Goal: Task Accomplishment & Management: Complete application form

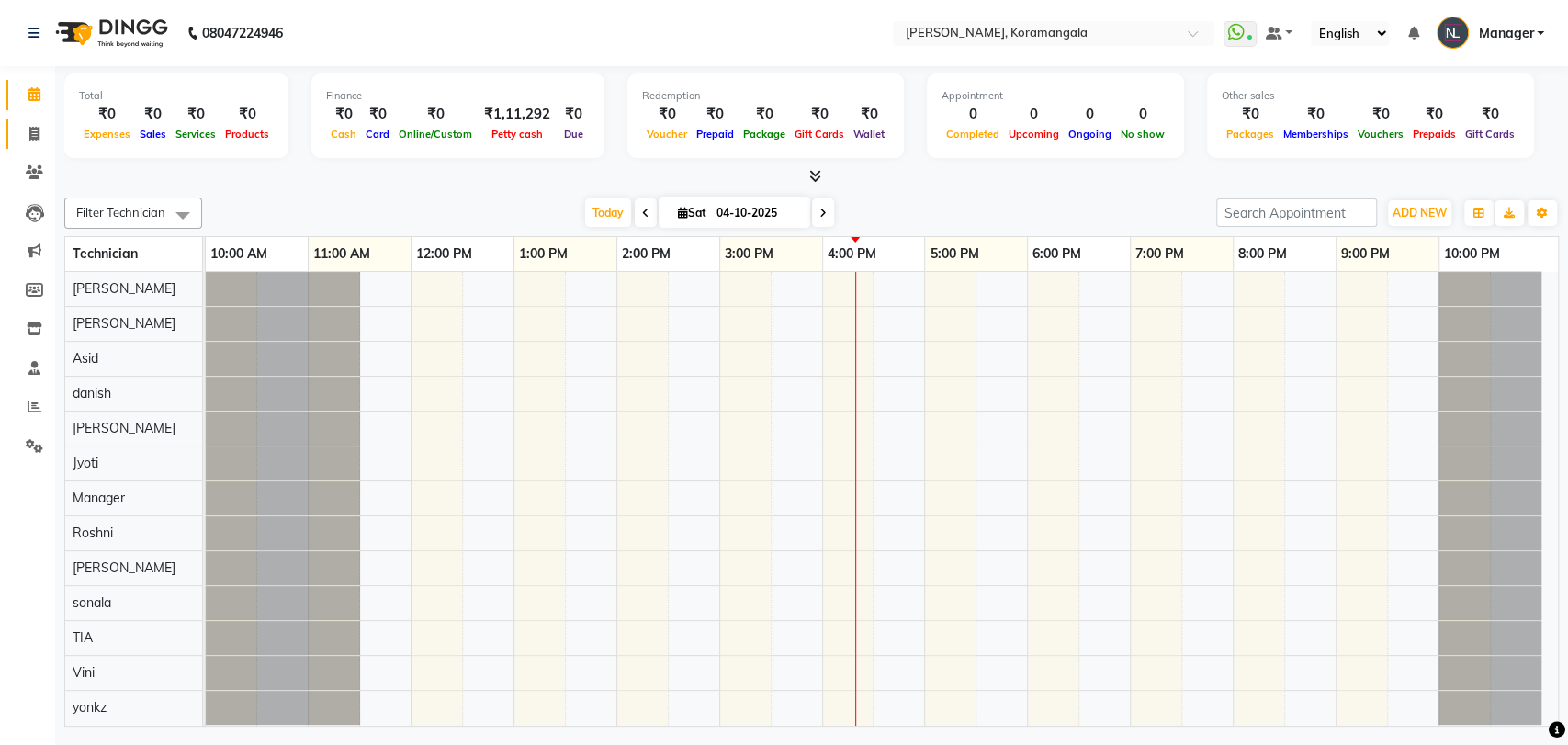
click at [28, 130] on span at bounding box center [34, 134] width 32 height 21
select select "service"
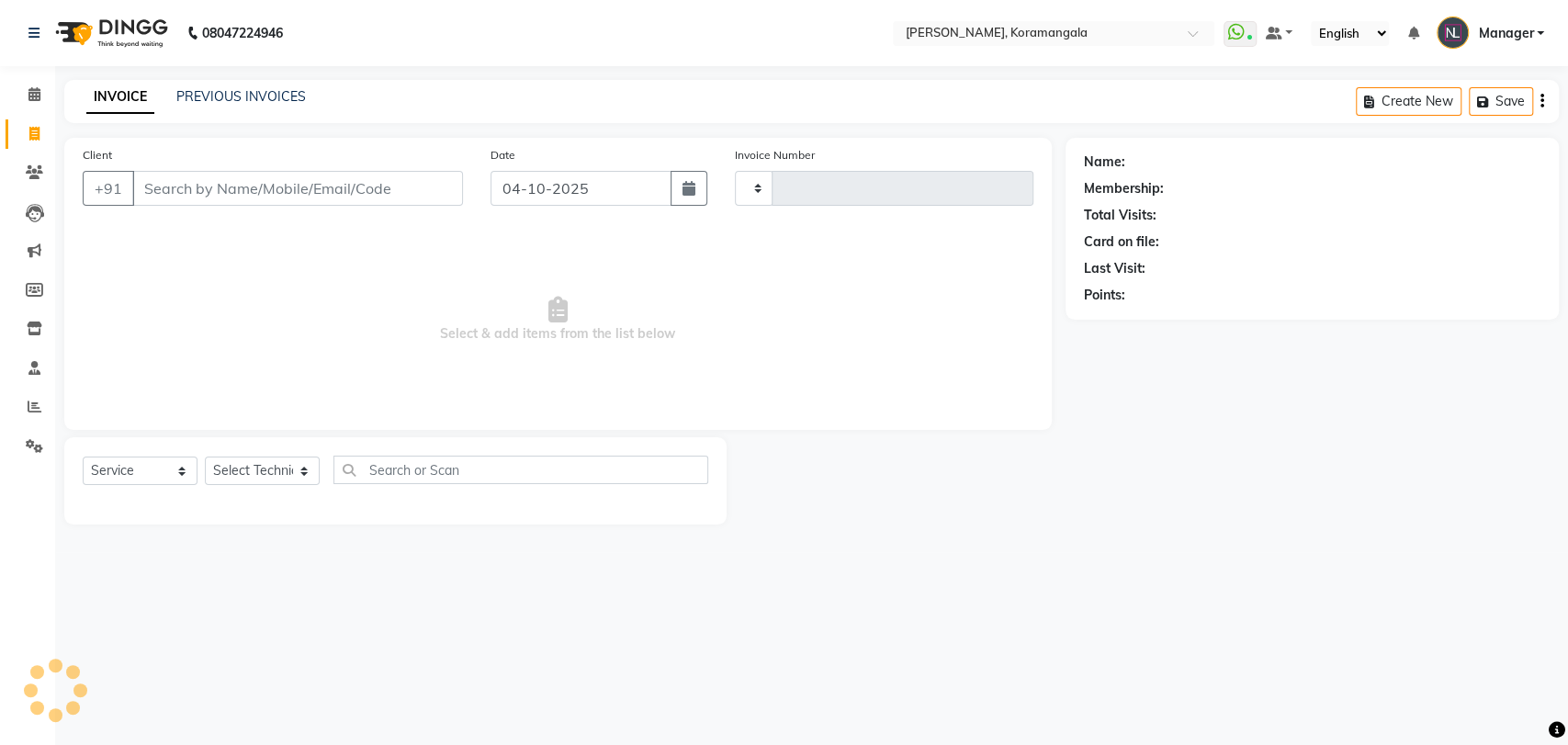
type input "1400"
select select "3769"
click at [232, 472] on select "Select Technician [PERSON_NAME] [DEMOGRAPHIC_DATA] [PERSON_NAME] Manager [PERSO…" at bounding box center [262, 471] width 115 height 29
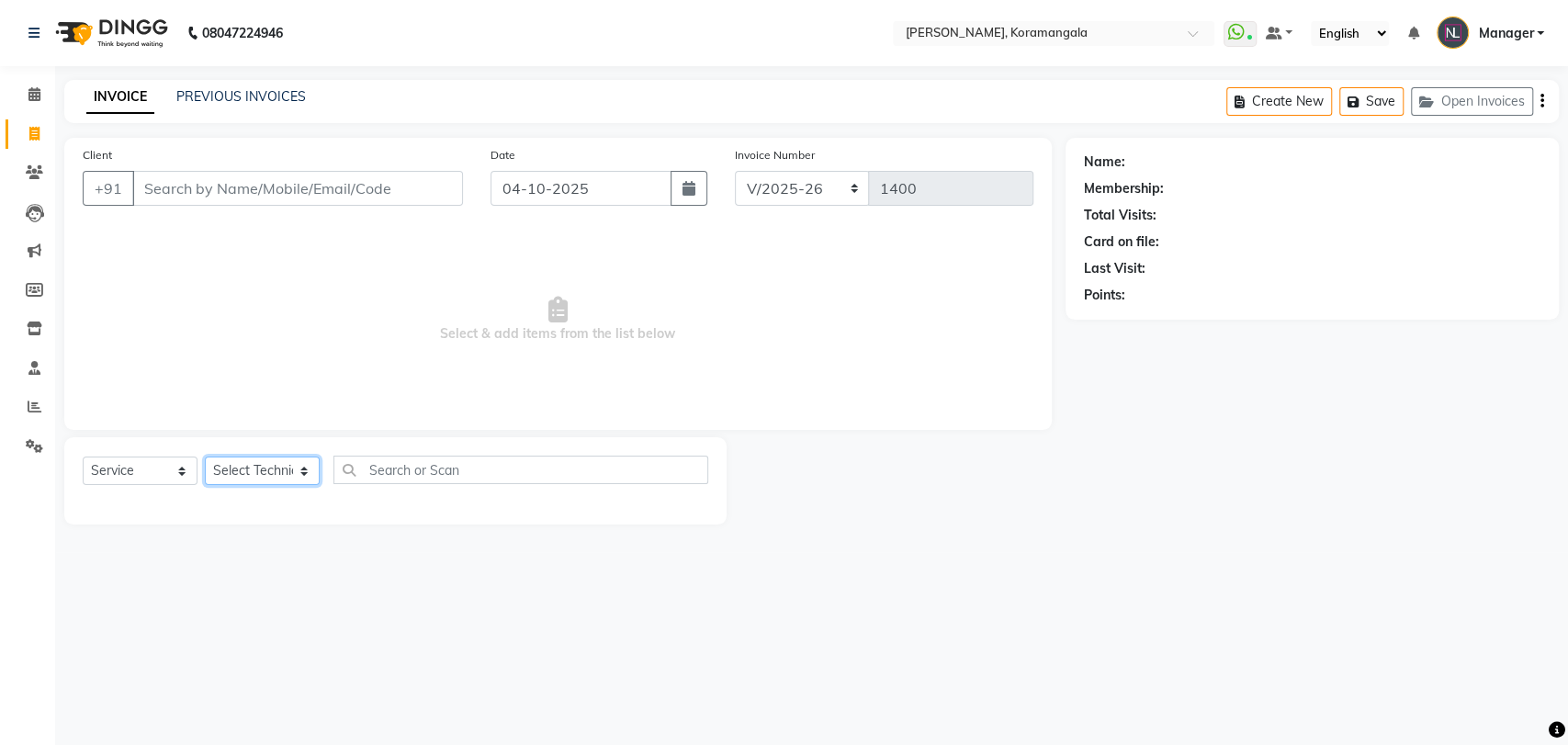
select select "64296"
click at [205, 457] on select "Select Technician [PERSON_NAME] [DEMOGRAPHIC_DATA] [PERSON_NAME] Manager [PERSO…" at bounding box center [262, 471] width 115 height 29
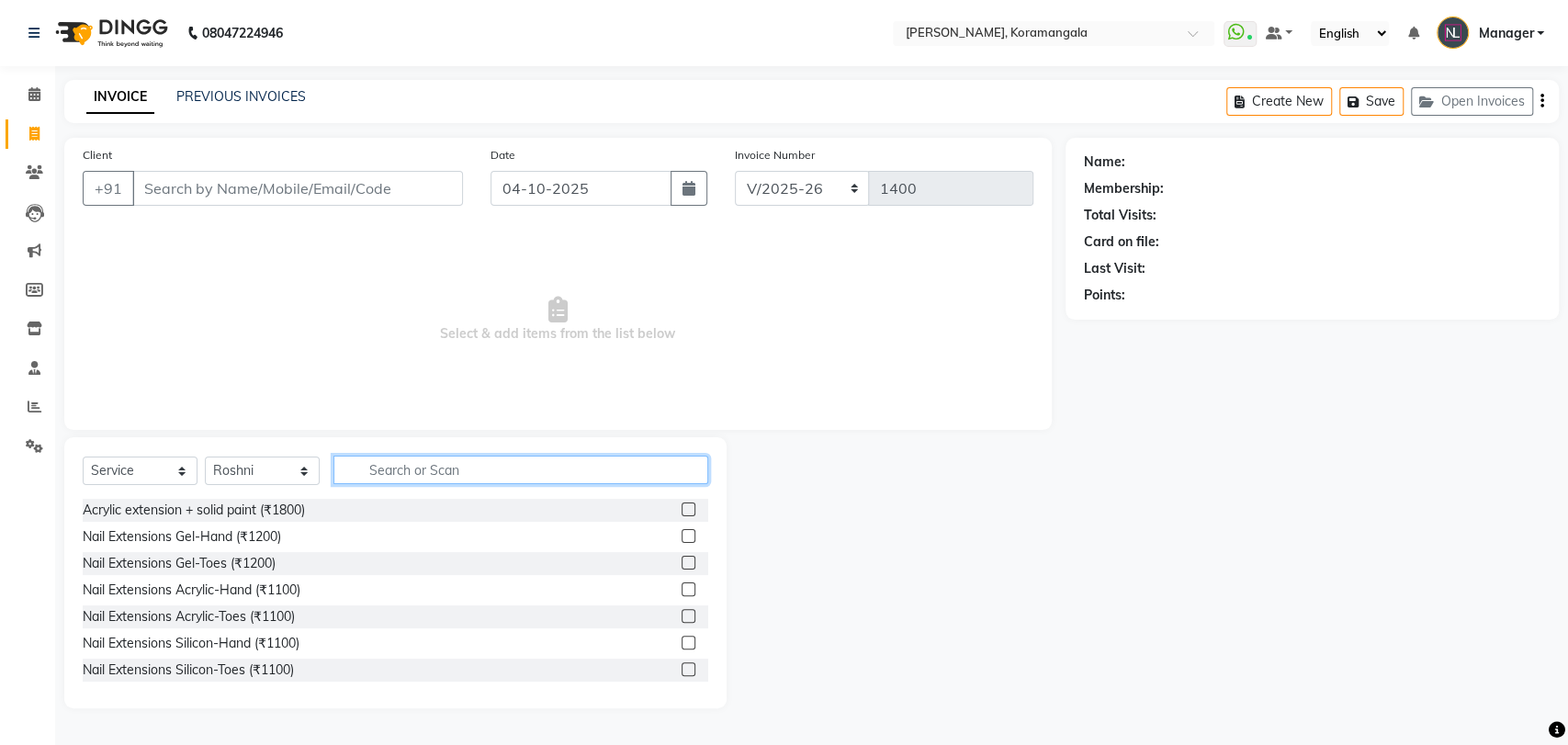
click at [502, 472] on input "text" at bounding box center [521, 470] width 374 height 29
type input "700"
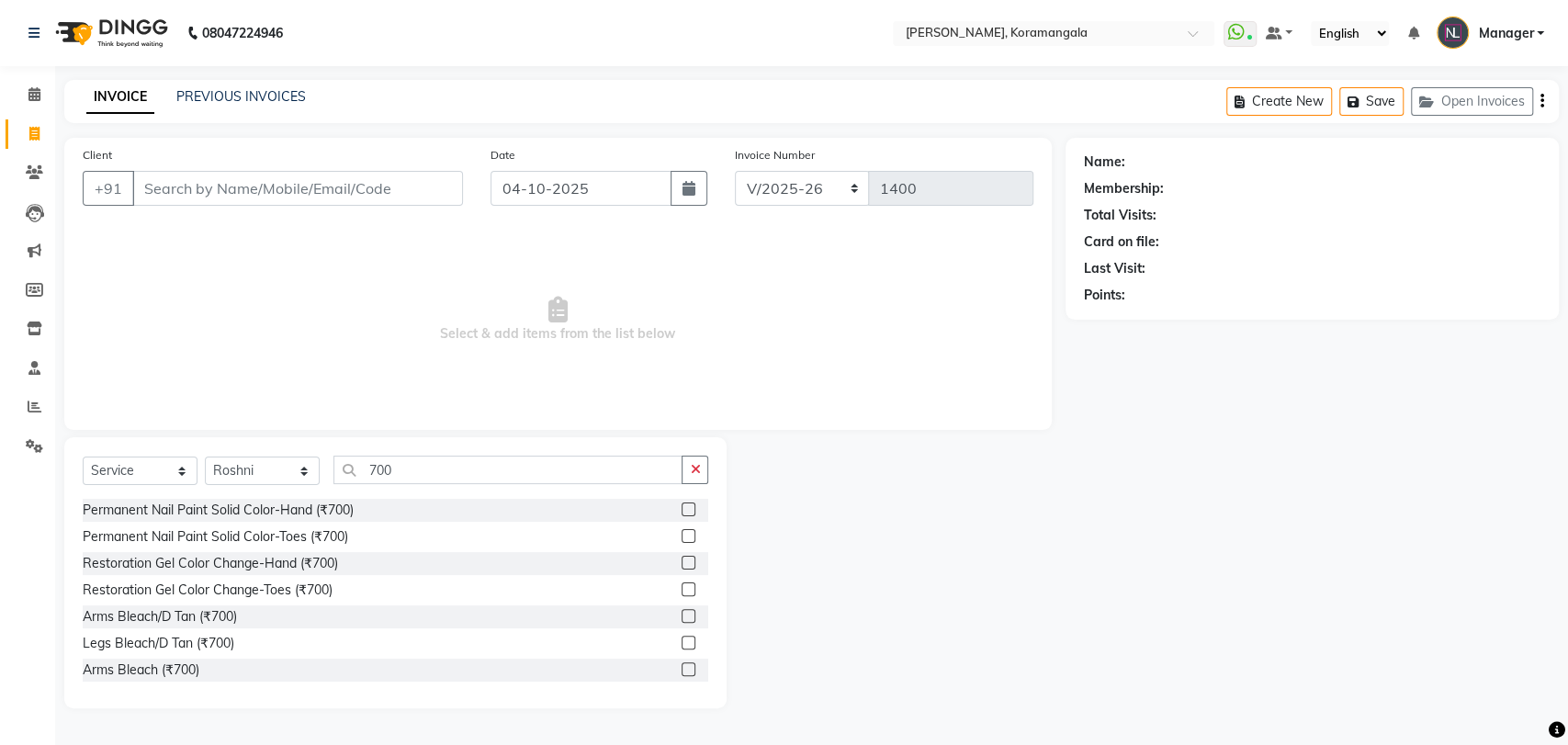
click at [681, 504] on label at bounding box center [688, 509] width 14 height 14
click at [681, 504] on input "checkbox" at bounding box center [687, 510] width 12 height 12
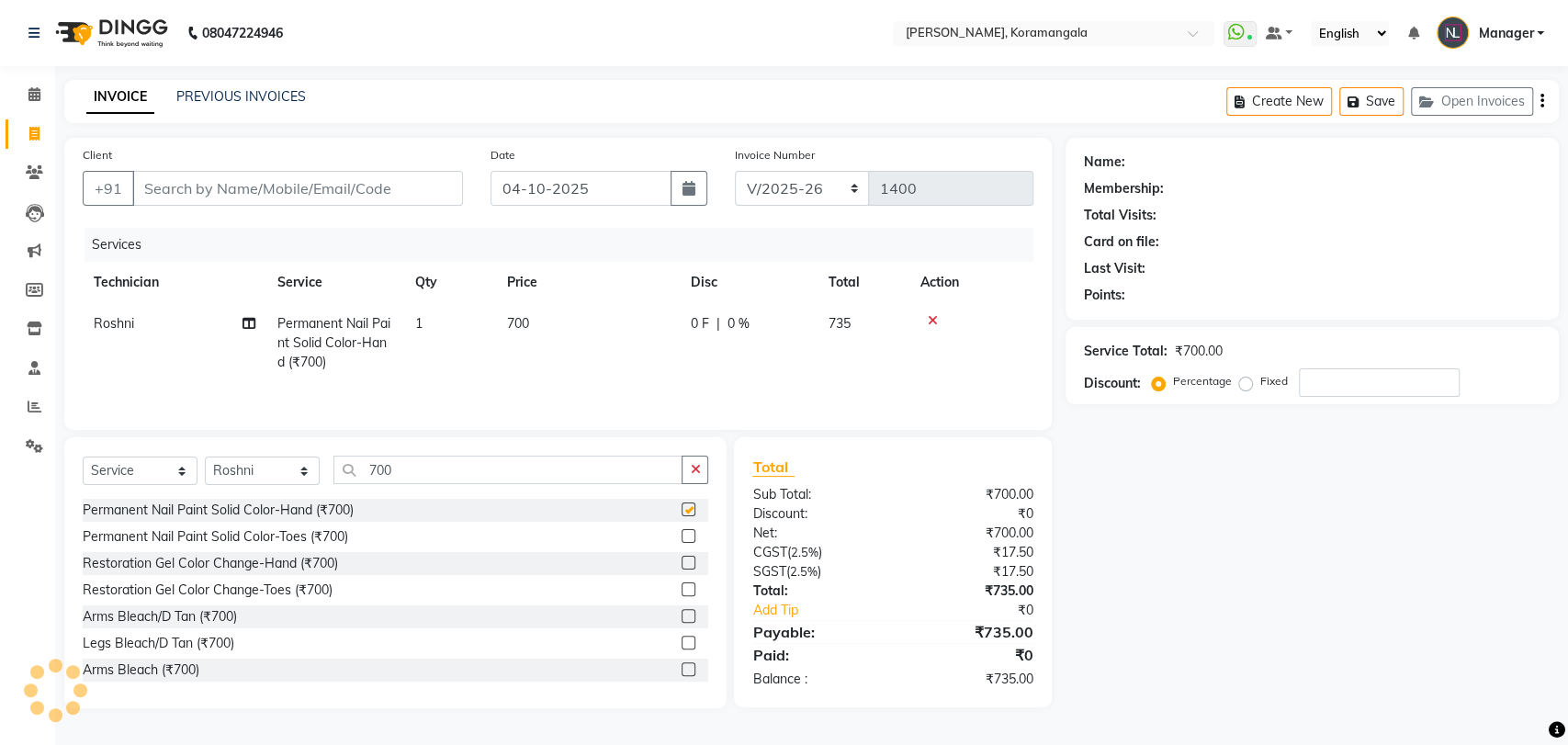
checkbox input "false"
drag, startPoint x: 693, startPoint y: 486, endPoint x: 697, endPoint y: 475, distance: 11.7
click at [697, 475] on div "Select Service Product Membership Package Voucher Prepaid Gift Card Select Tech…" at bounding box center [395, 477] width 626 height 44
click at [697, 475] on icon "button" at bounding box center [694, 469] width 10 height 13
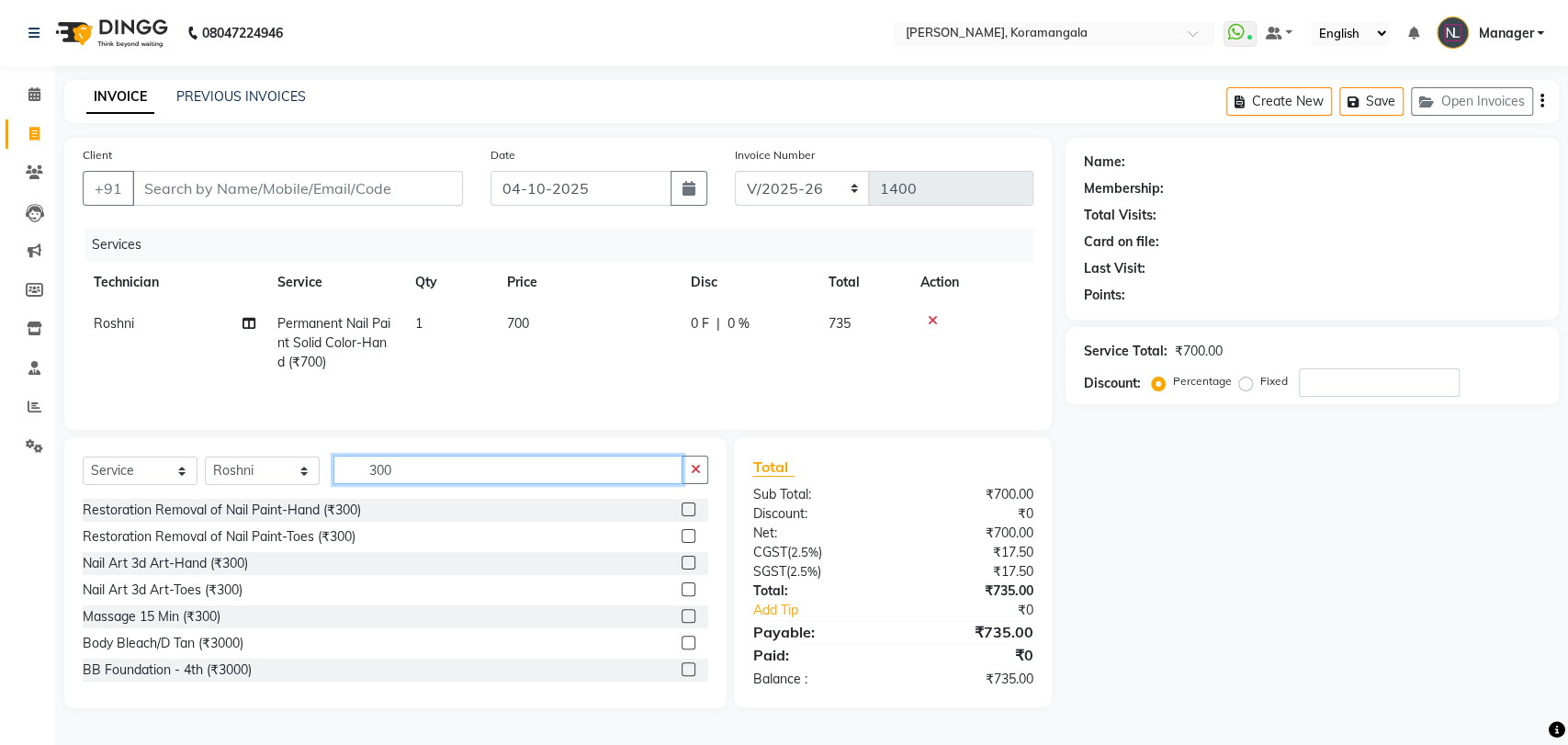
type input "300"
click at [681, 509] on label at bounding box center [688, 509] width 14 height 14
click at [681, 509] on input "checkbox" at bounding box center [687, 510] width 12 height 12
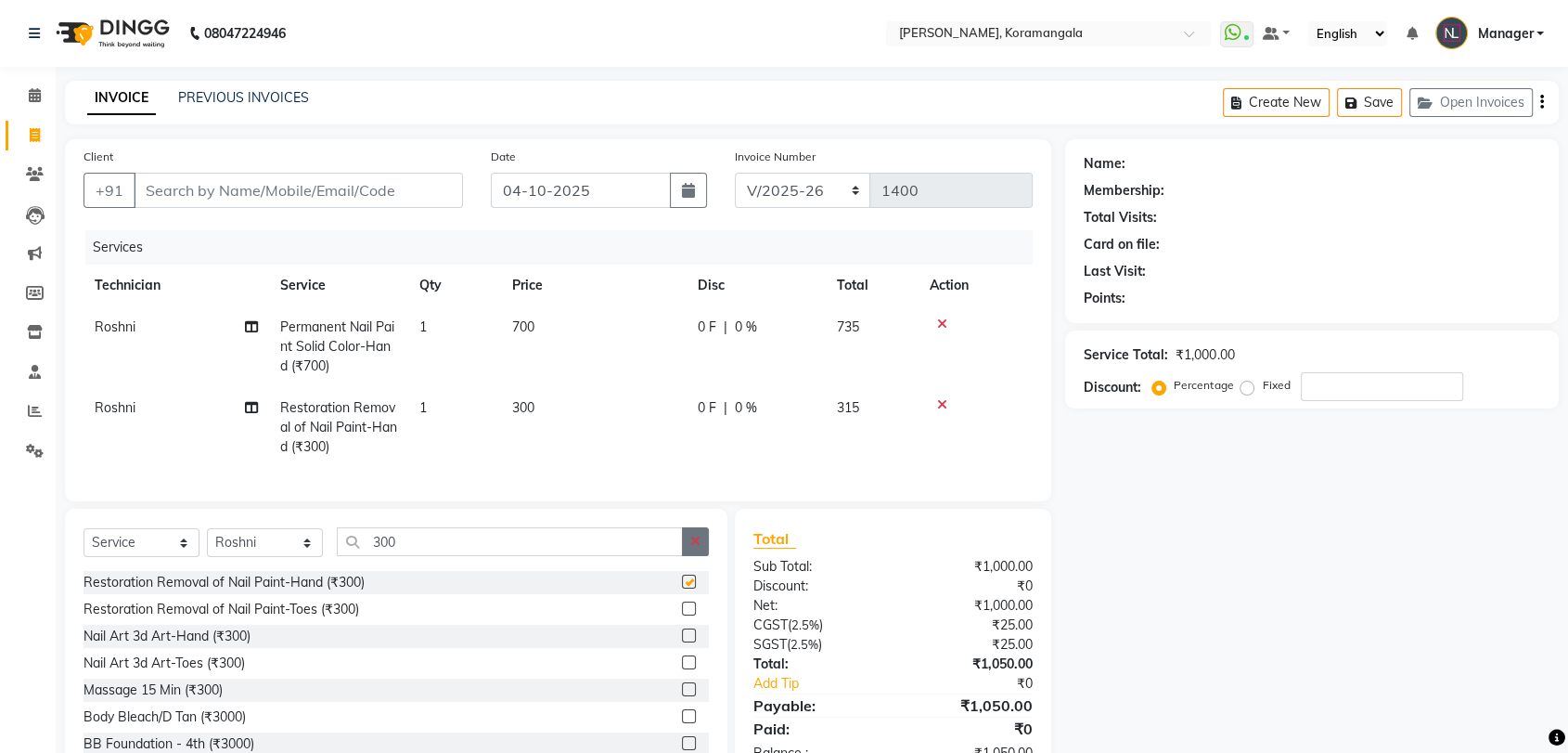
checkbox input "false"
click at [692, 548] on icon "button" at bounding box center [695, 541] width 10 height 13
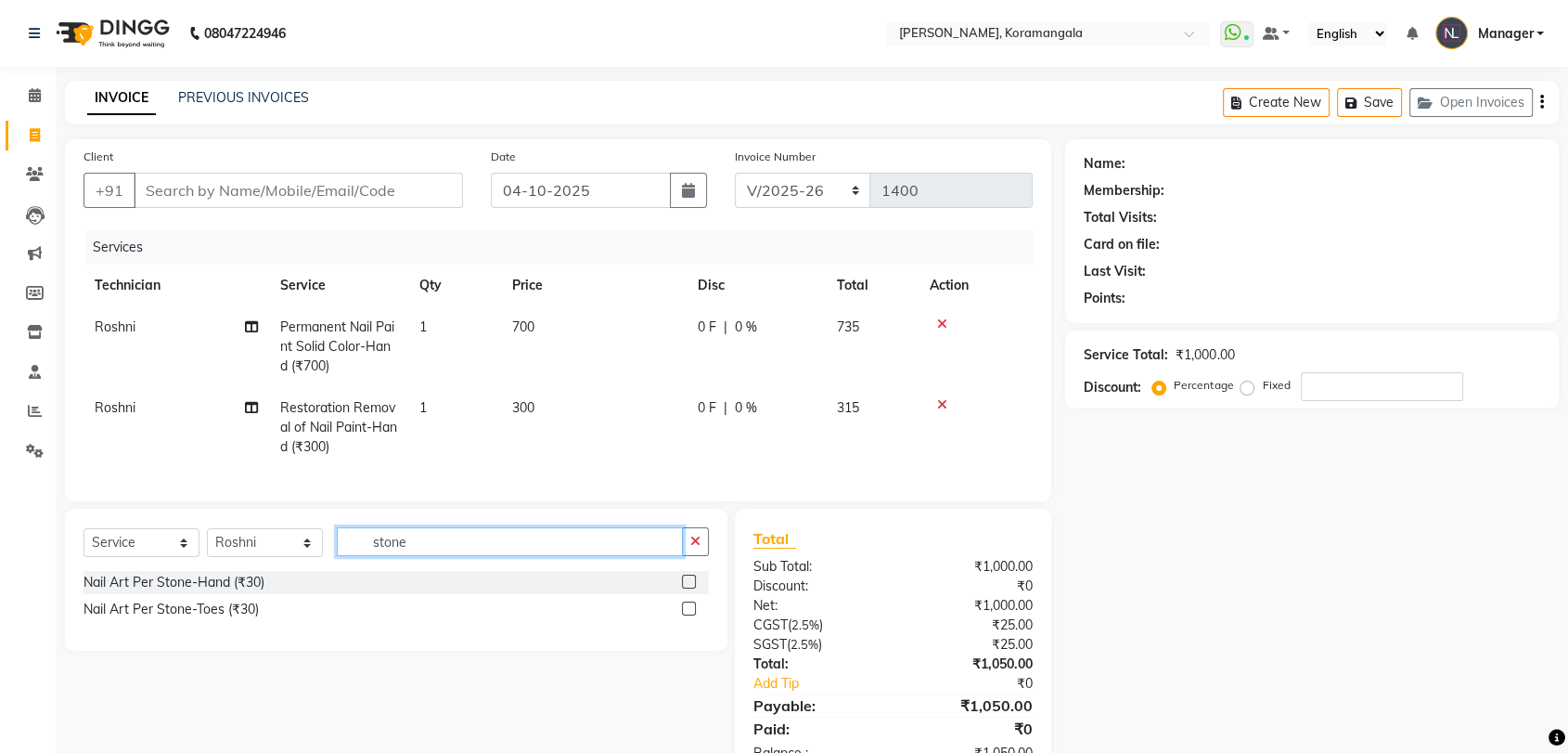
type input "stone"
click at [687, 588] on label at bounding box center [688, 581] width 14 height 14
click at [687, 588] on input "checkbox" at bounding box center [687, 582] width 12 height 12
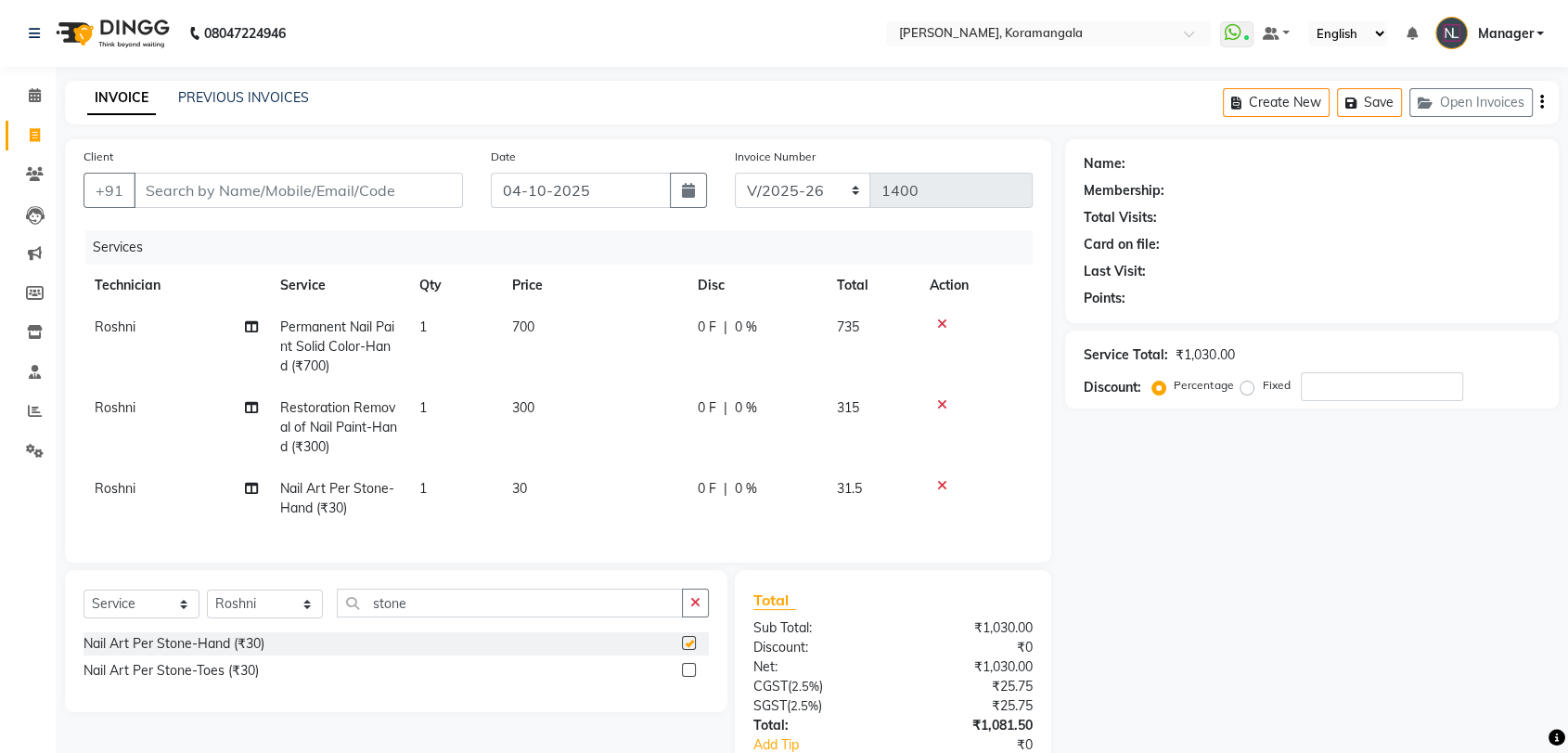
checkbox input "false"
click at [457, 482] on td "1" at bounding box center [454, 497] width 93 height 61
select select "64296"
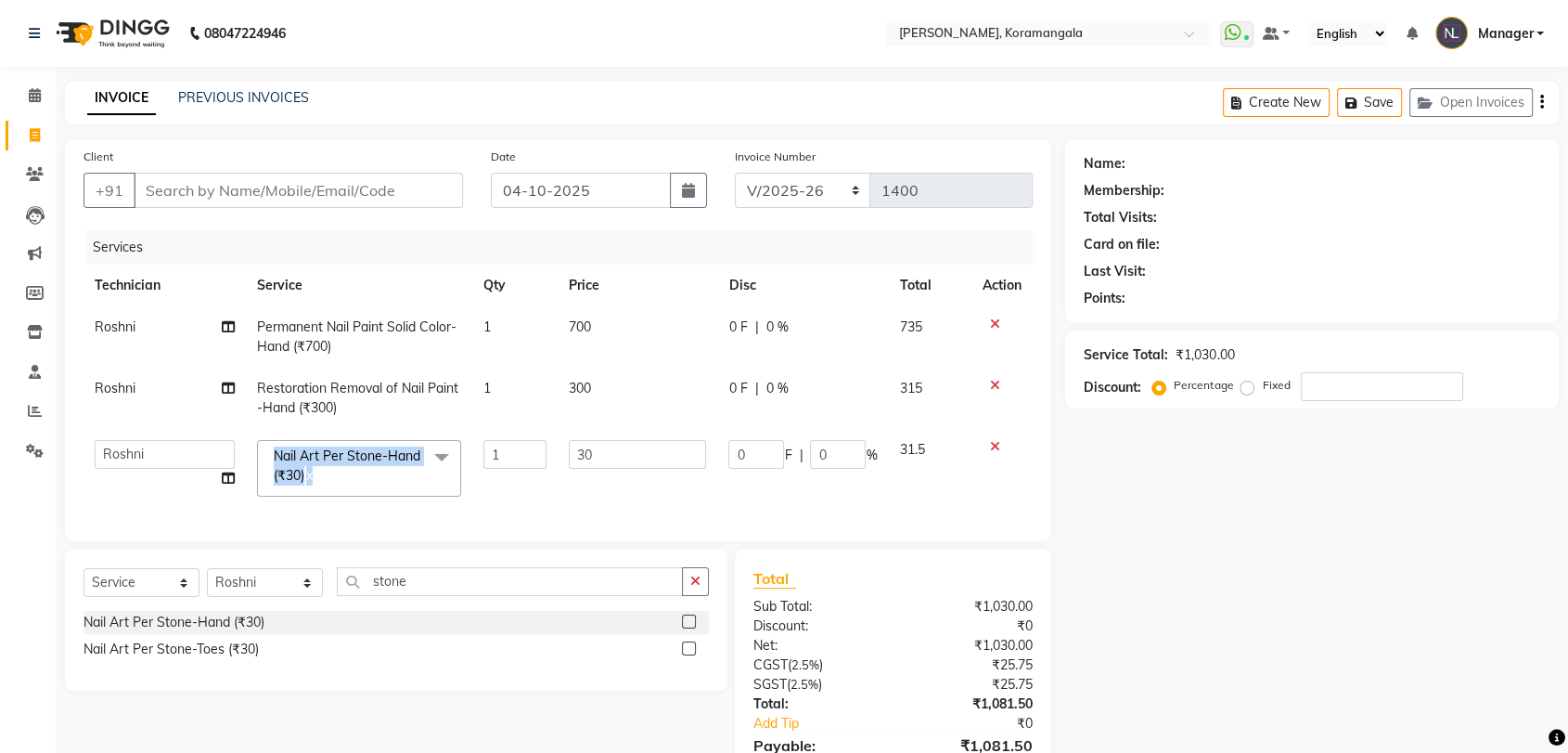
click at [514, 453] on tr "Aamir Adesh Asid danish DEEPANSHI Jyoti Manager Roshni Sohit sonala TIA Vini yo…" at bounding box center [558, 468] width 949 height 79
click at [514, 453] on input "1" at bounding box center [515, 454] width 64 height 29
type input "17"
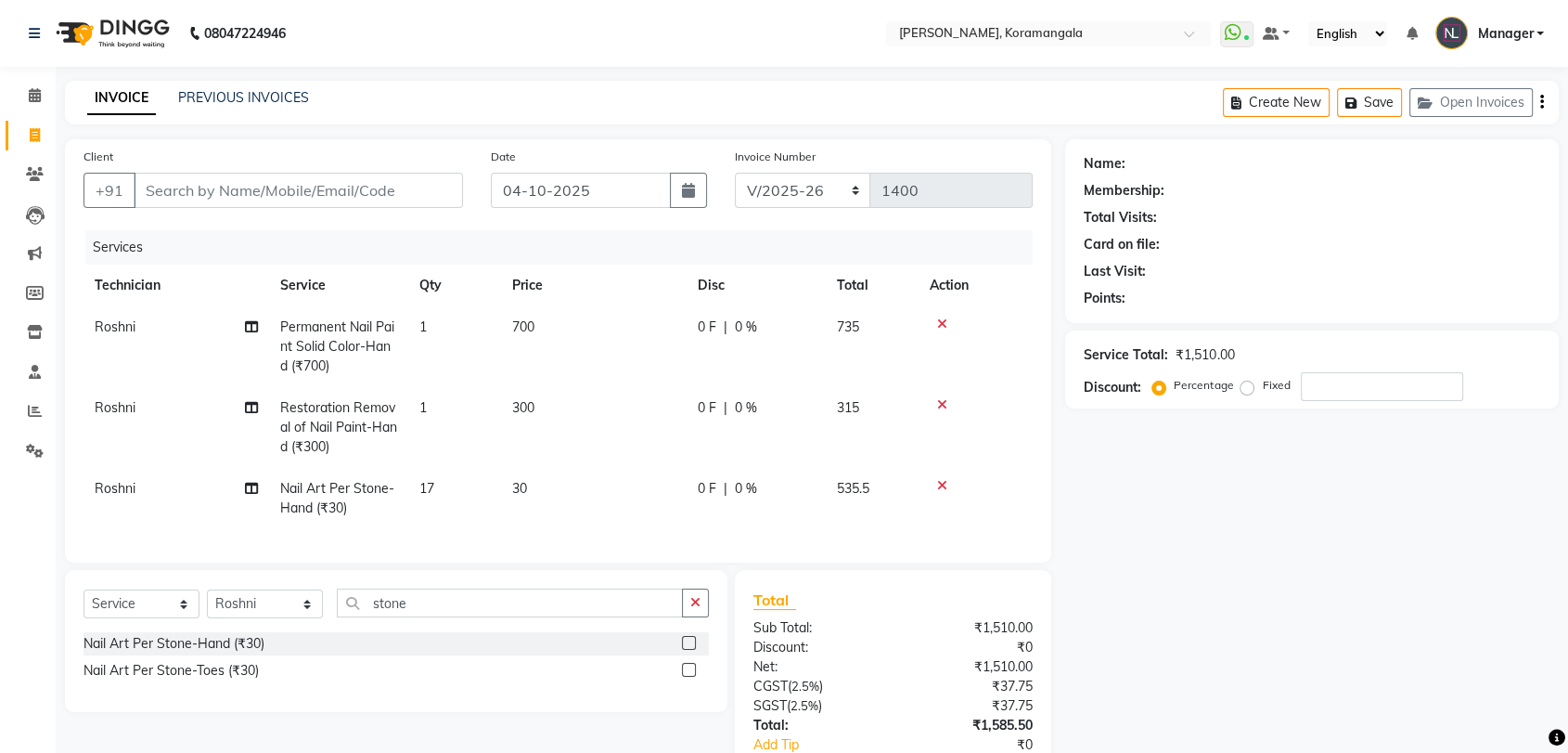
click at [1147, 571] on div "Name: Membership: Total Visits: Card on file: Last Visit: Points: Service Total…" at bounding box center [1319, 491] width 507 height 703
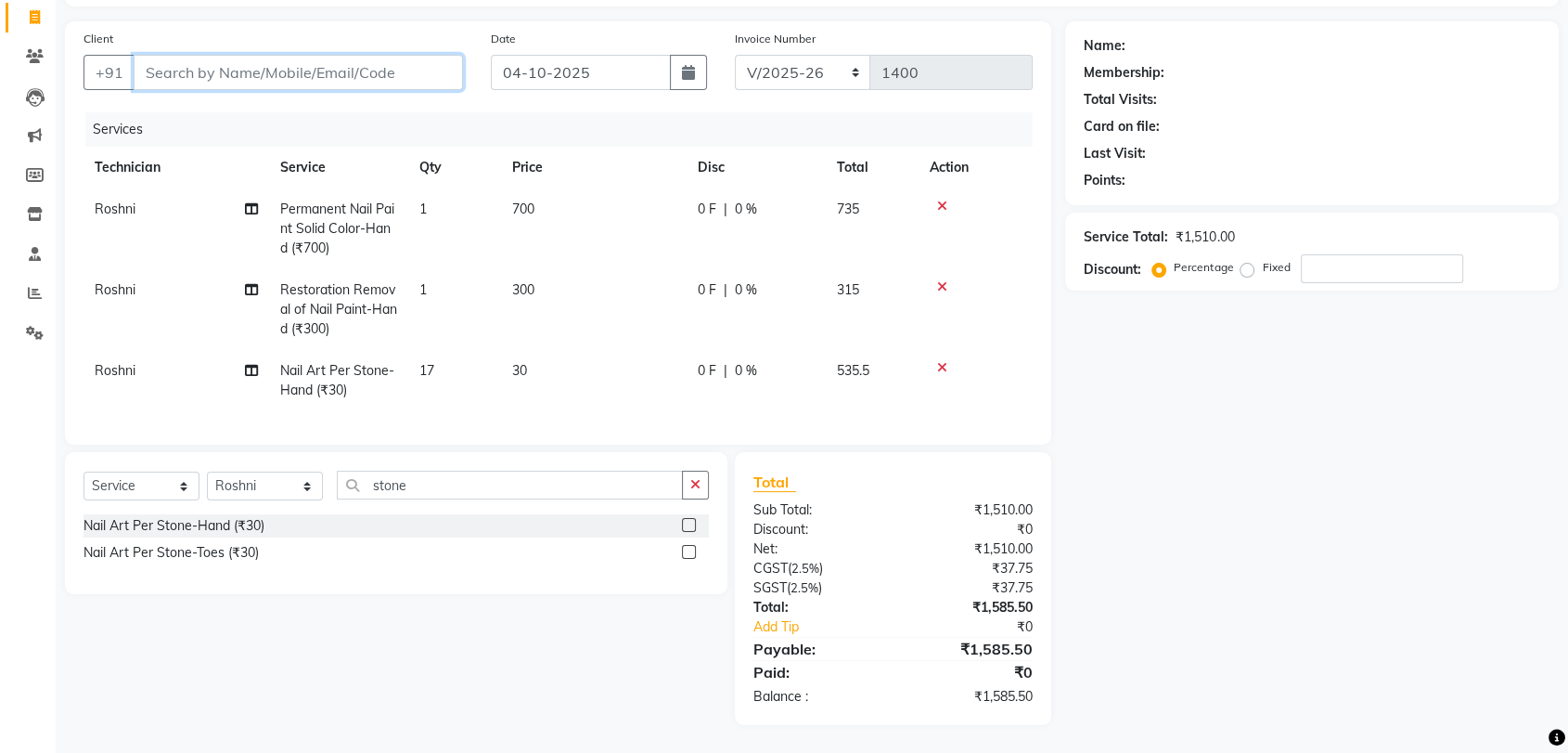
click at [353, 62] on input "Client" at bounding box center [299, 72] width 330 height 36
type input "7"
type input "0"
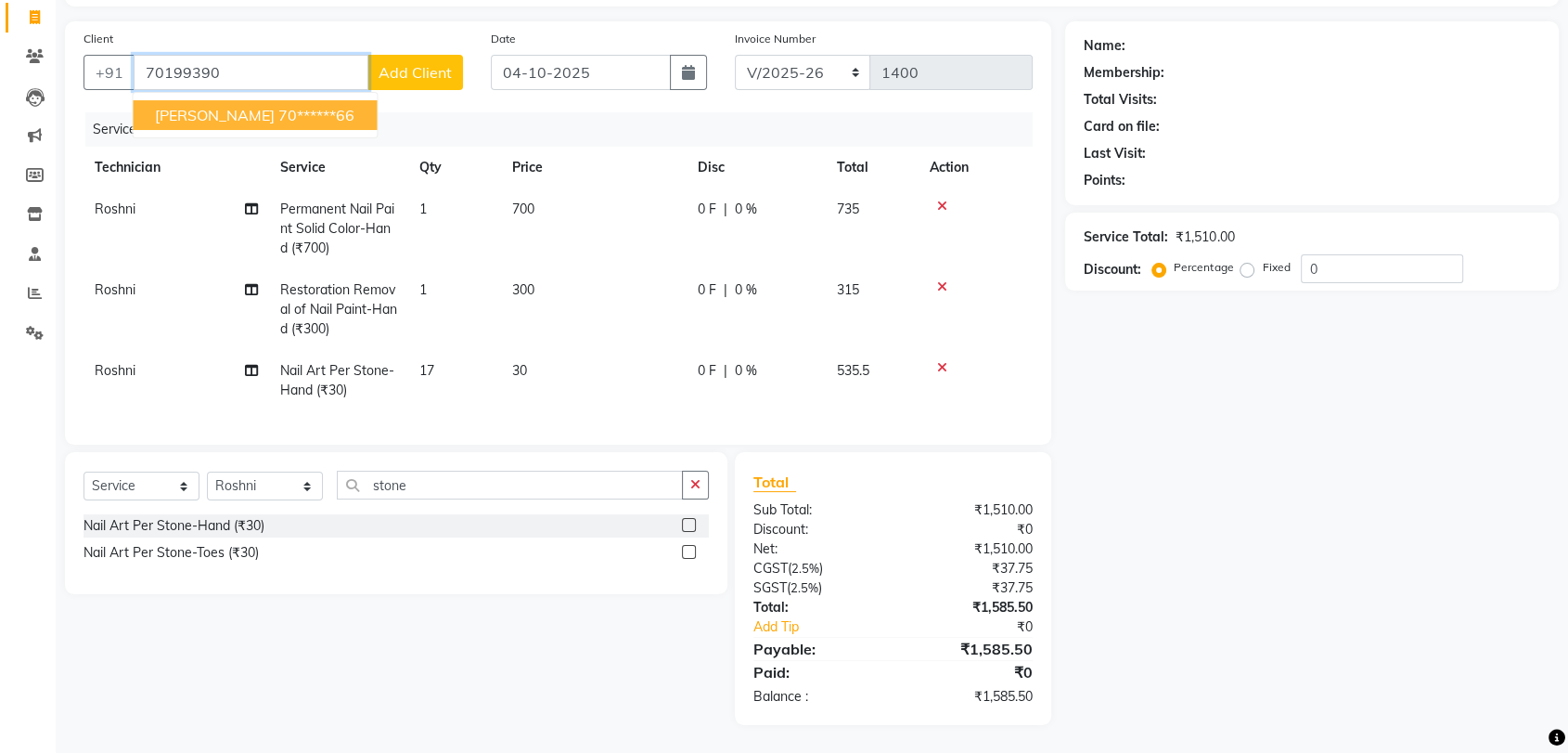
click at [278, 106] on ngb-highlight "70******66" at bounding box center [315, 115] width 76 height 19
type input "70******66"
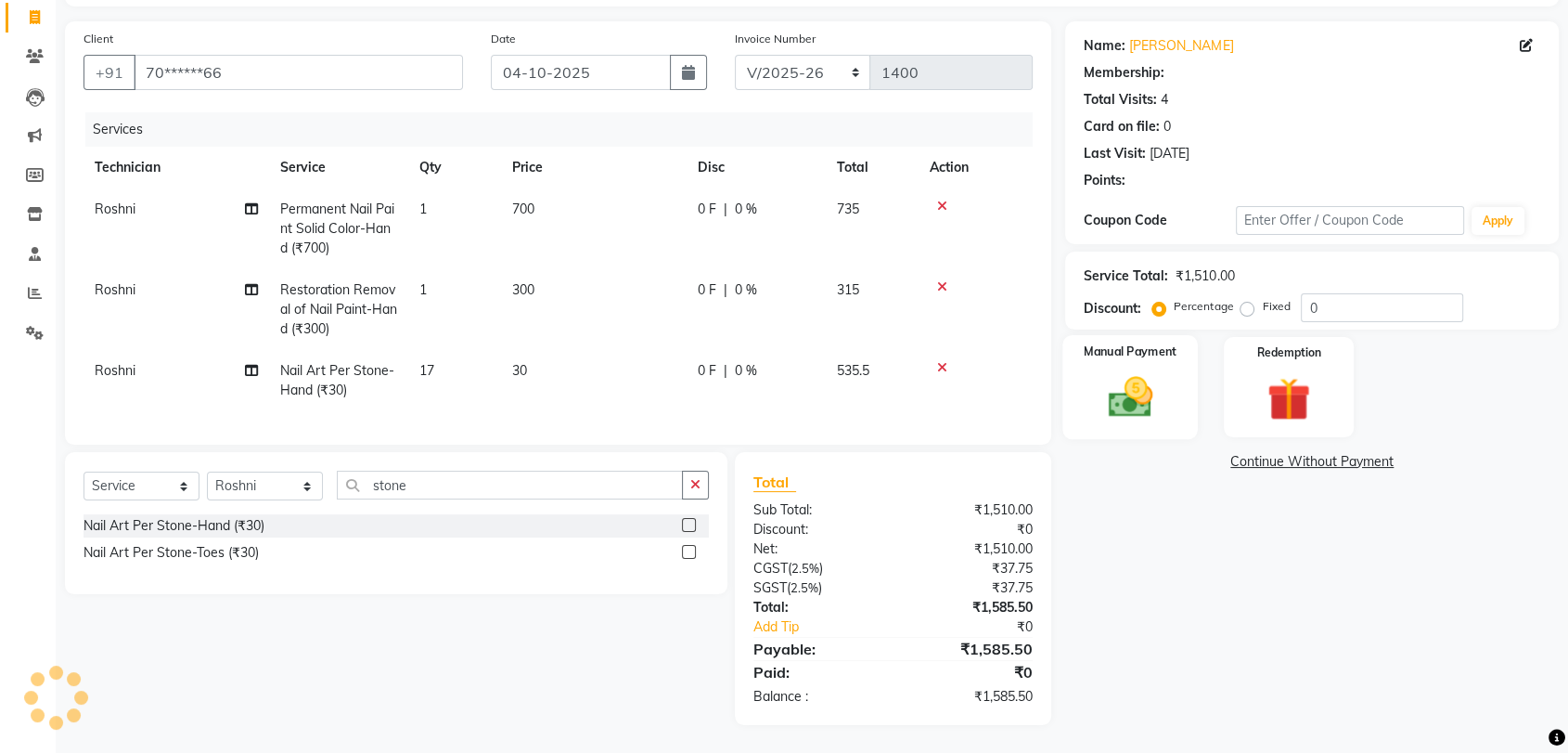
select select "1: Object"
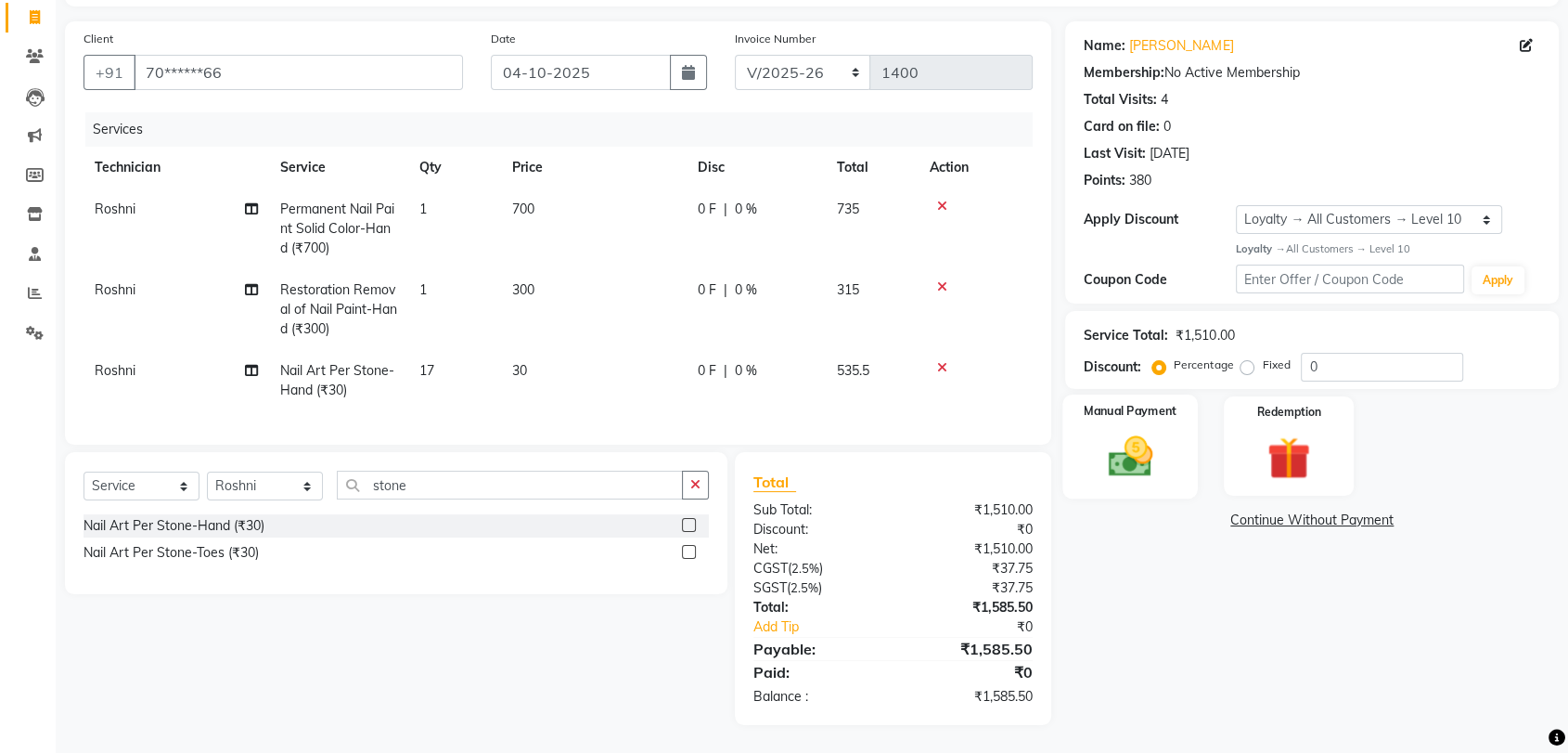
click at [1097, 366] on div "Service Total: ₹1,510.00 Discount: Percentage Fixed 0" at bounding box center [1312, 349] width 493 height 78
click at [1135, 436] on img at bounding box center [1129, 456] width 72 height 52
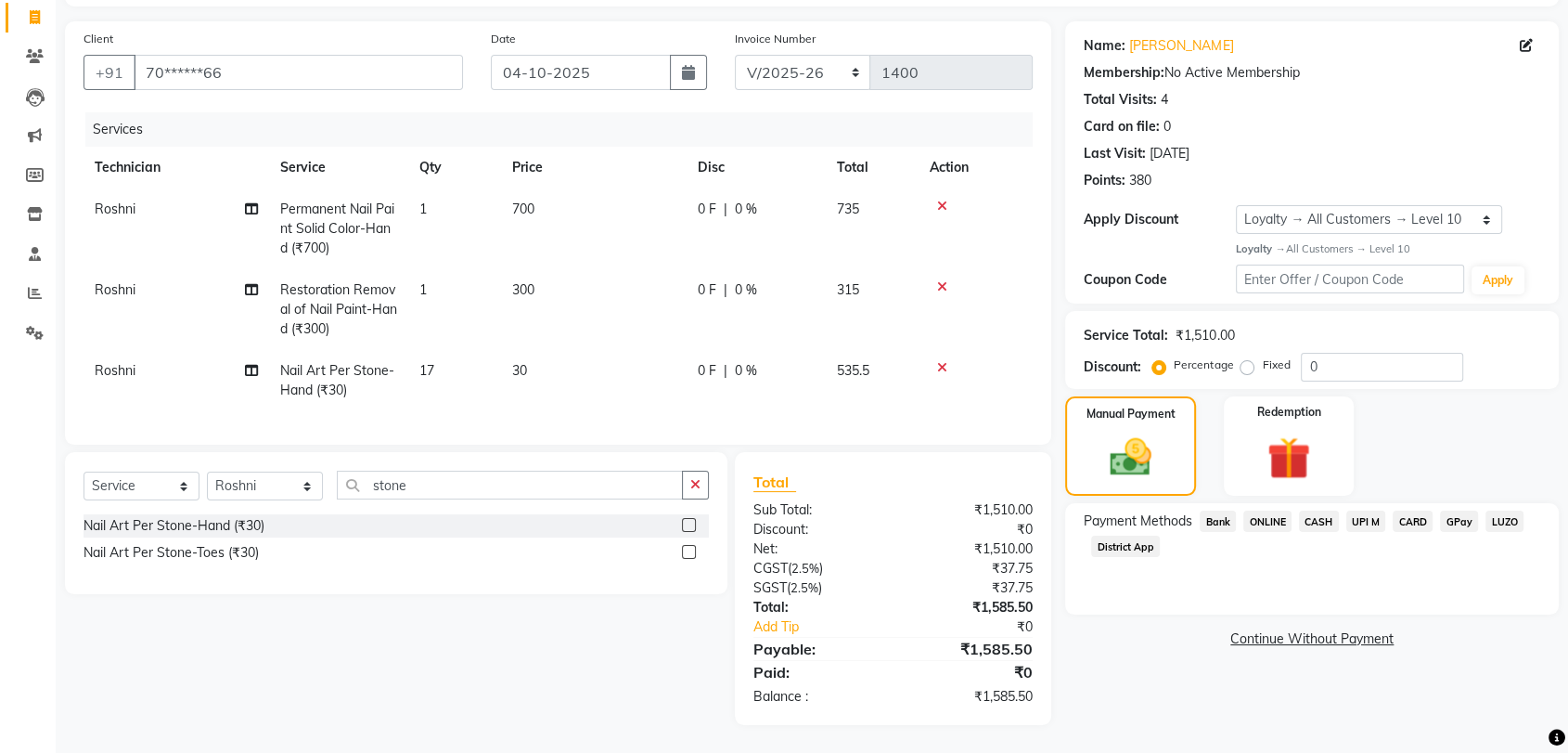
click at [1262, 510] on span "ONLINE" at bounding box center [1268, 521] width 49 height 22
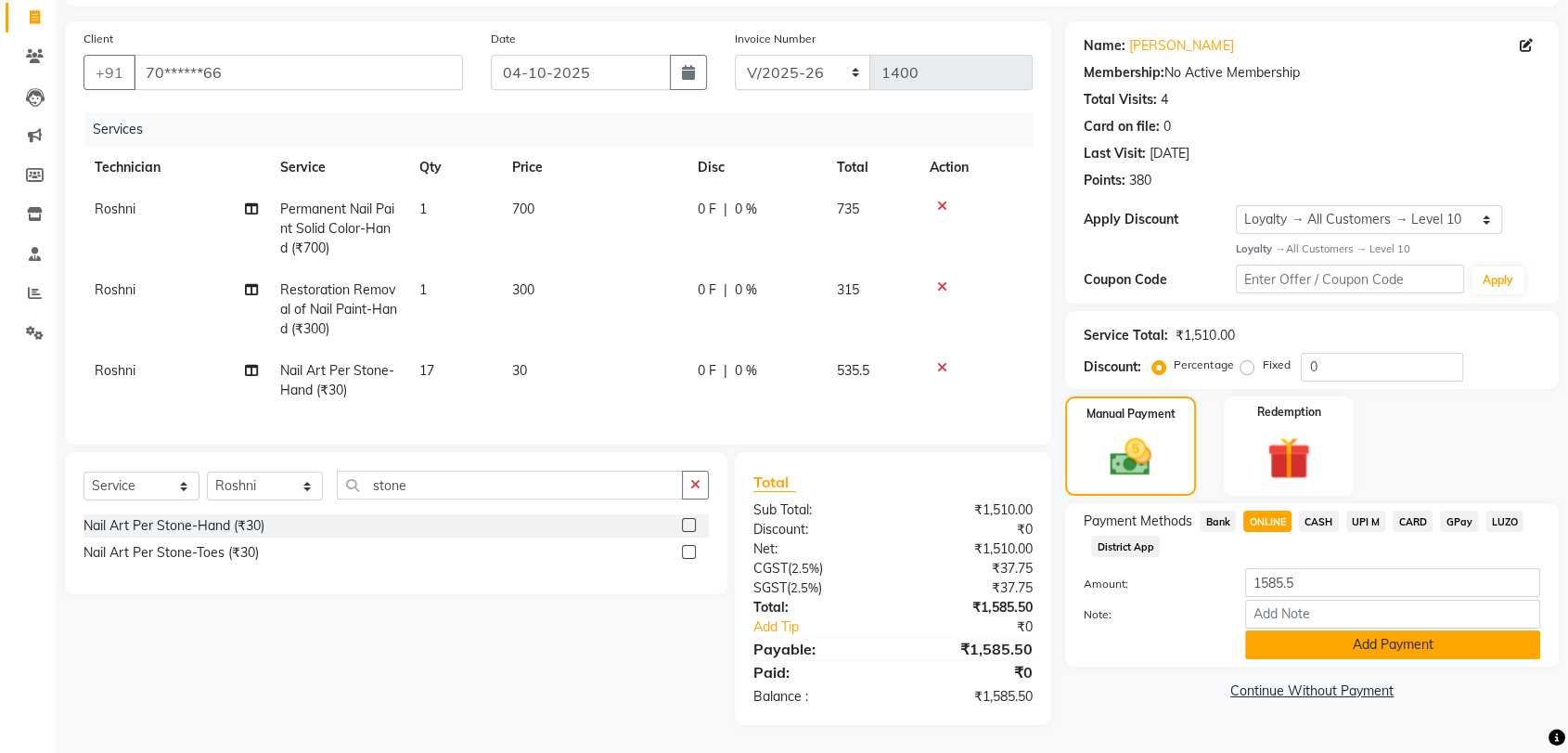
click at [1334, 638] on button "Add Payment" at bounding box center [1392, 644] width 295 height 29
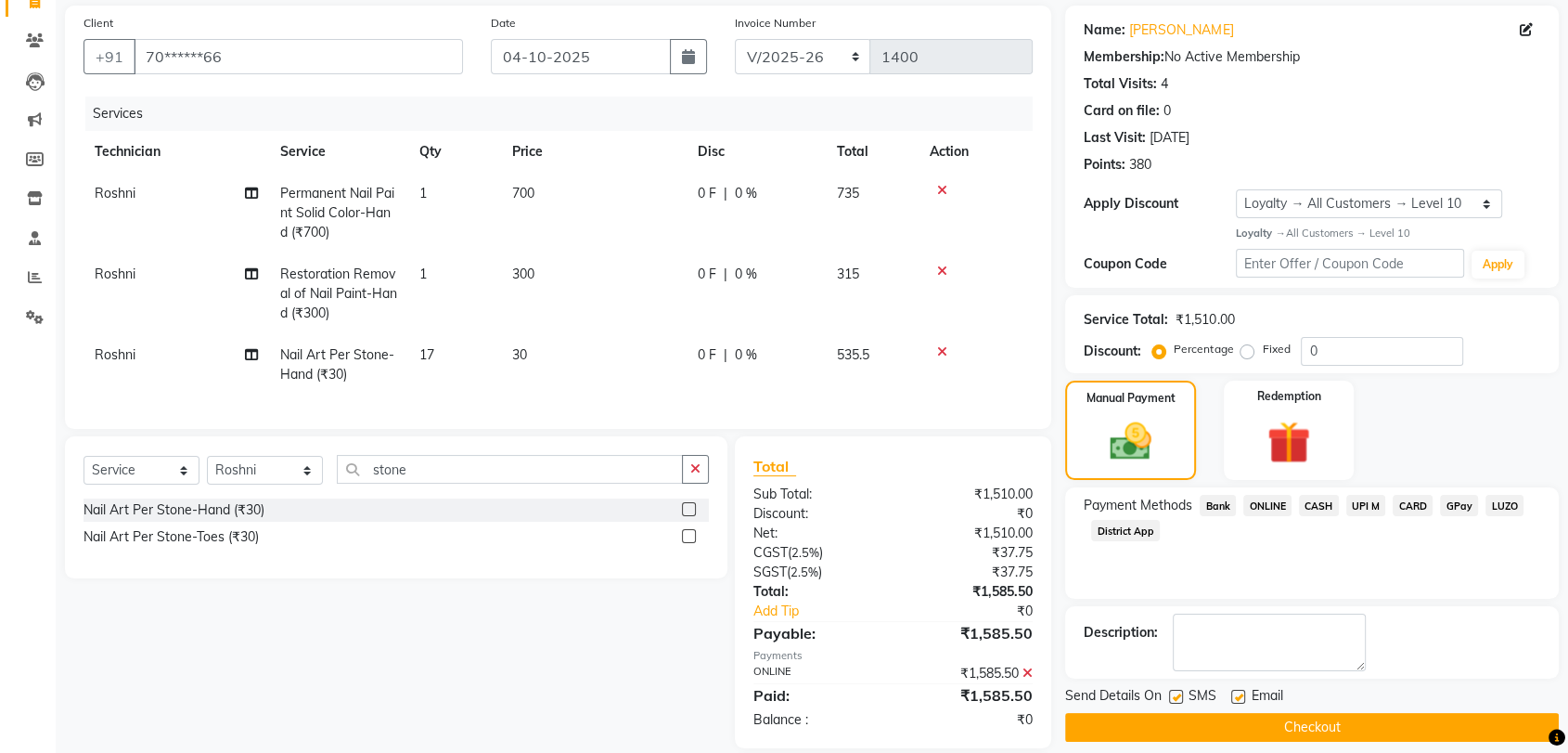
scroll to position [263, 0]
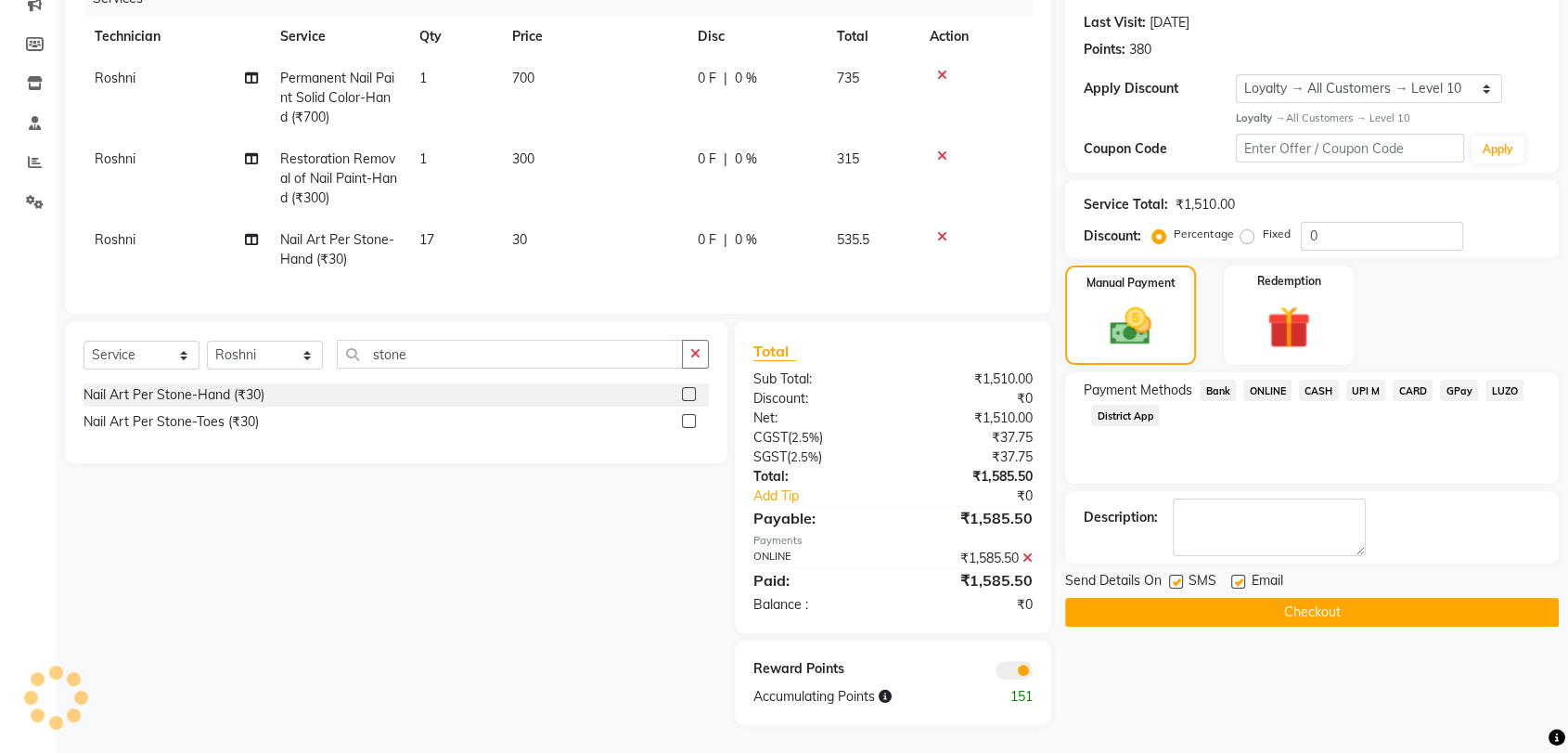
click at [1330, 598] on button "Checkout" at bounding box center [1312, 612] width 493 height 29
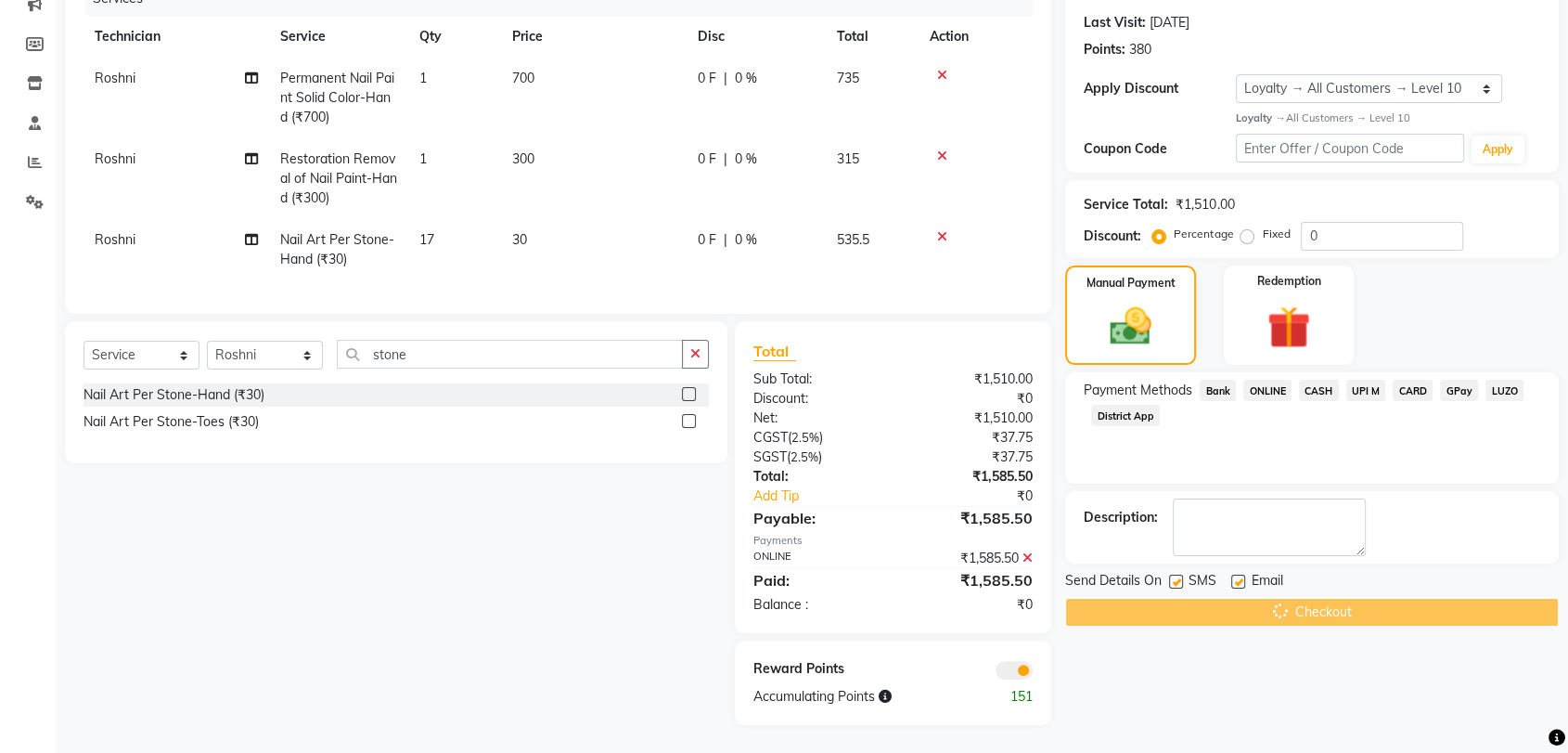
scroll to position [0, 0]
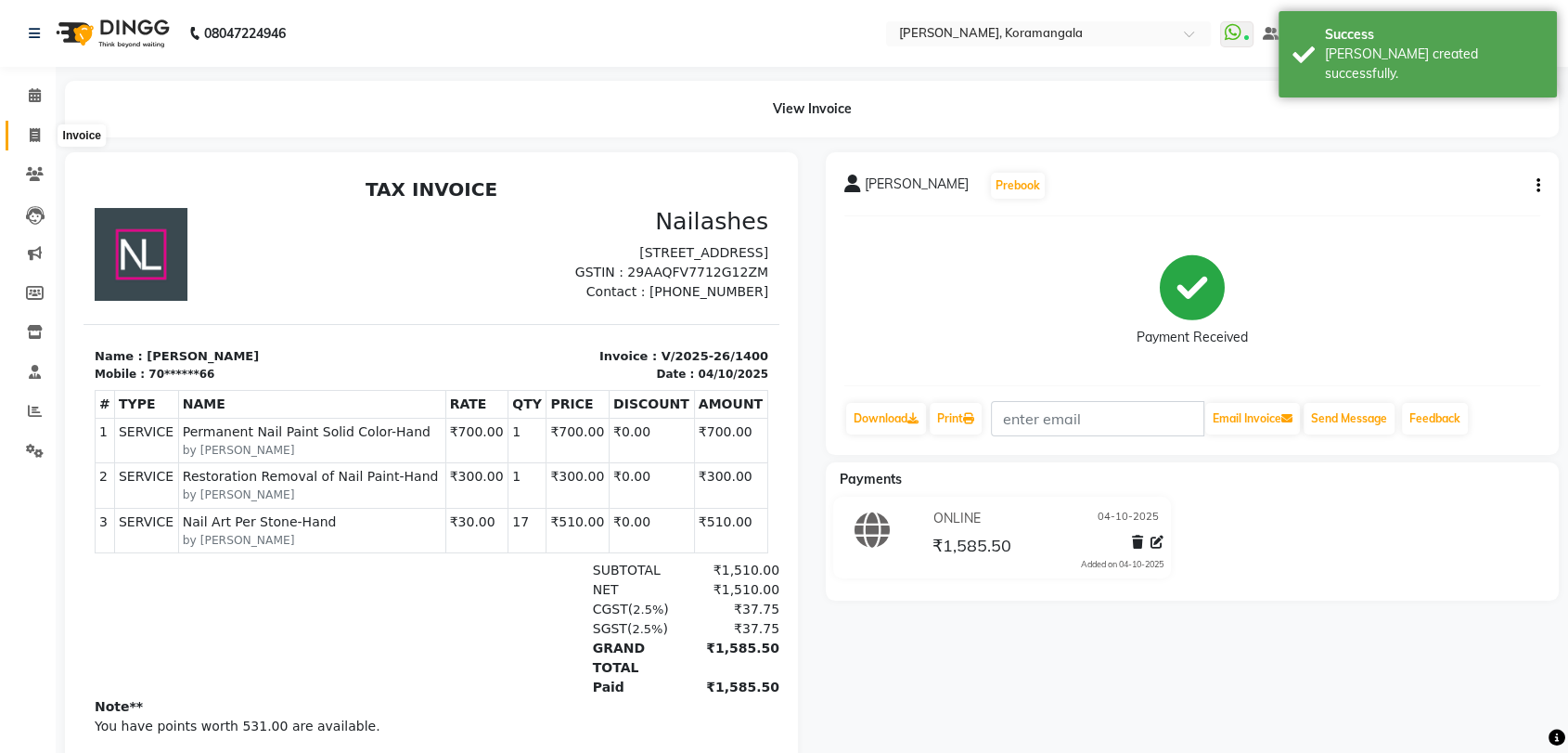
click at [30, 128] on icon at bounding box center [35, 135] width 10 height 14
select select "service"
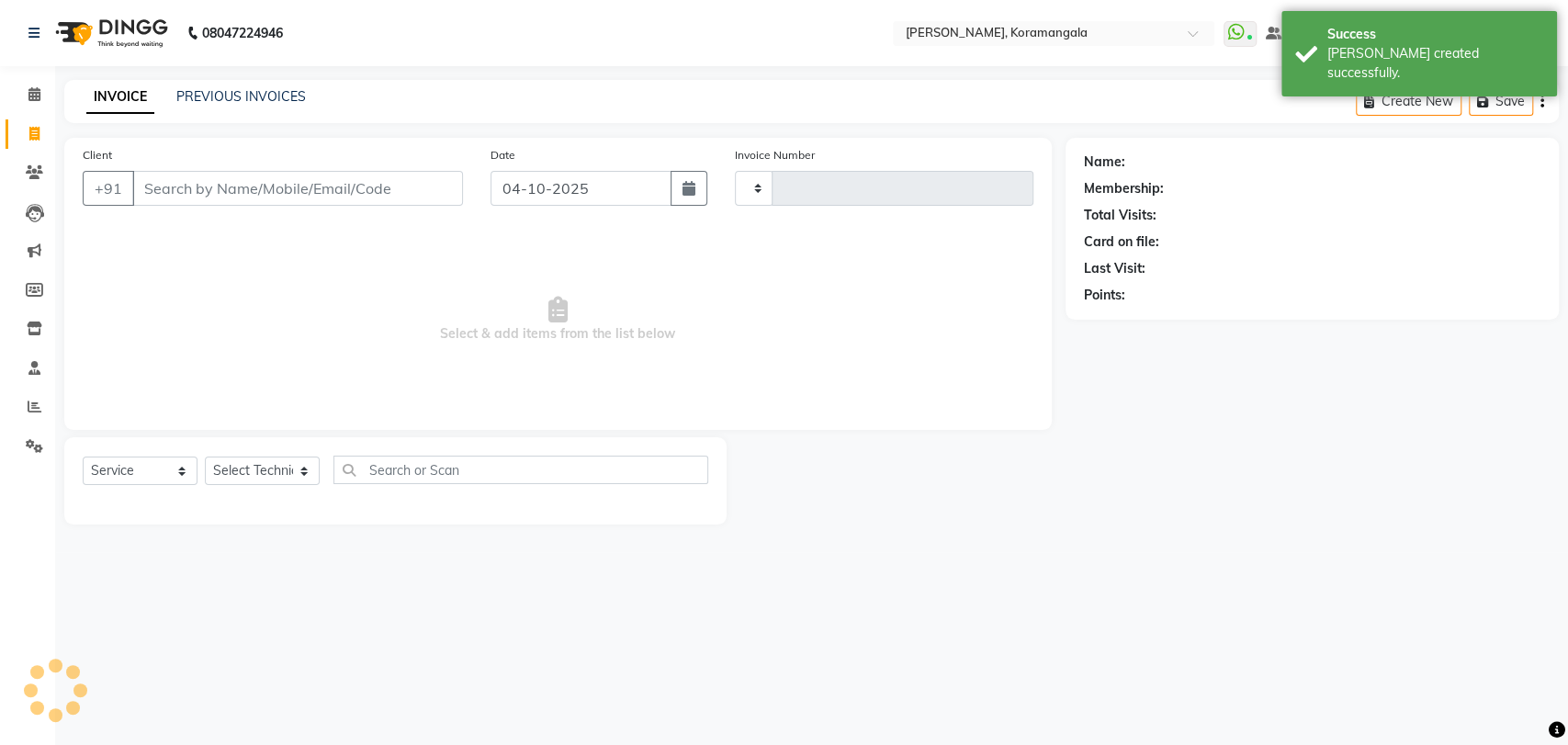
type input "1401"
select select "3769"
click at [35, 90] on icon at bounding box center [34, 94] width 12 height 14
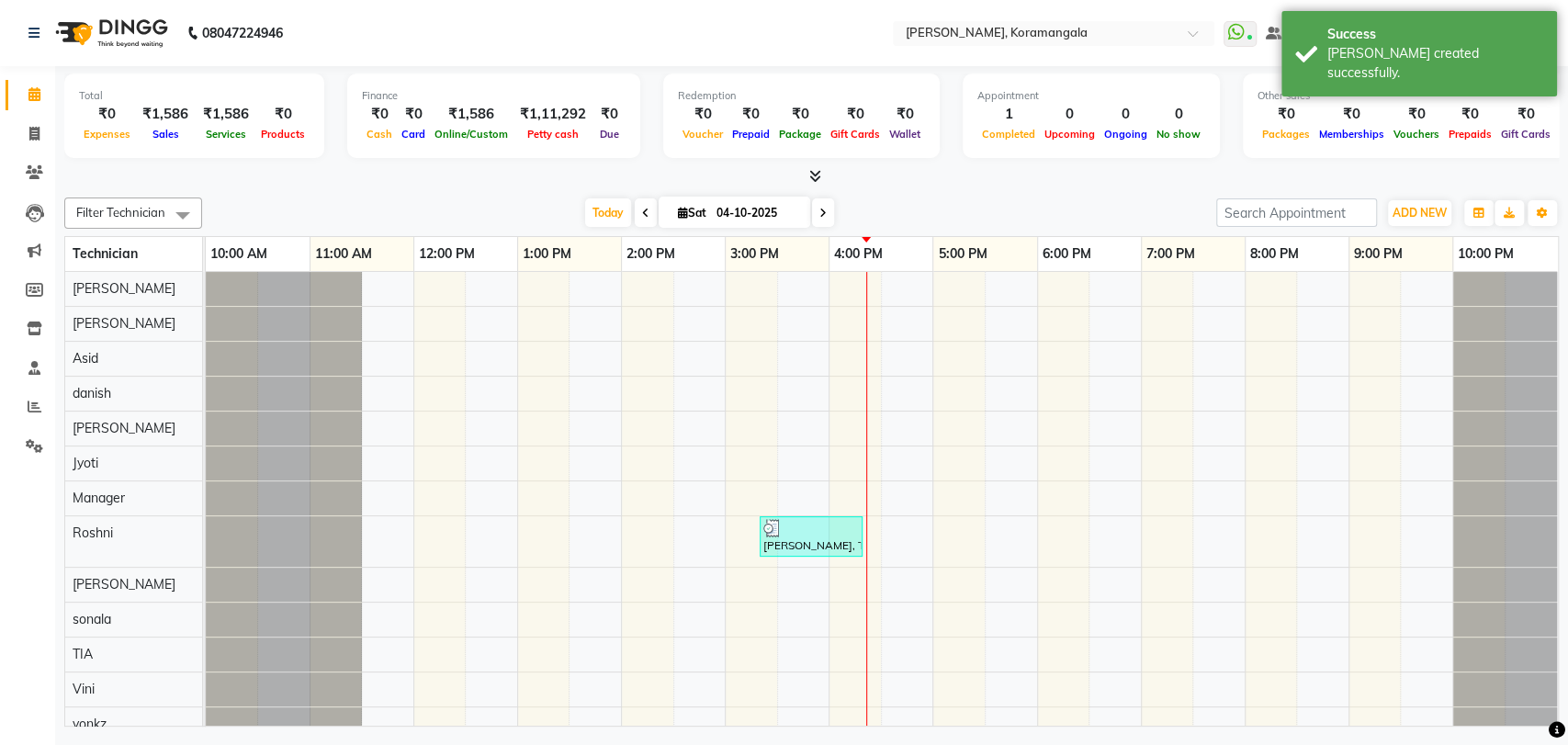
click at [812, 214] on span at bounding box center [823, 212] width 22 height 29
type input "05-10-2025"
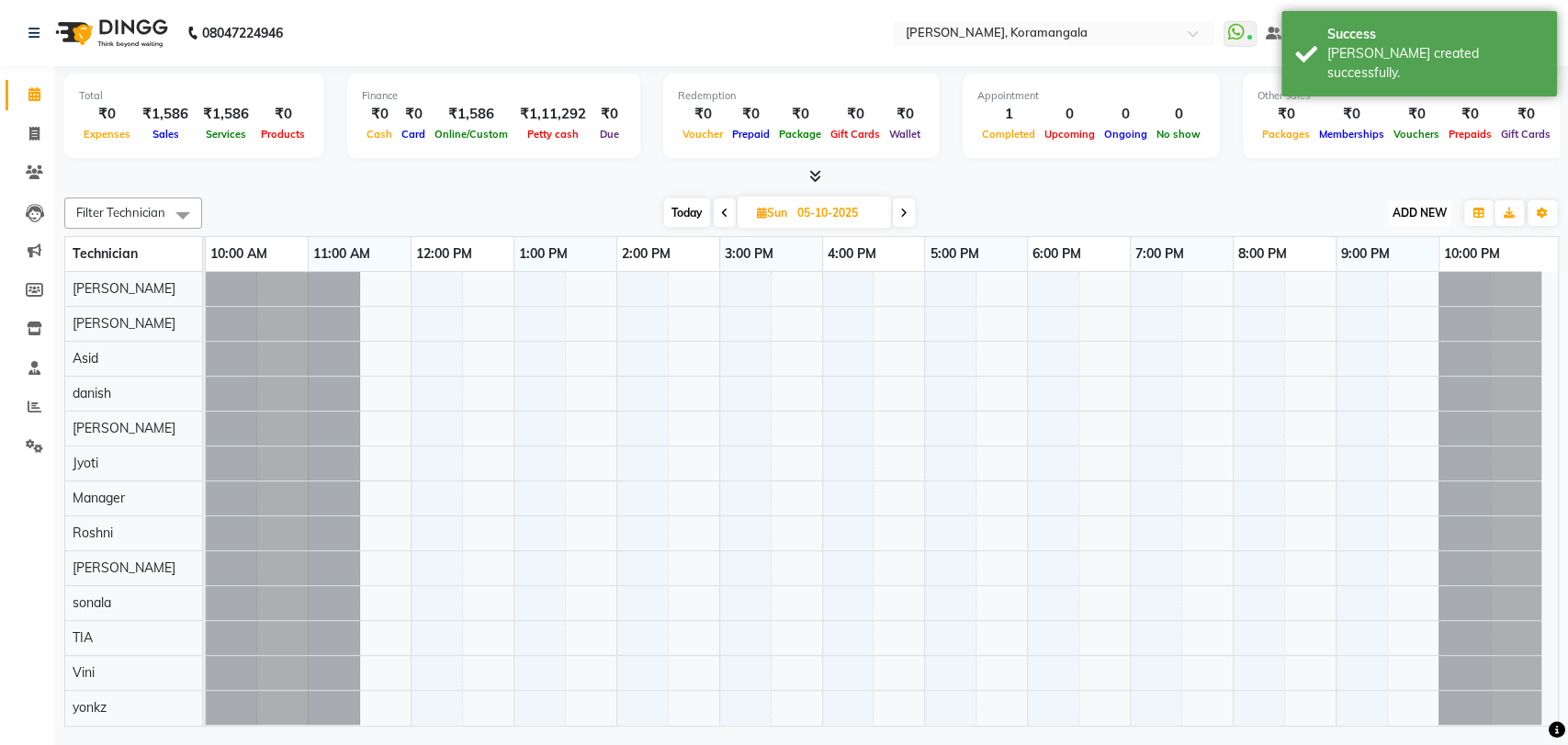
click at [1410, 208] on span "ADD NEW" at bounding box center [1419, 212] width 54 height 14
click at [1366, 295] on link "Add Expense" at bounding box center [1377, 296] width 145 height 24
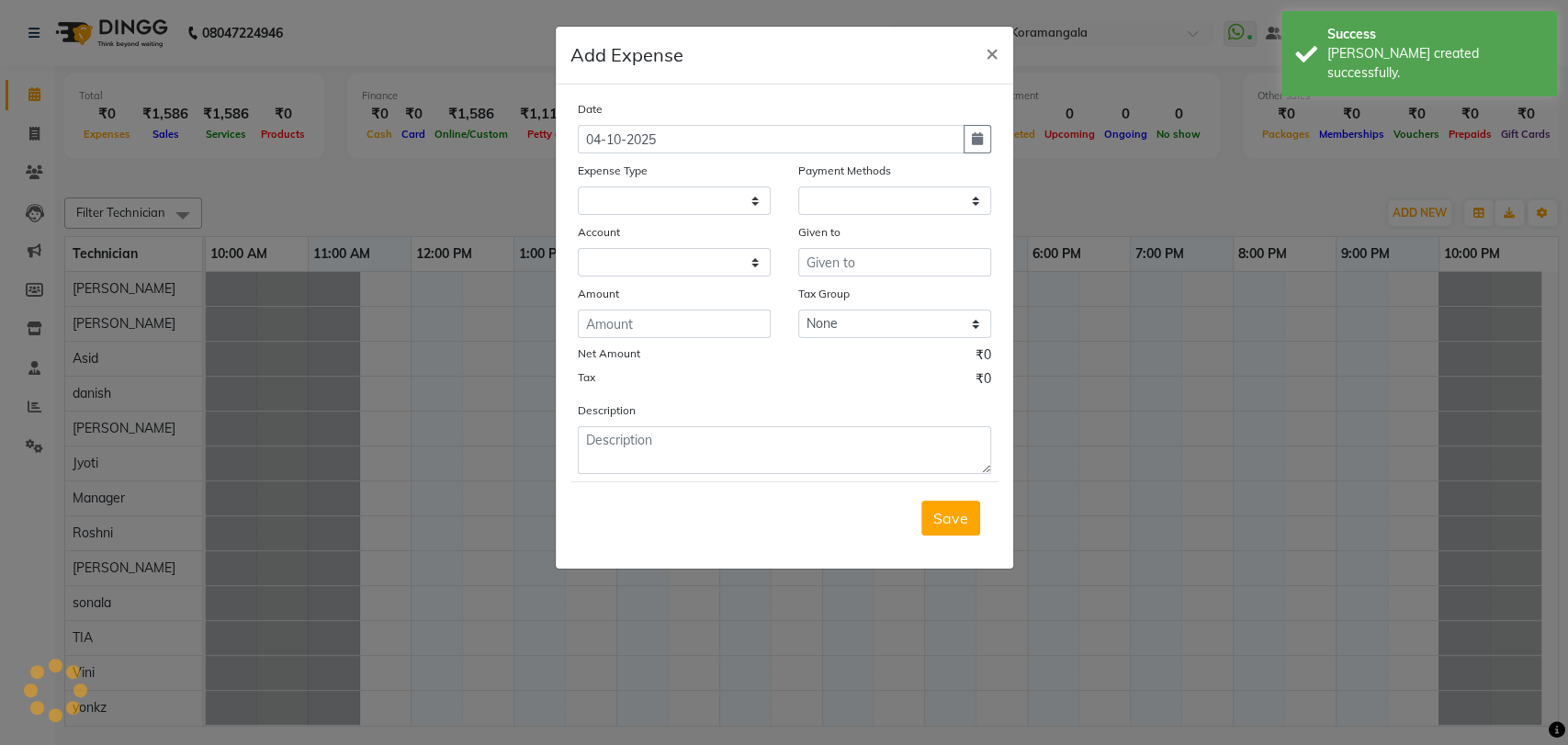
select select
select select "1"
select select "1934"
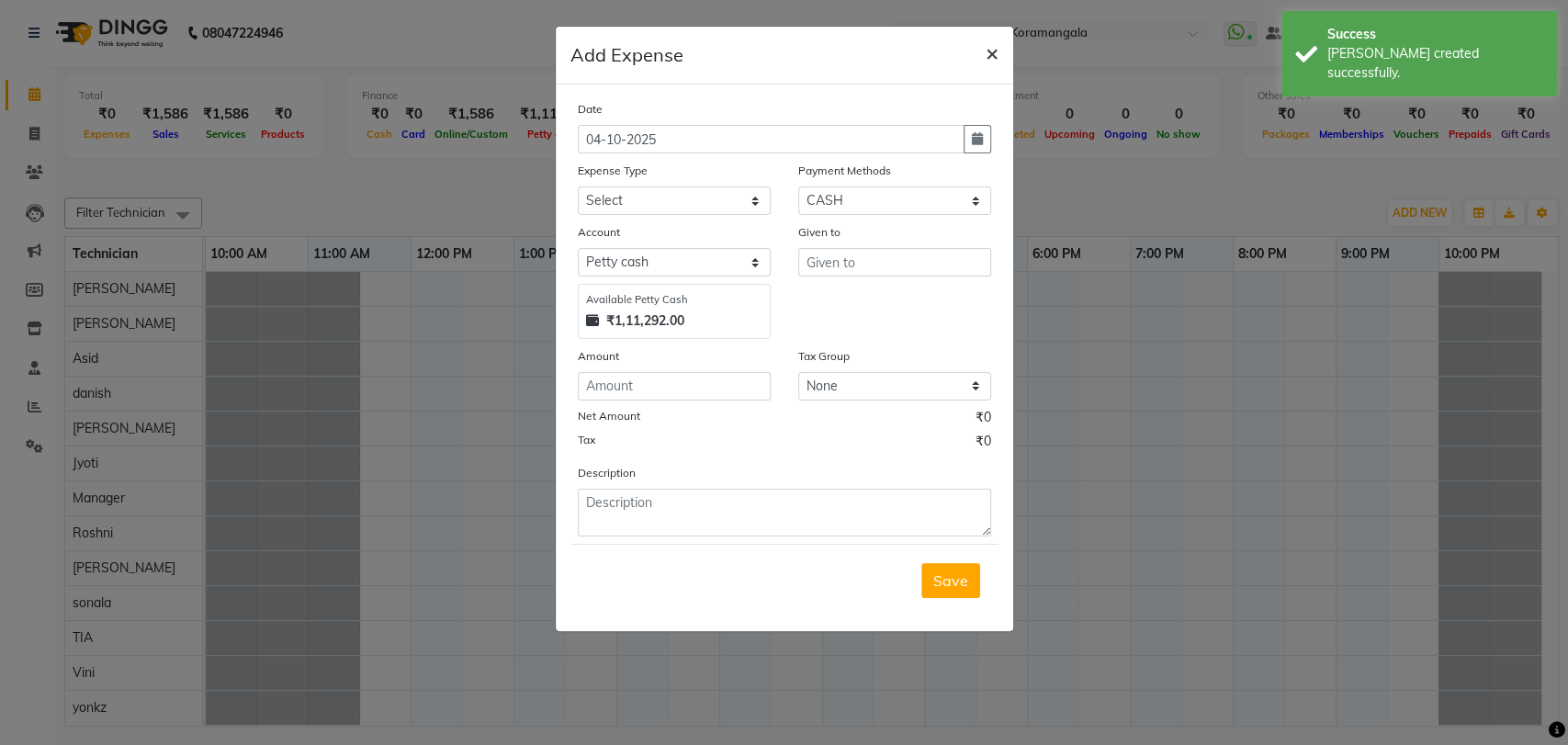
click at [989, 52] on span "×" at bounding box center [992, 53] width 13 height 28
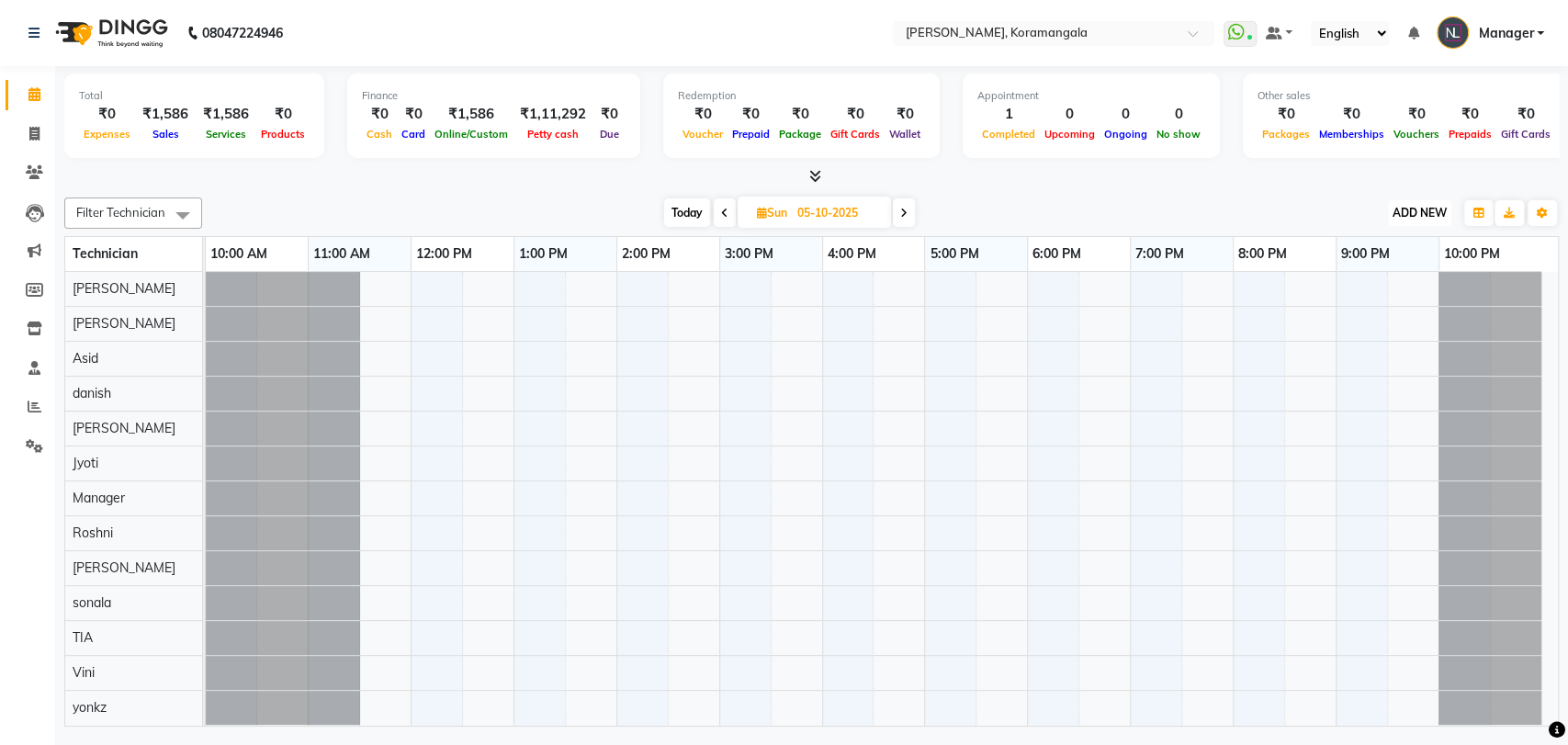
click at [1417, 222] on button "ADD NEW Toggle Dropdown" at bounding box center [1419, 213] width 63 height 26
click at [1388, 245] on button "Add Appointment" at bounding box center [1377, 248] width 145 height 24
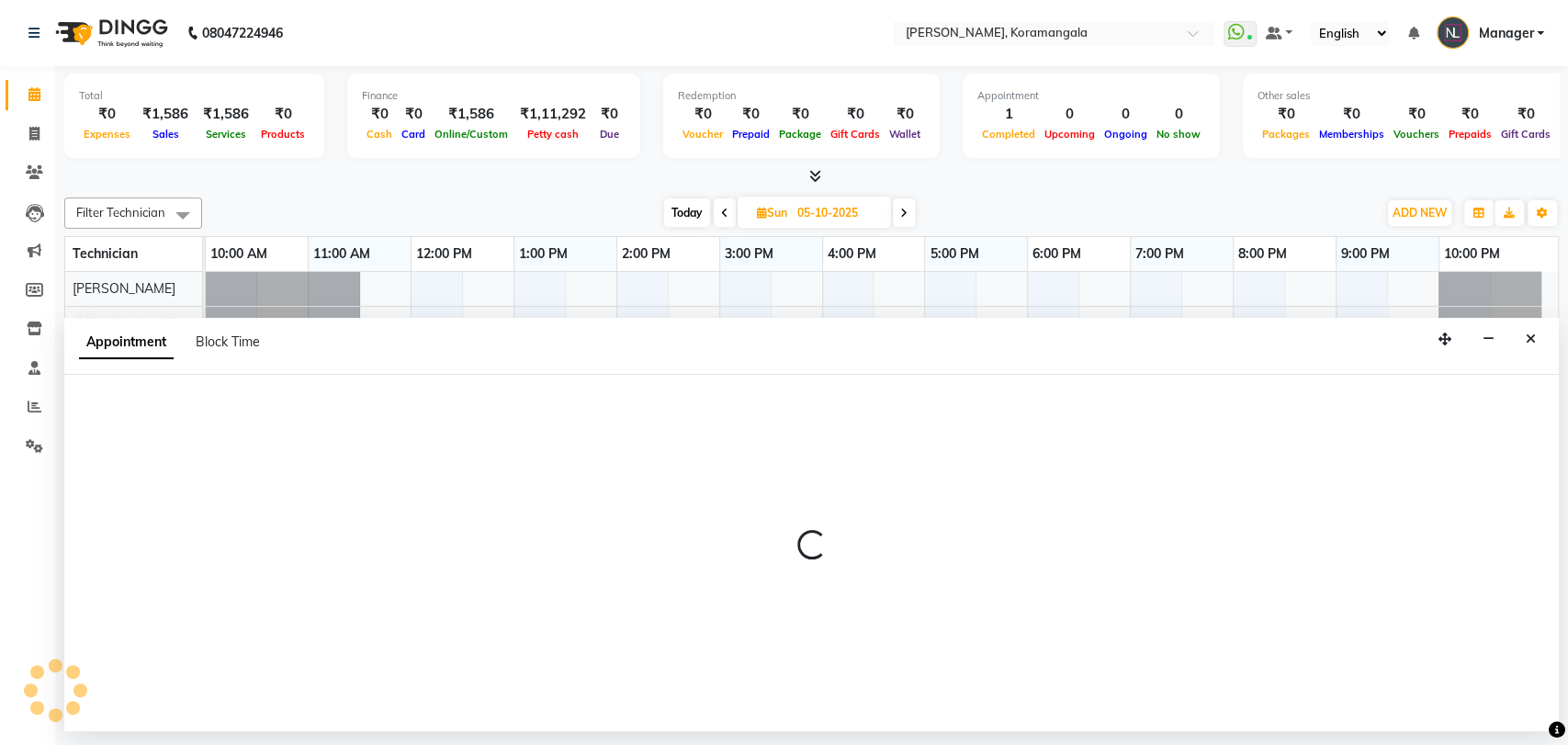
select select "660"
select select "tentative"
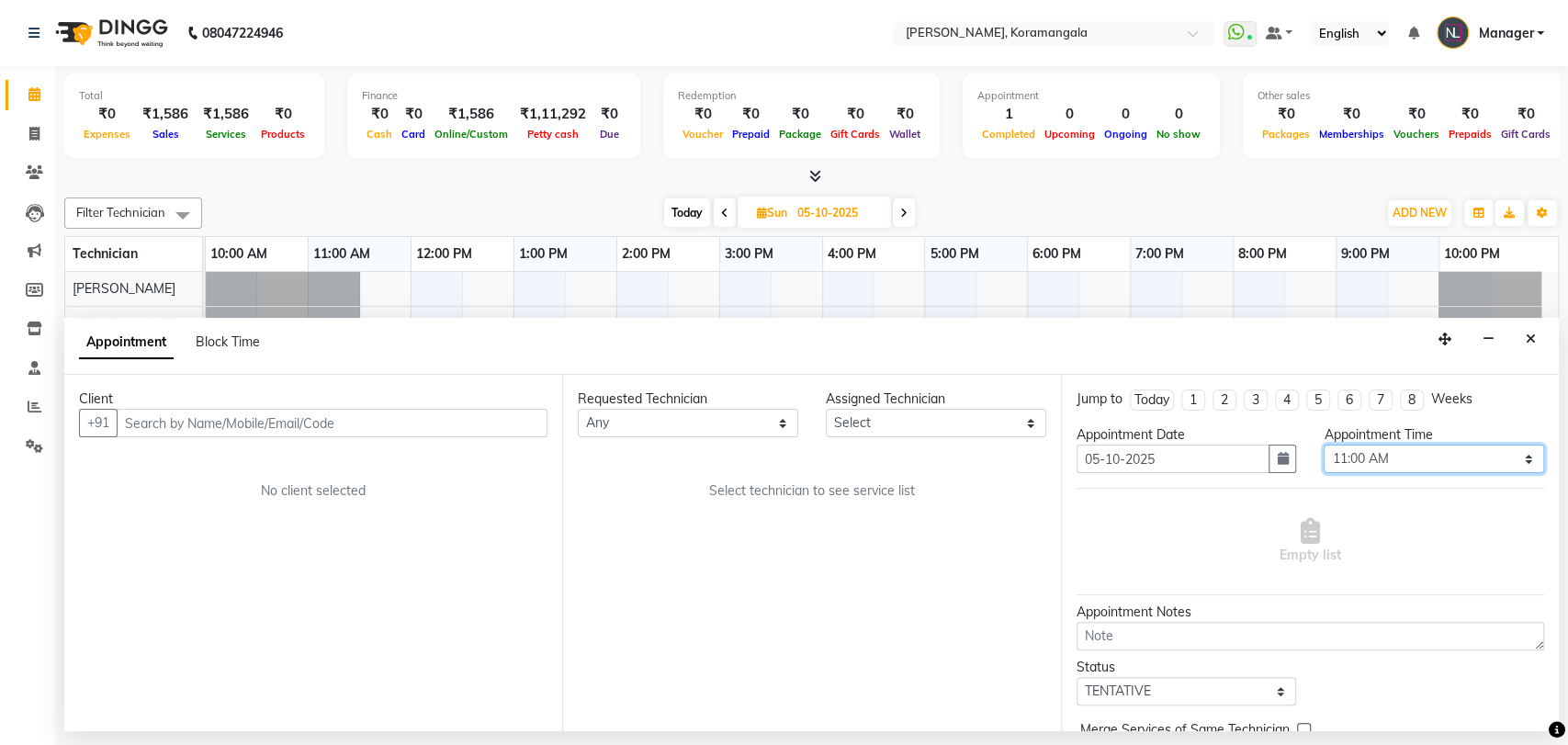
drag, startPoint x: 1384, startPoint y: 453, endPoint x: 1366, endPoint y: 301, distance: 153.1
click at [1366, 301] on div "Filter Technician Select All Aamir Adesh Asid danish DEEPANSHI Jyoti Manager Ro…" at bounding box center [811, 458] width 1494 height 537
select select "960"
click at [1323, 445] on select "Select 11:00 AM 11:15 AM 11:30 AM 11:45 AM 12:00 PM 12:15 PM 12:30 PM 12:45 PM …" at bounding box center [1434, 459] width 221 height 29
drag, startPoint x: 858, startPoint y: 421, endPoint x: 860, endPoint y: 356, distance: 65.0
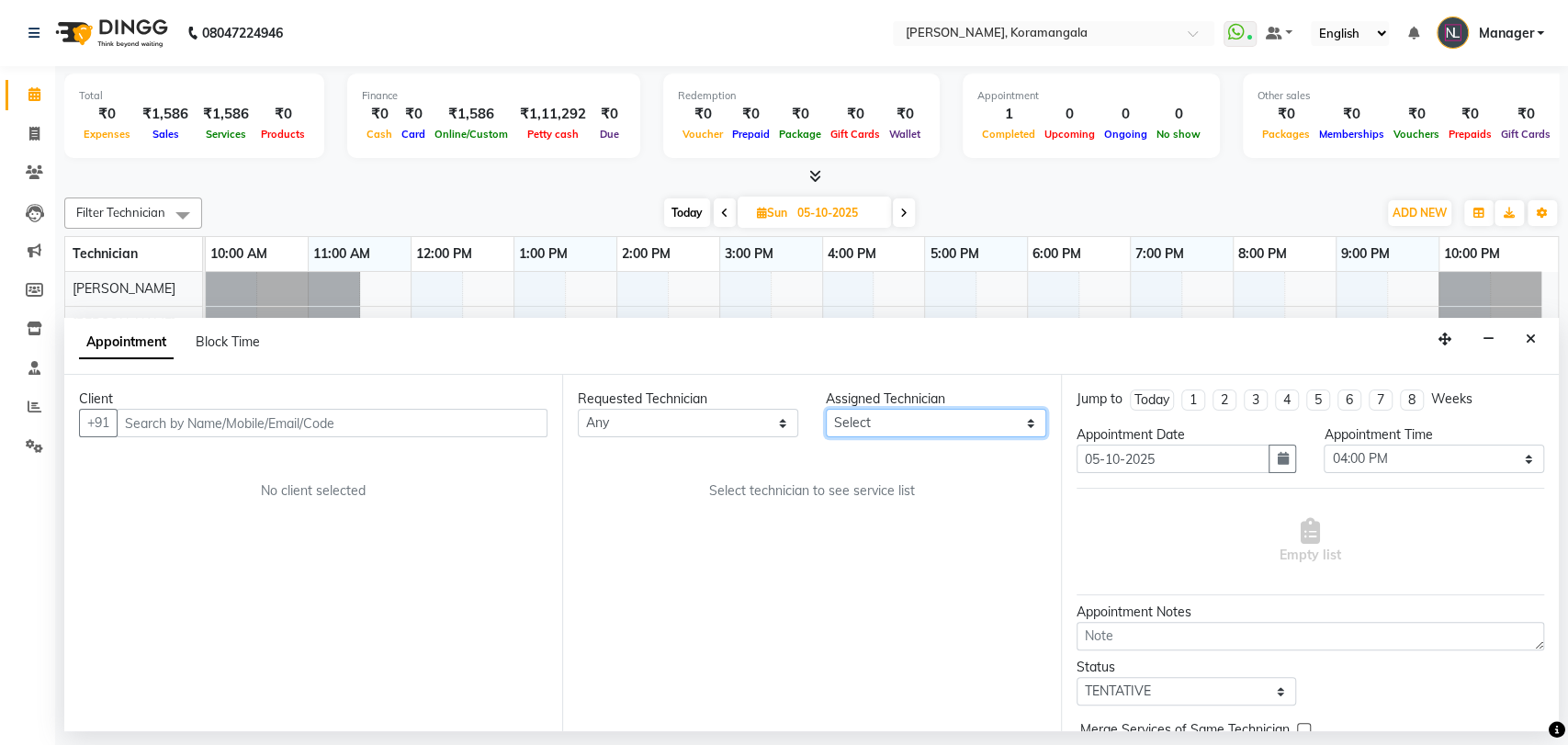
click at [860, 356] on app-booking "Appointment Block Time Client +91 No client selected Requested Technician Any A…" at bounding box center [811, 524] width 1494 height 413
click at [826, 409] on select "Select Aamir Adesh Asid danish DEEPANSHI Jyoti Manager Roshni Sohit sonala TIA …" at bounding box center [936, 423] width 221 height 29
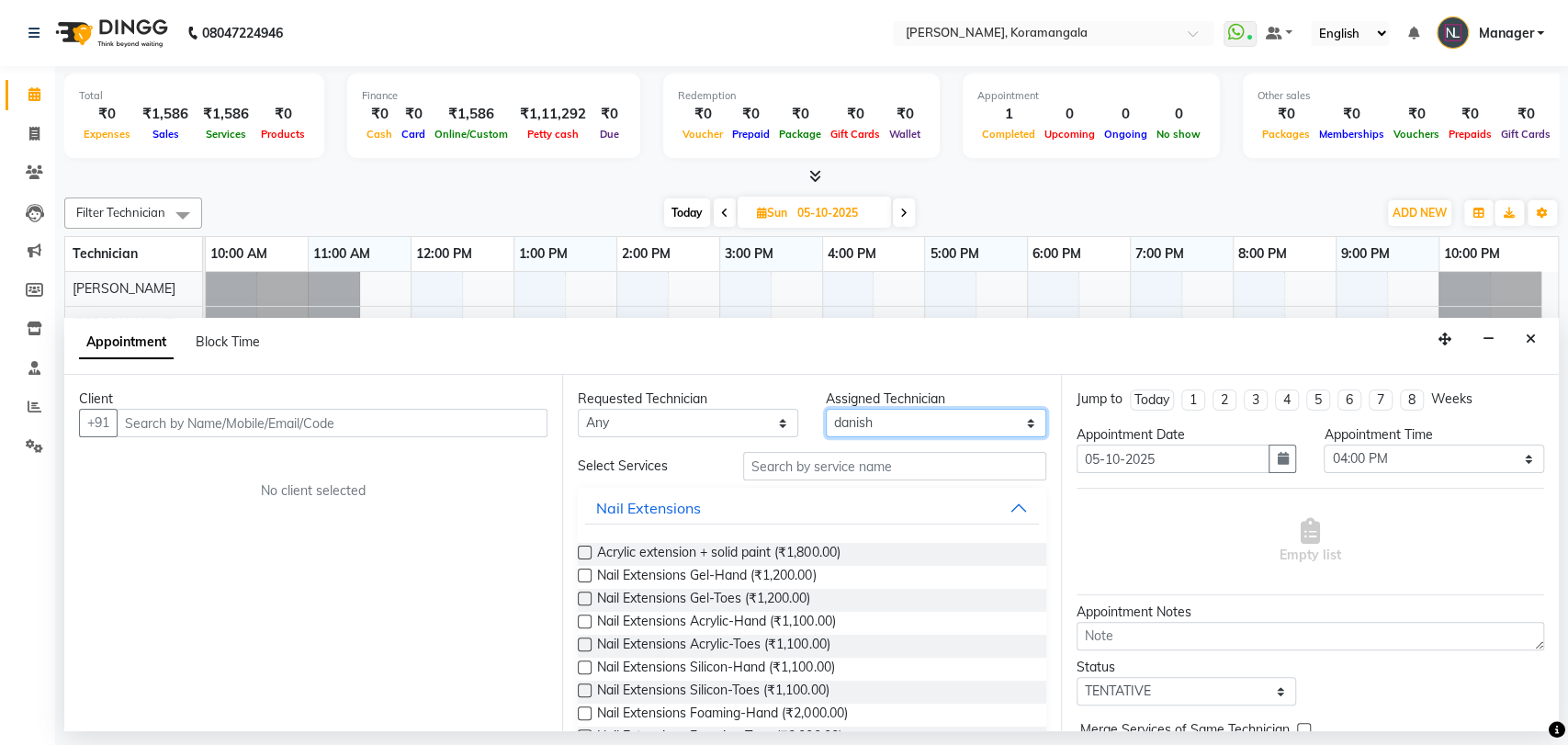
click at [891, 422] on select "Select Aamir Adesh Asid danish DEEPANSHI Jyoti Manager Roshni Sohit sonala TIA …" at bounding box center [936, 423] width 221 height 29
select select "64144"
click at [826, 409] on select "Select Aamir Adesh Asid danish DEEPANSHI Jyoti Manager Roshni Sohit sonala TIA …" at bounding box center [936, 423] width 221 height 29
click at [902, 461] on input "text" at bounding box center [894, 466] width 303 height 29
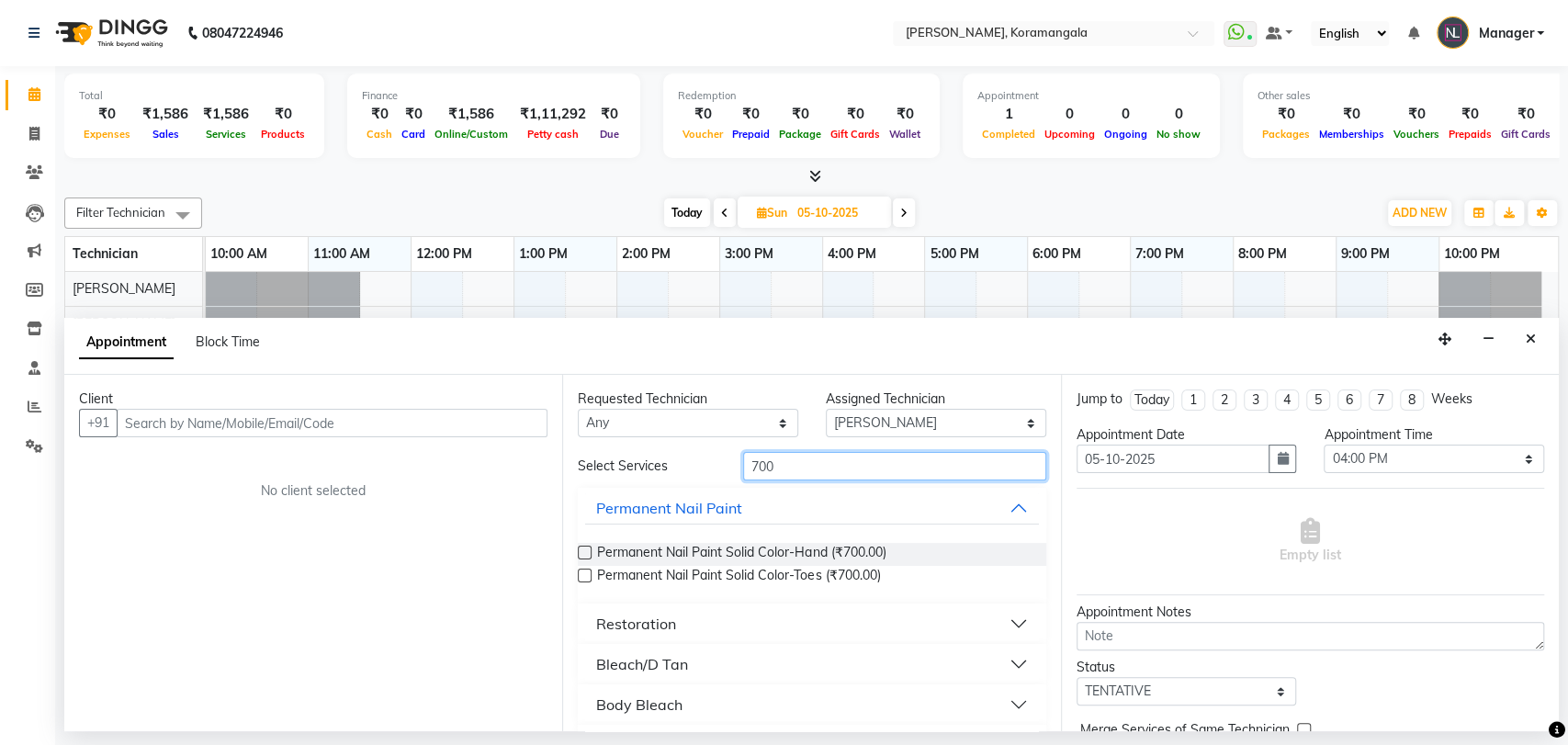
type input "700"
click at [588, 552] on label at bounding box center [584, 552] width 14 height 14
click at [588, 552] on input "checkbox" at bounding box center [583, 554] width 12 height 12
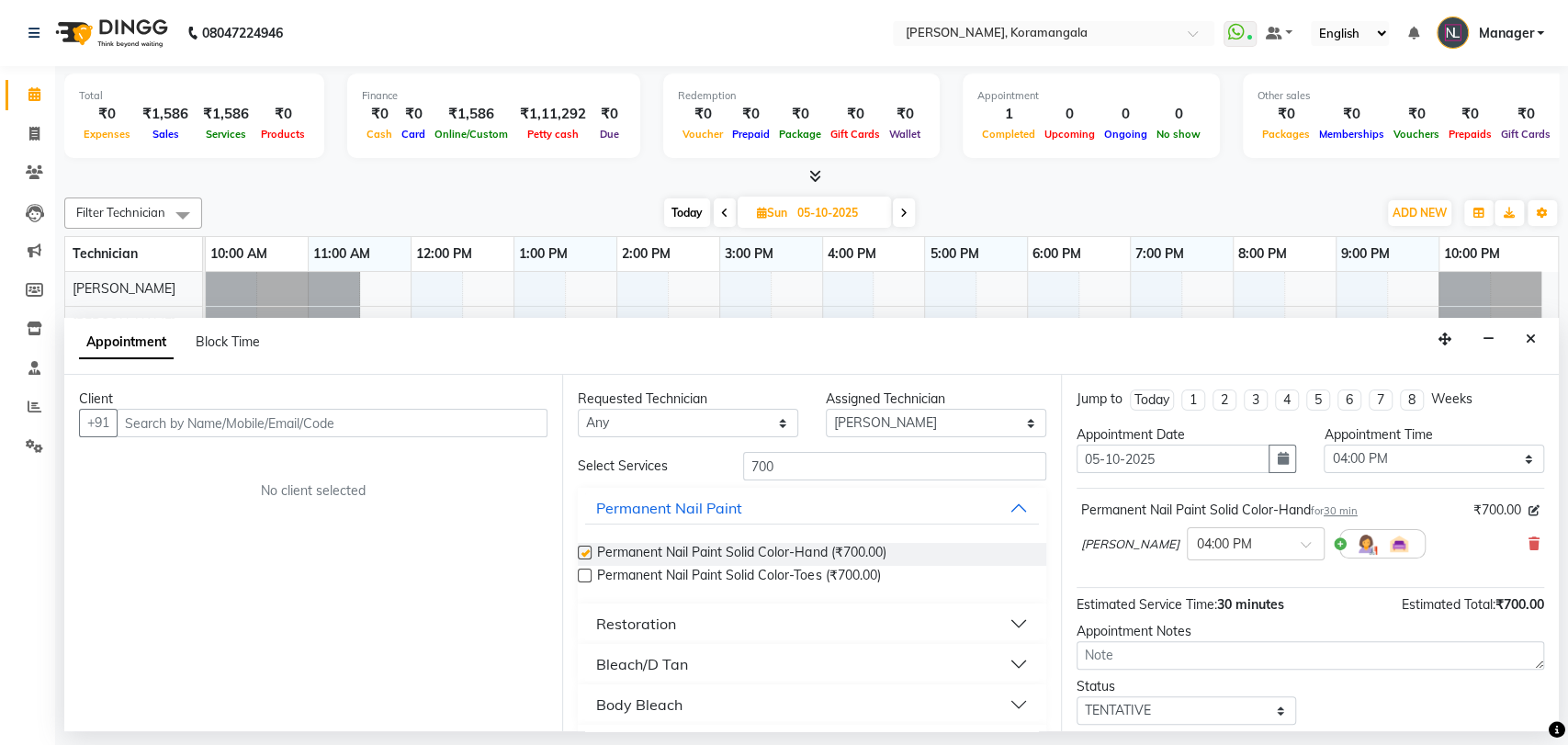
checkbox input "false"
click at [965, 412] on select "Select Aamir Adesh Asid danish DEEPANSHI Jyoti Manager Roshni Sohit sonala TIA …" at bounding box center [936, 423] width 221 height 29
select select "63916"
click at [826, 409] on select "Select Aamir Adesh Asid danish DEEPANSHI Jyoti Manager Roshni Sohit sonala TIA …" at bounding box center [936, 423] width 221 height 29
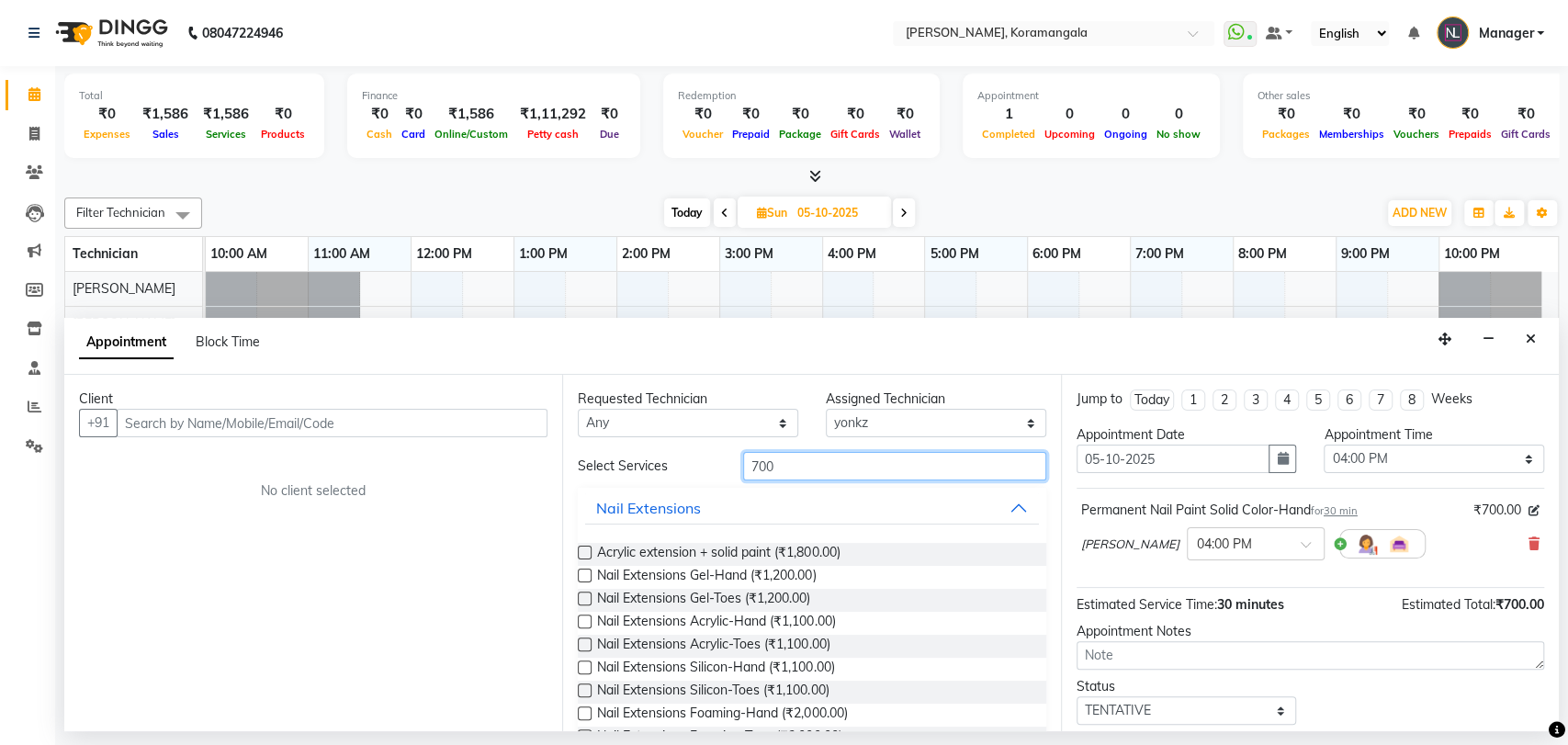
click at [850, 461] on input "700" at bounding box center [894, 466] width 303 height 29
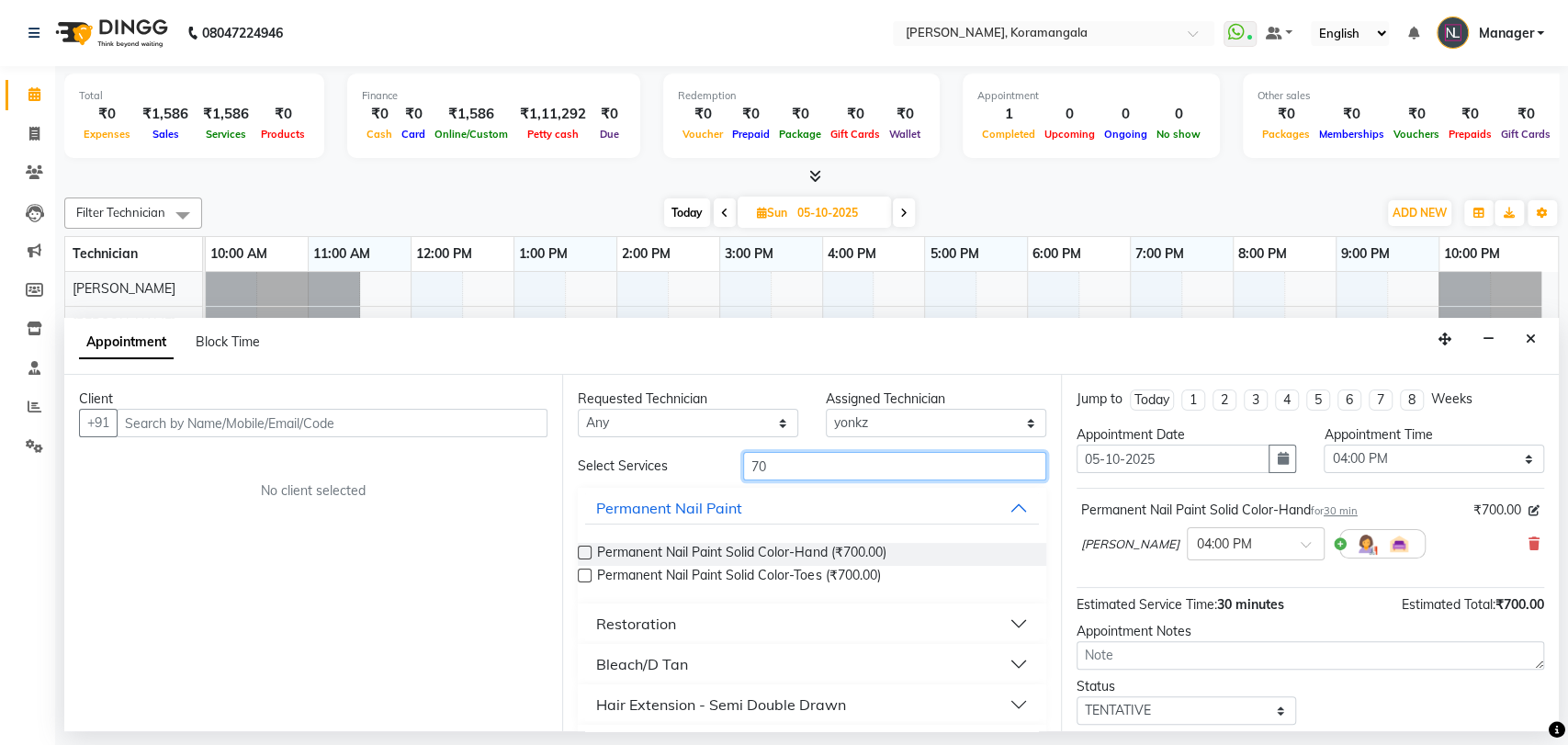
type input "70"
click at [587, 555] on label at bounding box center [584, 552] width 14 height 14
click at [587, 555] on input "checkbox" at bounding box center [583, 554] width 12 height 12
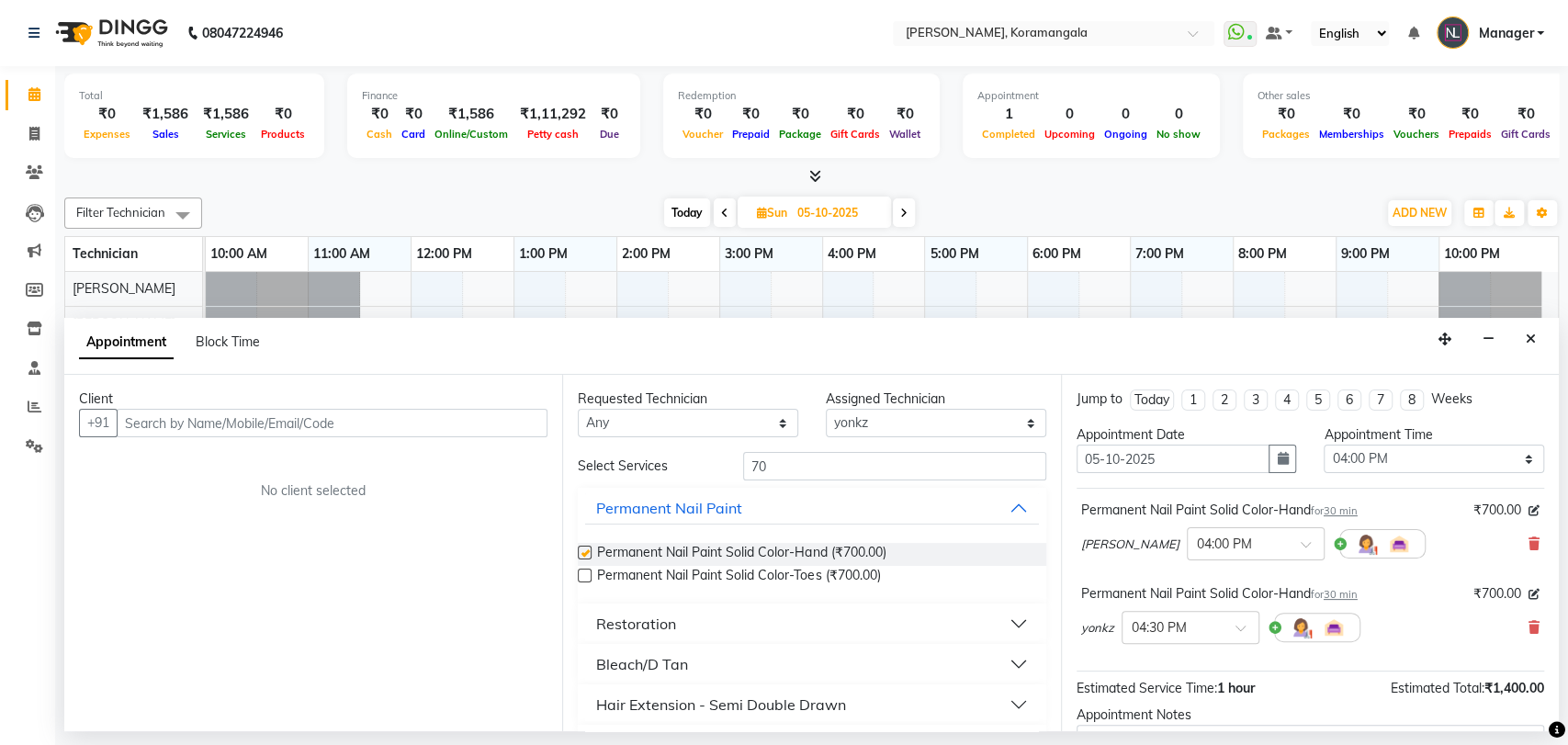
checkbox input "false"
click at [1168, 632] on input "text" at bounding box center [1171, 625] width 81 height 19
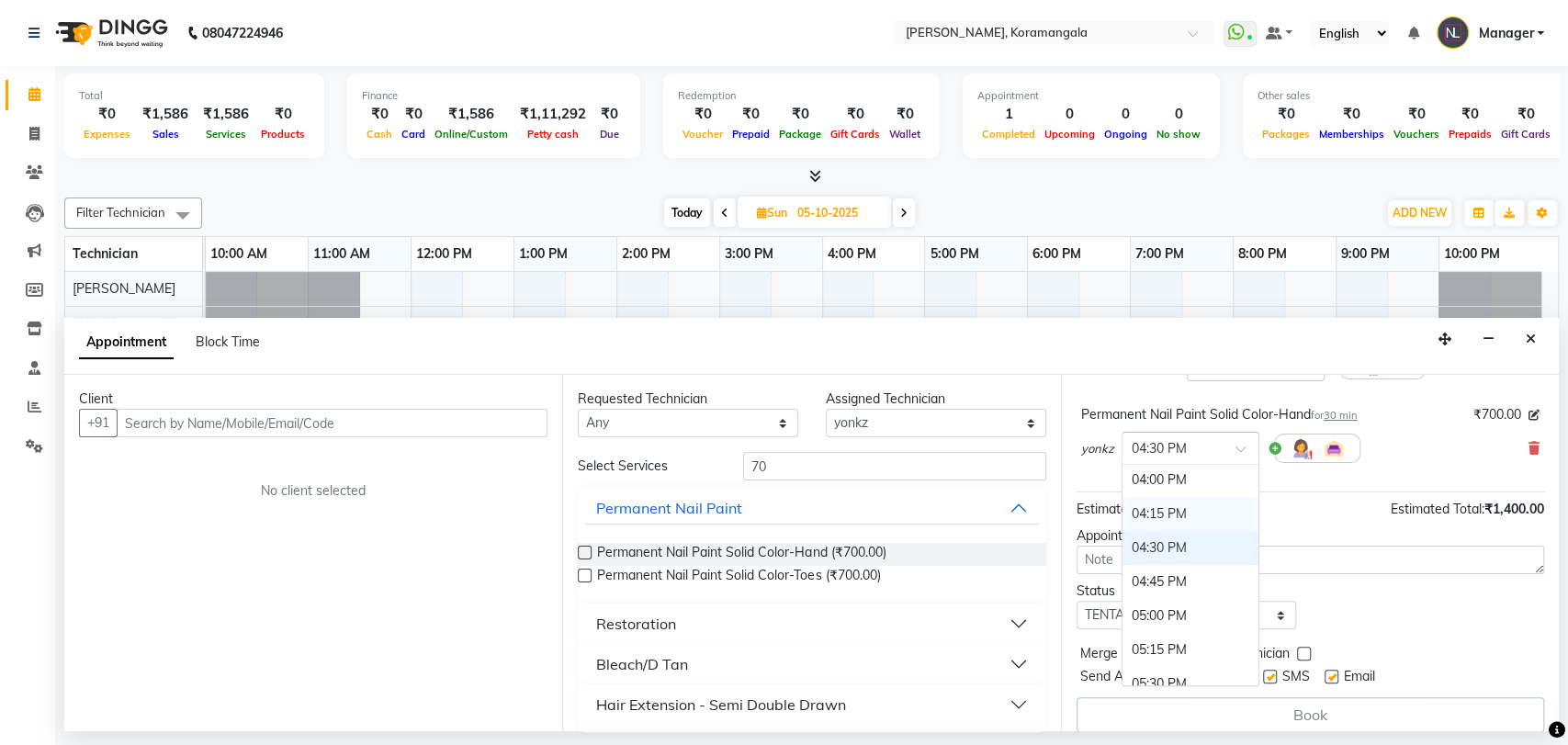
scroll to position [673, 0]
click at [1182, 491] on div "04:00 PM" at bounding box center [1190, 491] width 136 height 34
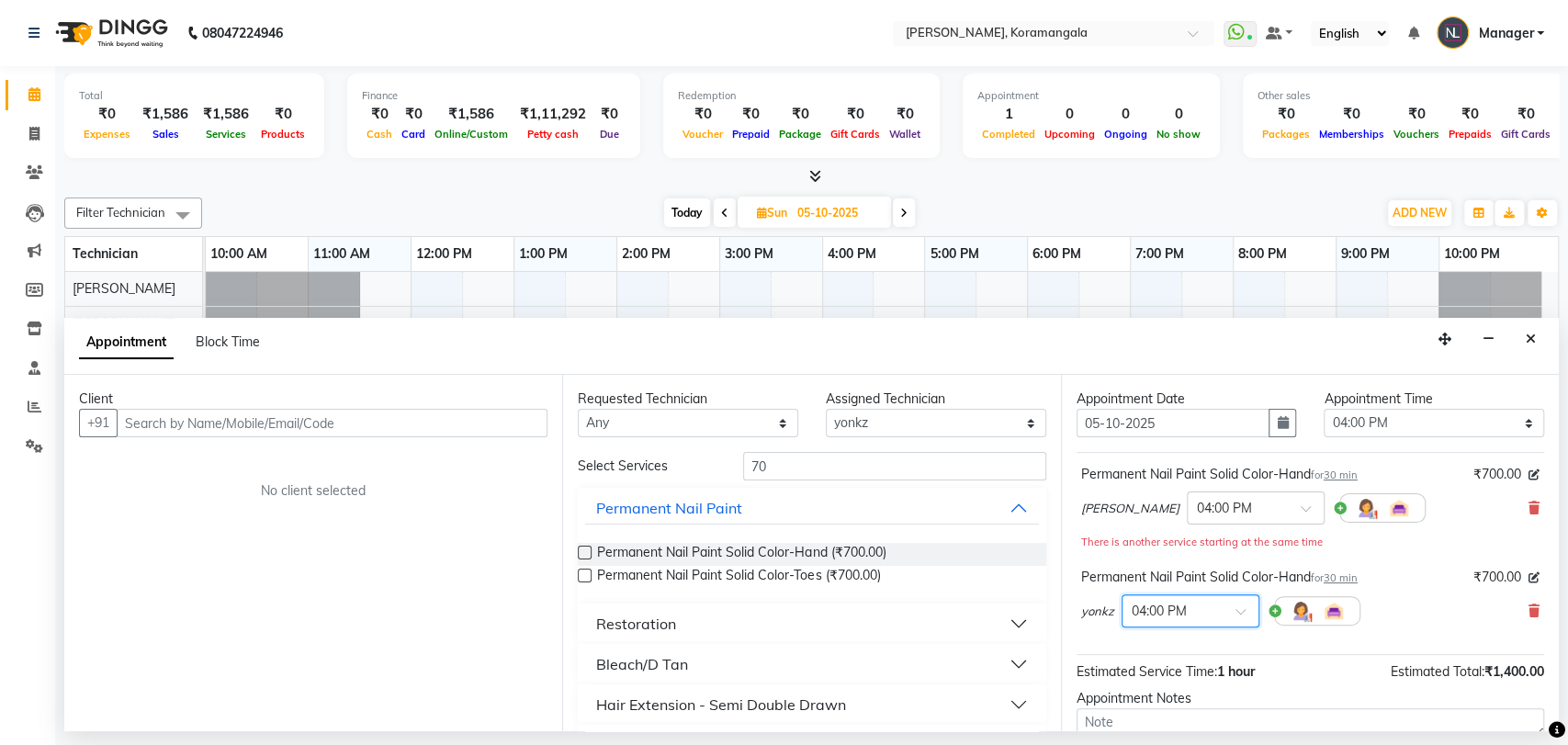
scroll to position [29, 0]
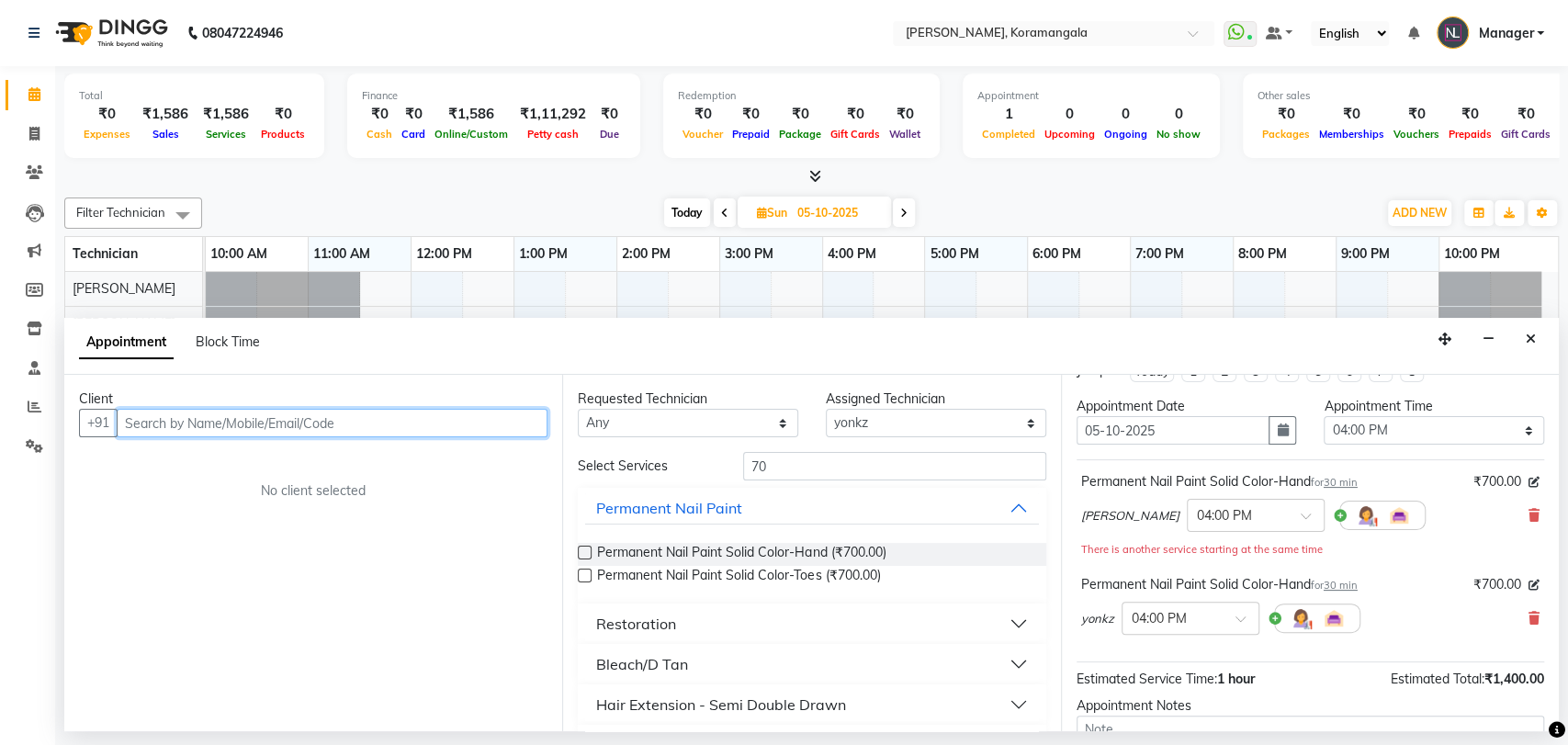
click at [283, 423] on input "text" at bounding box center [332, 423] width 431 height 29
click at [303, 421] on input "text" at bounding box center [332, 423] width 431 height 29
paste input "918098869145"
click at [322, 410] on input "918098869145" at bounding box center [294, 423] width 355 height 29
click at [138, 423] on input "918098869145" at bounding box center [294, 423] width 355 height 29
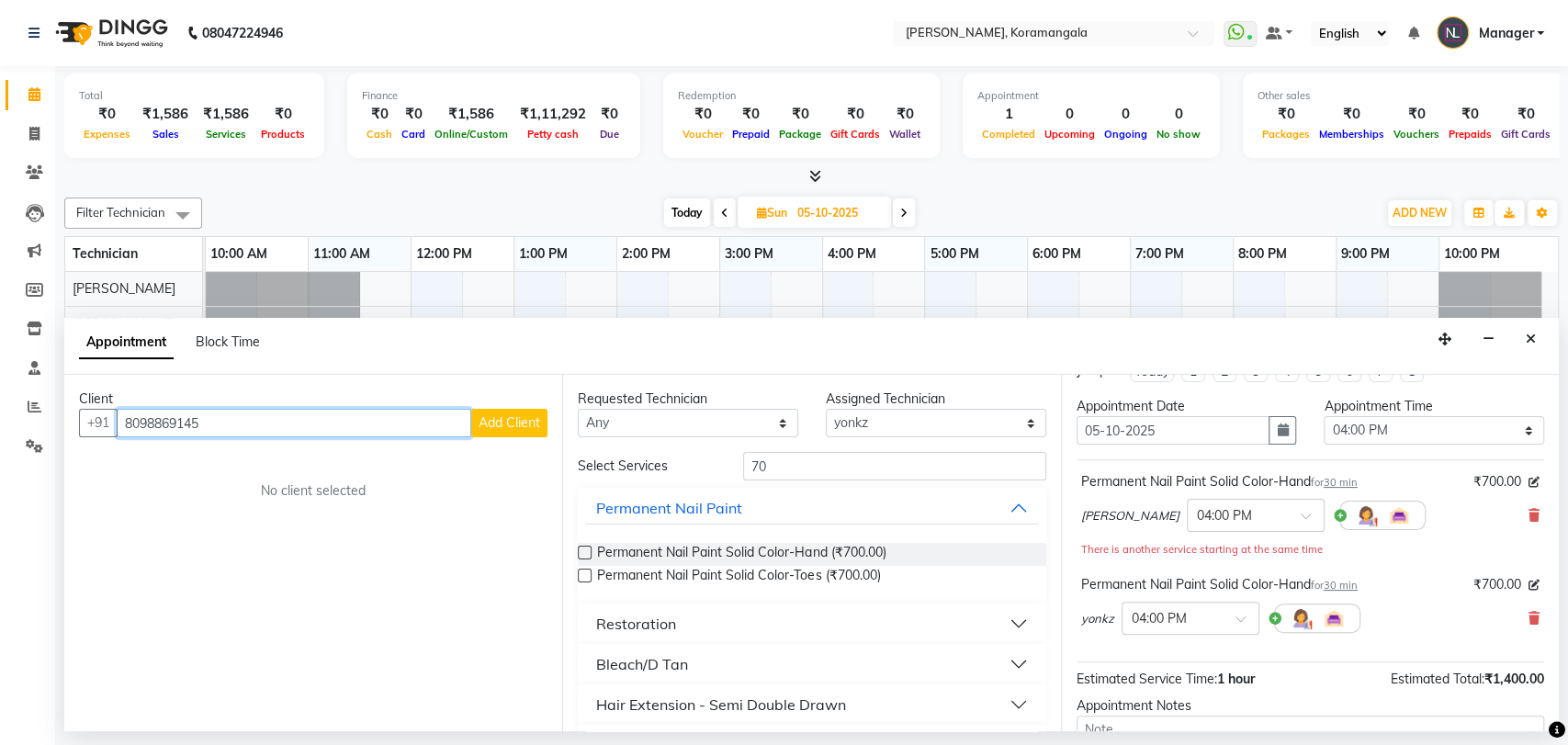
click at [234, 427] on input "8098869145" at bounding box center [294, 423] width 355 height 29
type input "8098869145"
click at [503, 417] on span "Add Client" at bounding box center [509, 423] width 61 height 17
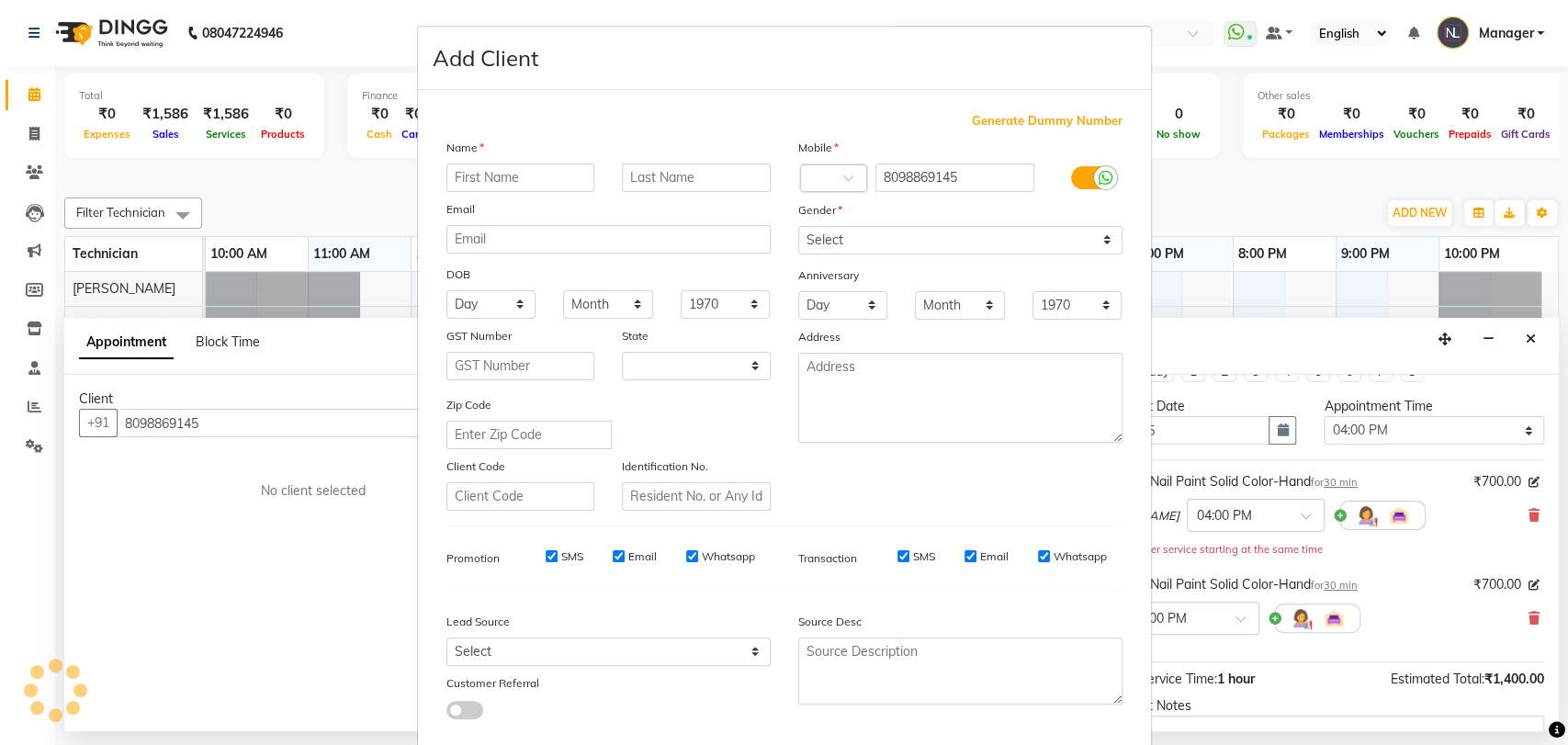
select select "21"
type input "varunya"
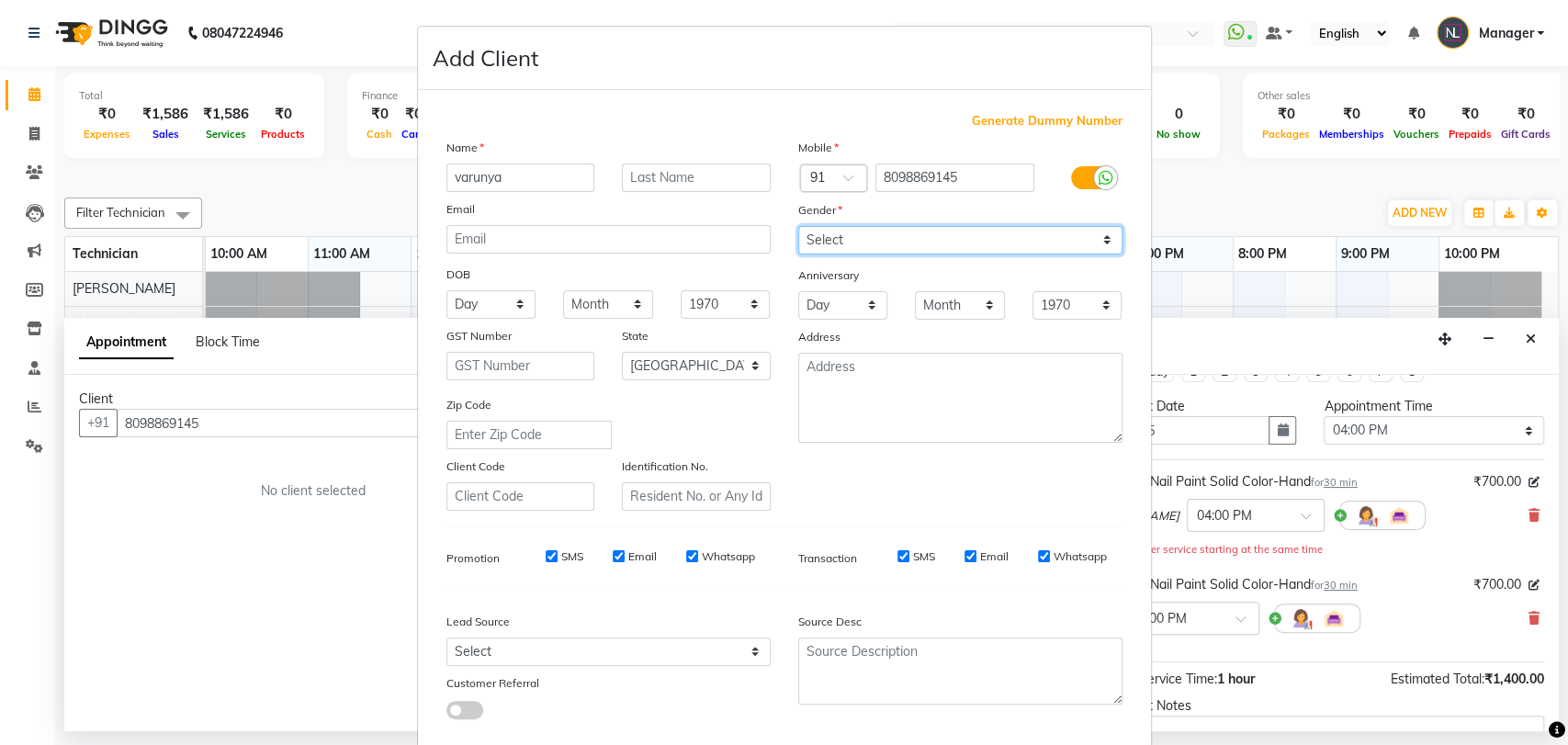
click at [830, 246] on select "Select Male Female Other Prefer Not To Say" at bounding box center [960, 240] width 324 height 29
select select "female"
click at [798, 226] on select "Select Male Female Other Prefer Not To Say" at bounding box center [960, 240] width 324 height 29
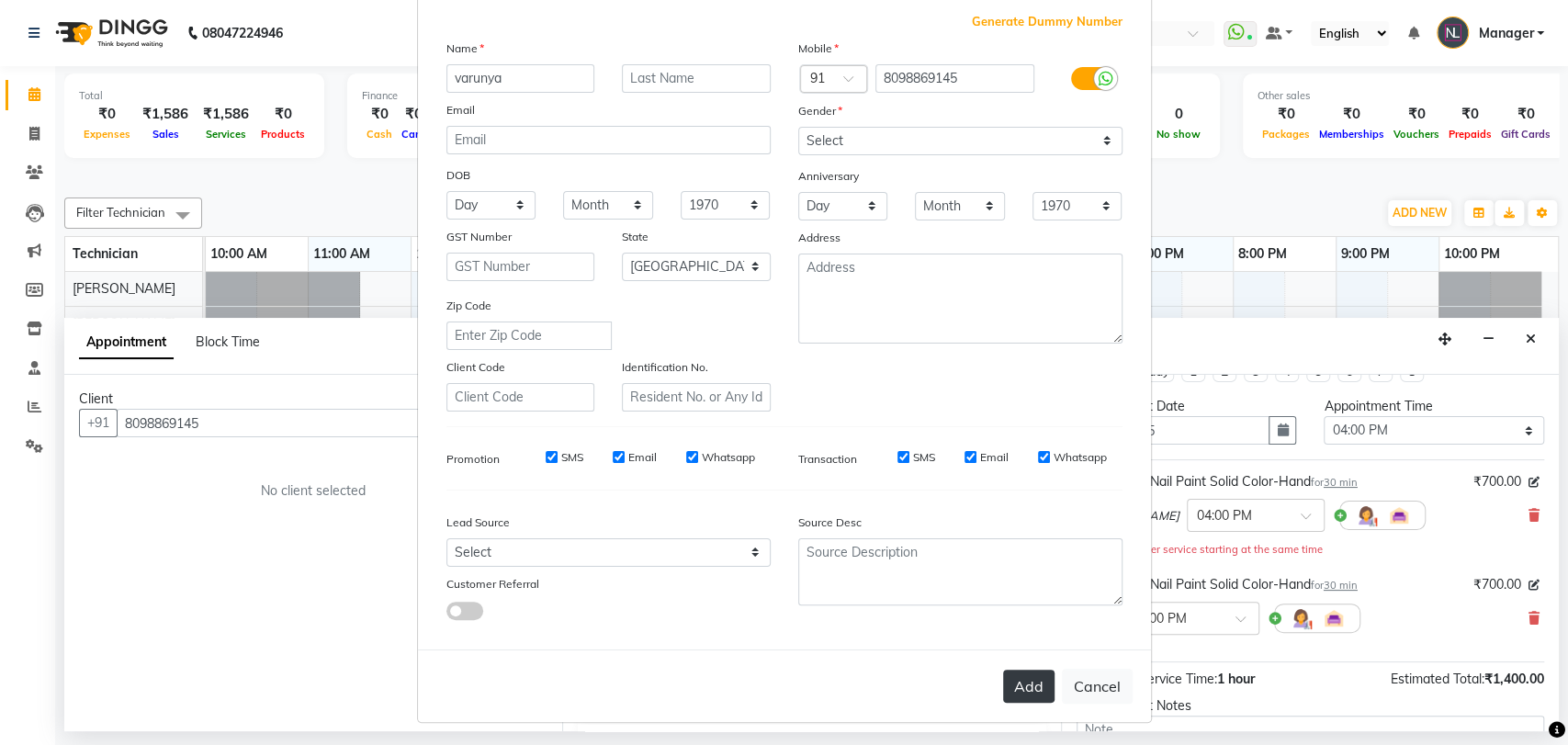
click at [1035, 678] on button "Add" at bounding box center [1028, 686] width 51 height 33
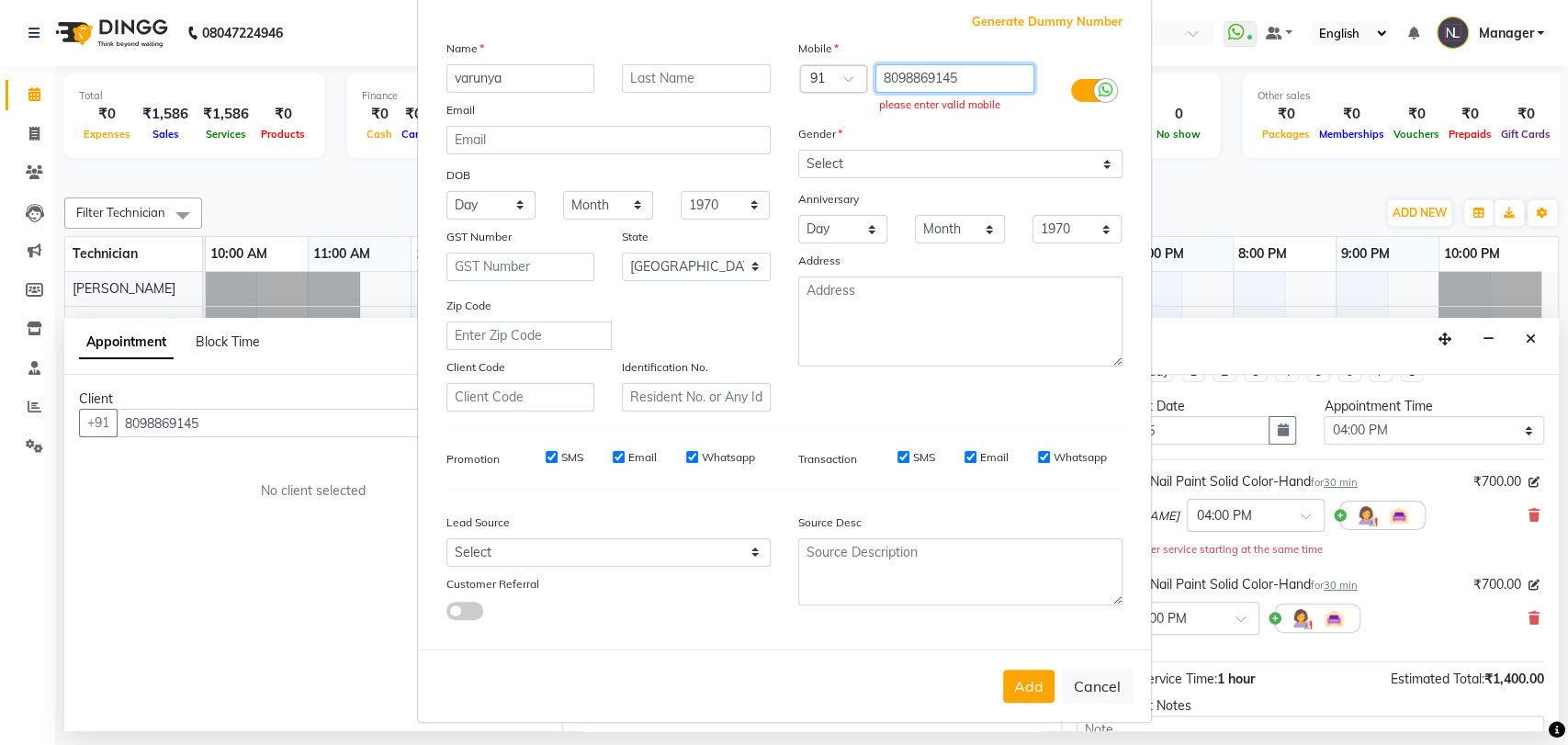
click at [937, 74] on input "8098869145" at bounding box center [954, 78] width 158 height 29
type input "8098869145"
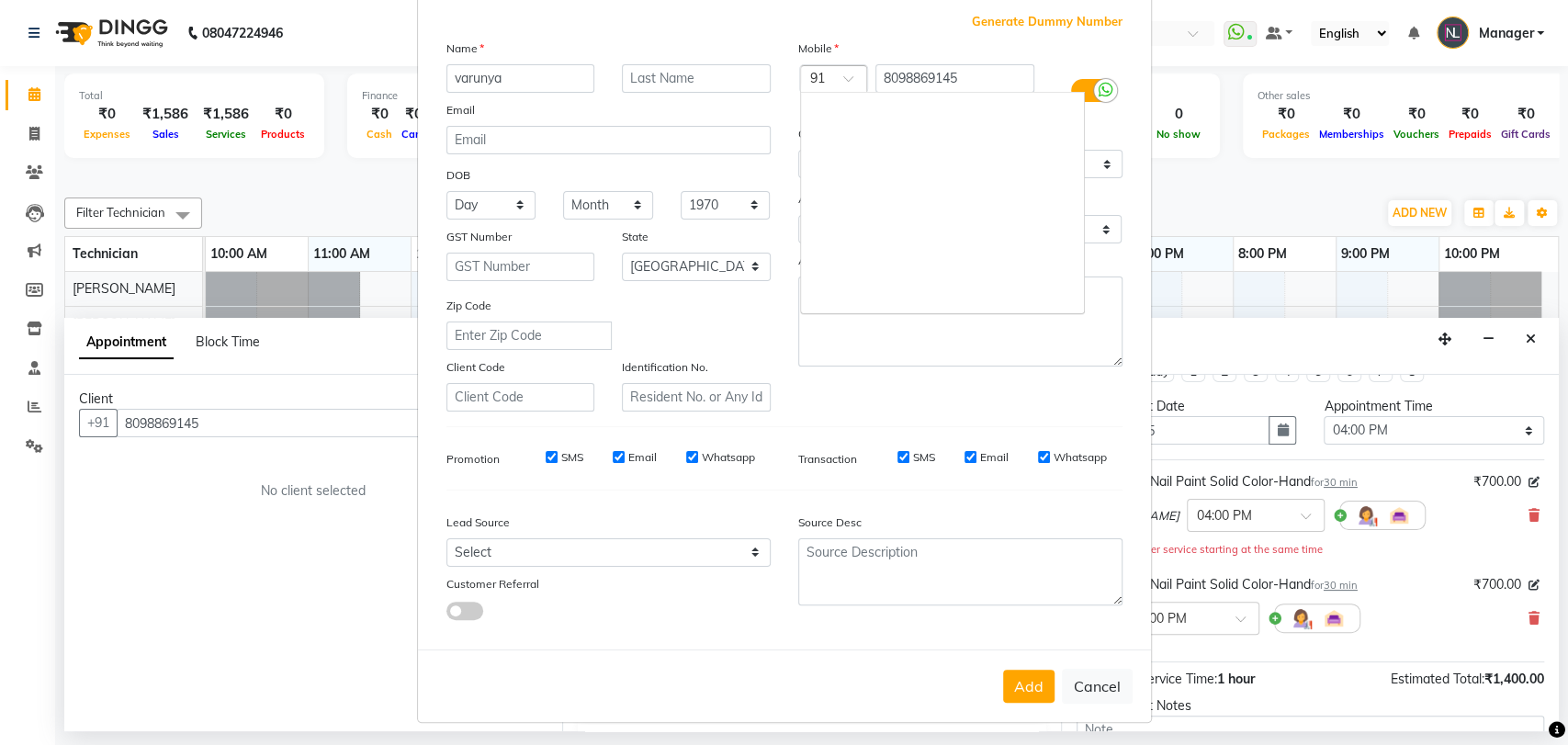
click at [848, 75] on span at bounding box center [854, 83] width 23 height 19
drag, startPoint x: 848, startPoint y: 75, endPoint x: 975, endPoint y: 503, distance: 446.4
click at [975, 503] on div "Generate Dummy Number Name varunya Email DOB Day 01 02 03 04 05 06 07 08 09 10 …" at bounding box center [784, 323] width 703 height 622
click at [1036, 685] on button "Add" at bounding box center [1028, 686] width 51 height 33
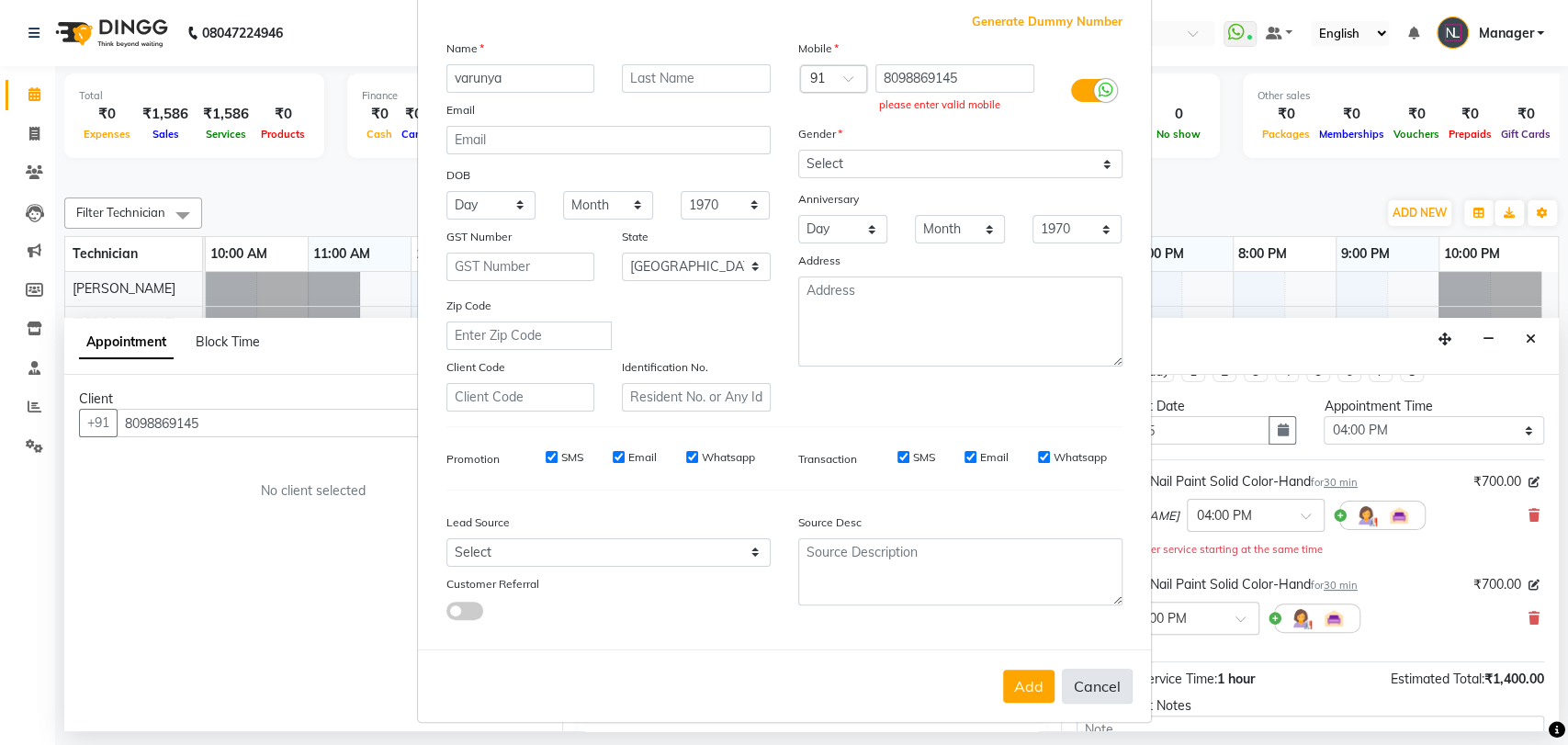
click at [1081, 692] on button "Cancel" at bounding box center [1097, 686] width 70 height 35
select select
select select "null"
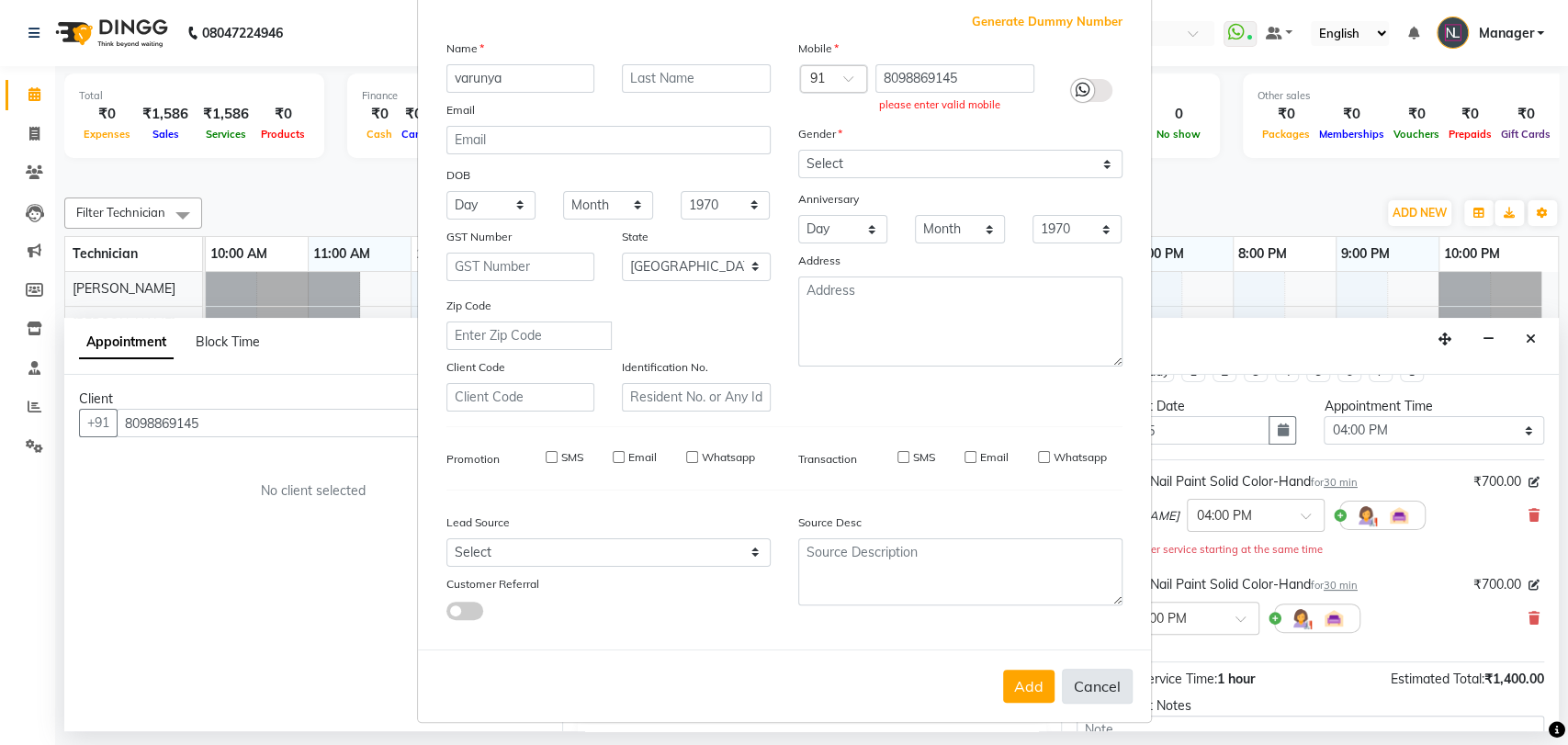
select select
checkbox input "false"
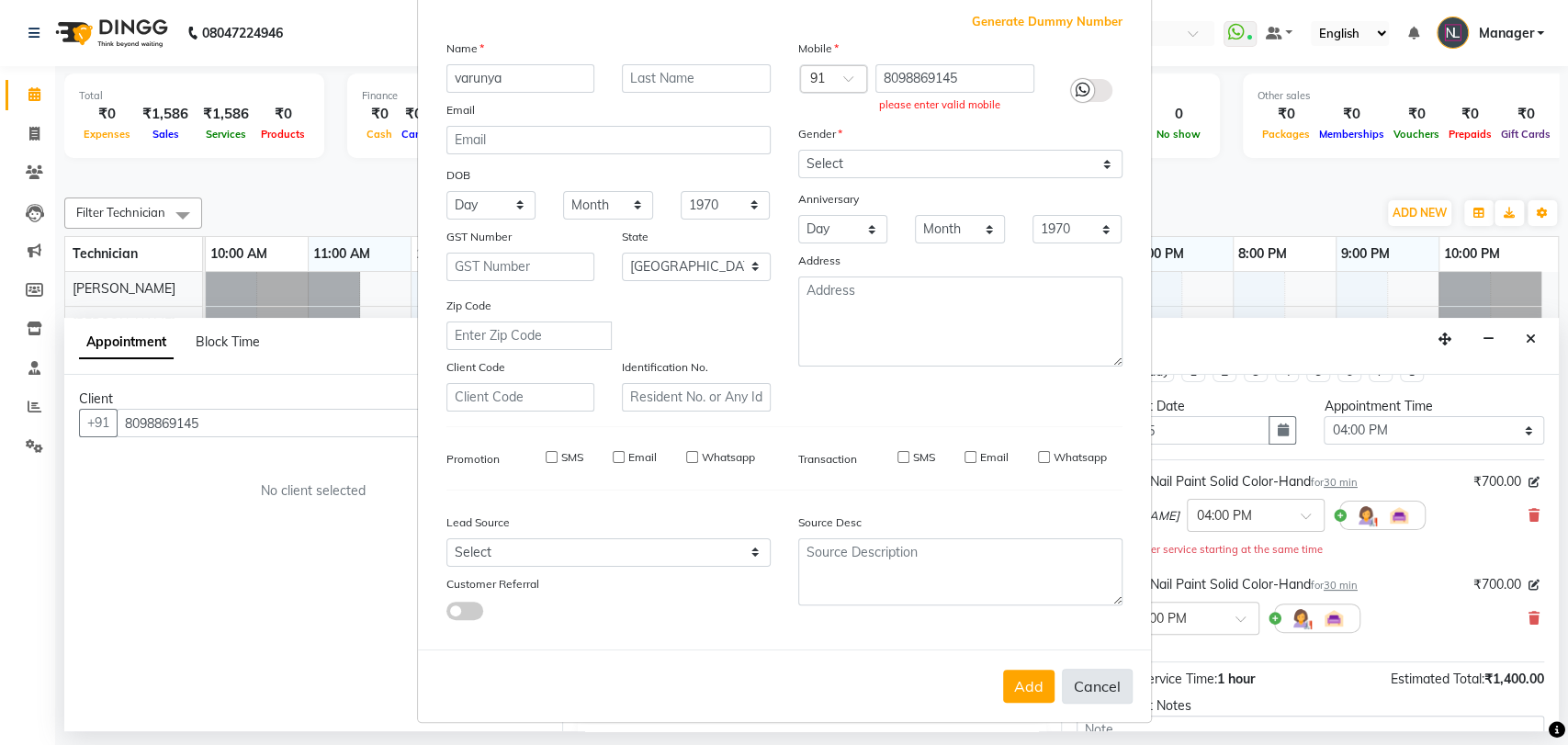
checkbox input "false"
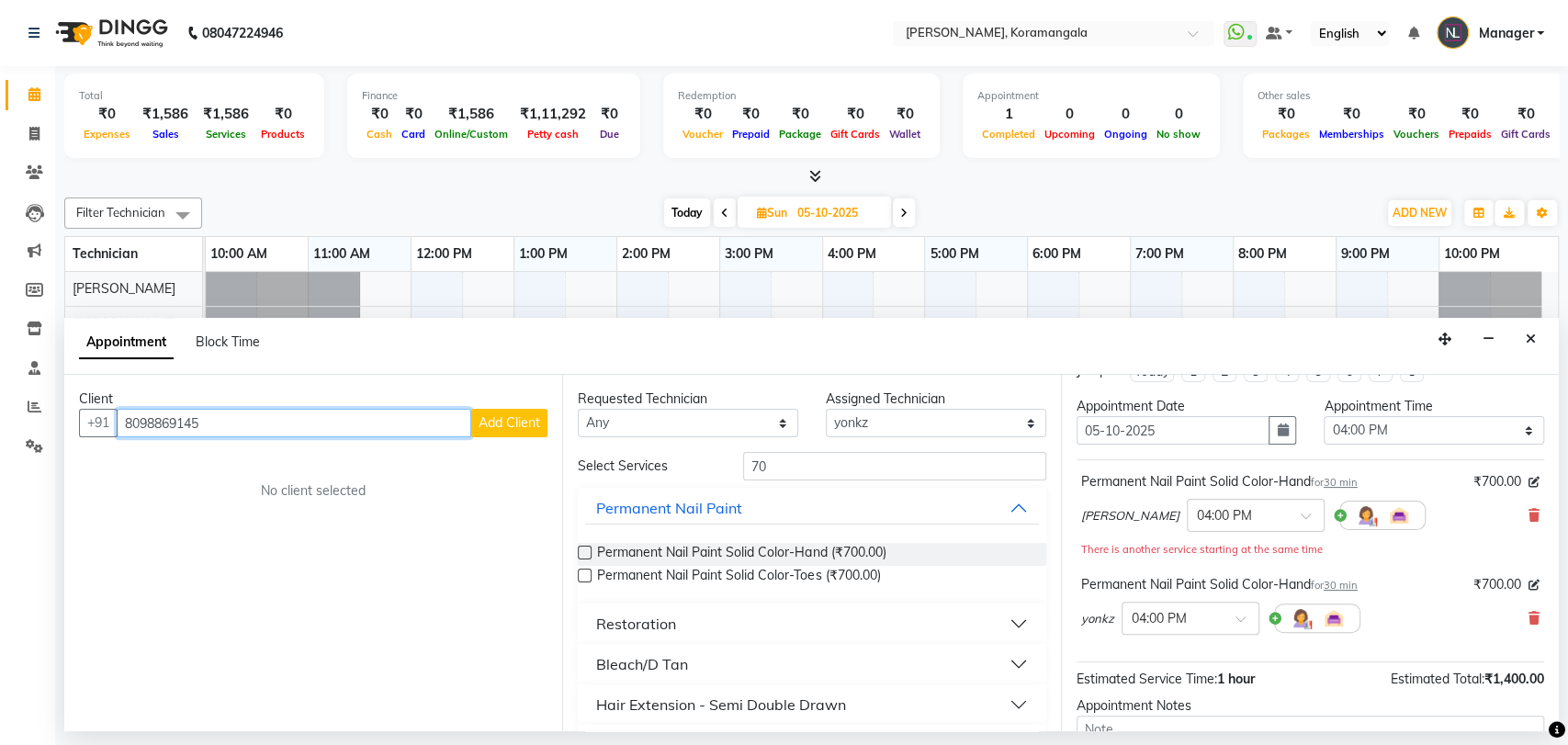
click at [320, 427] on input "8098869145" at bounding box center [294, 423] width 355 height 29
type input "8"
type input "8098869145"
click at [479, 439] on div "Client +91 8098869145 Add Client No client selected" at bounding box center [312, 552] width 498 height 357
click at [499, 422] on span "Add Client" at bounding box center [509, 423] width 61 height 17
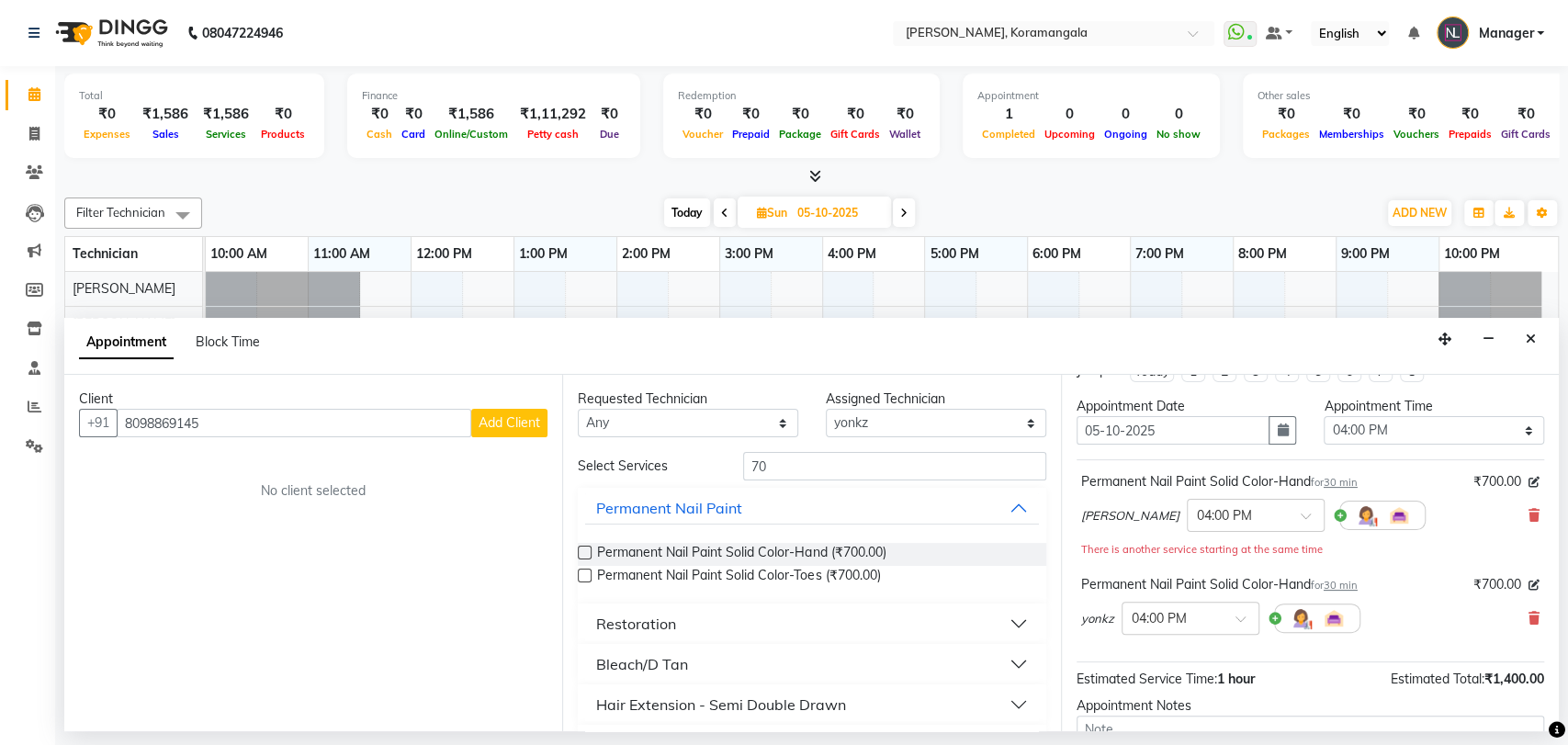
select select "21"
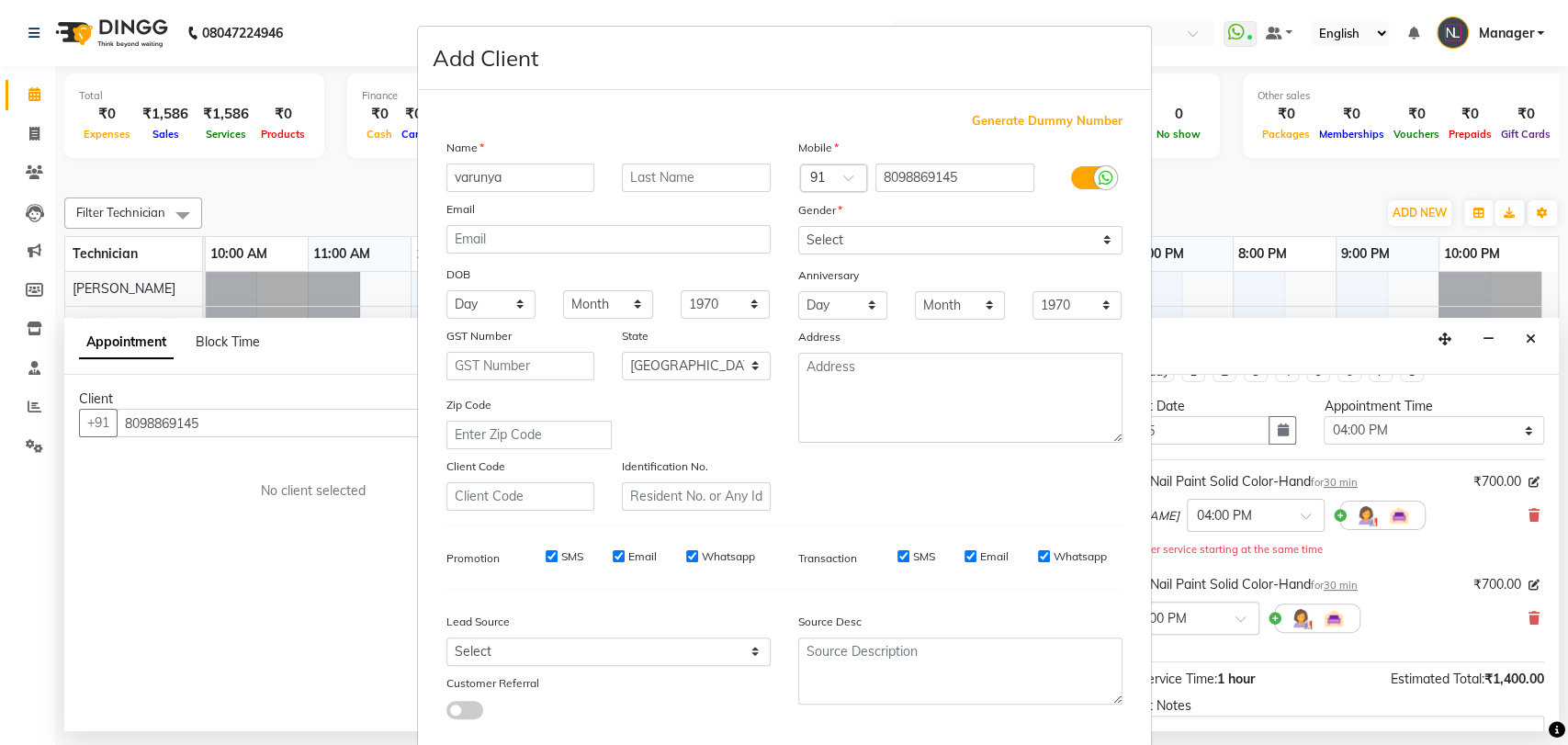
type input "varunya"
click at [866, 230] on select "Select Male Female Other Prefer Not To Say" at bounding box center [960, 240] width 324 height 29
select select "female"
click at [798, 226] on select "Select Male Female Other Prefer Not To Say" at bounding box center [960, 240] width 324 height 29
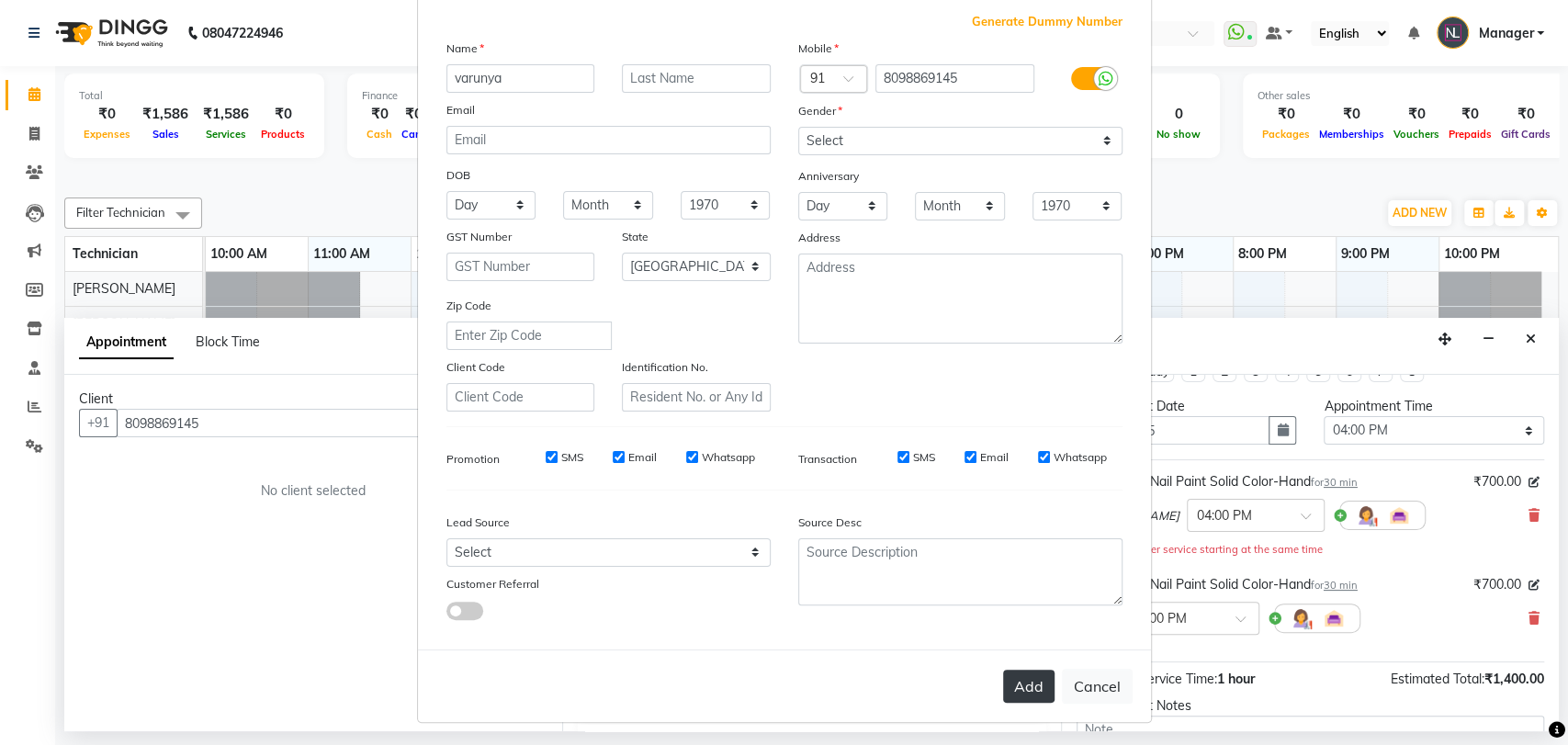
click at [1029, 684] on button "Add" at bounding box center [1028, 686] width 51 height 33
type input "80******45"
select select
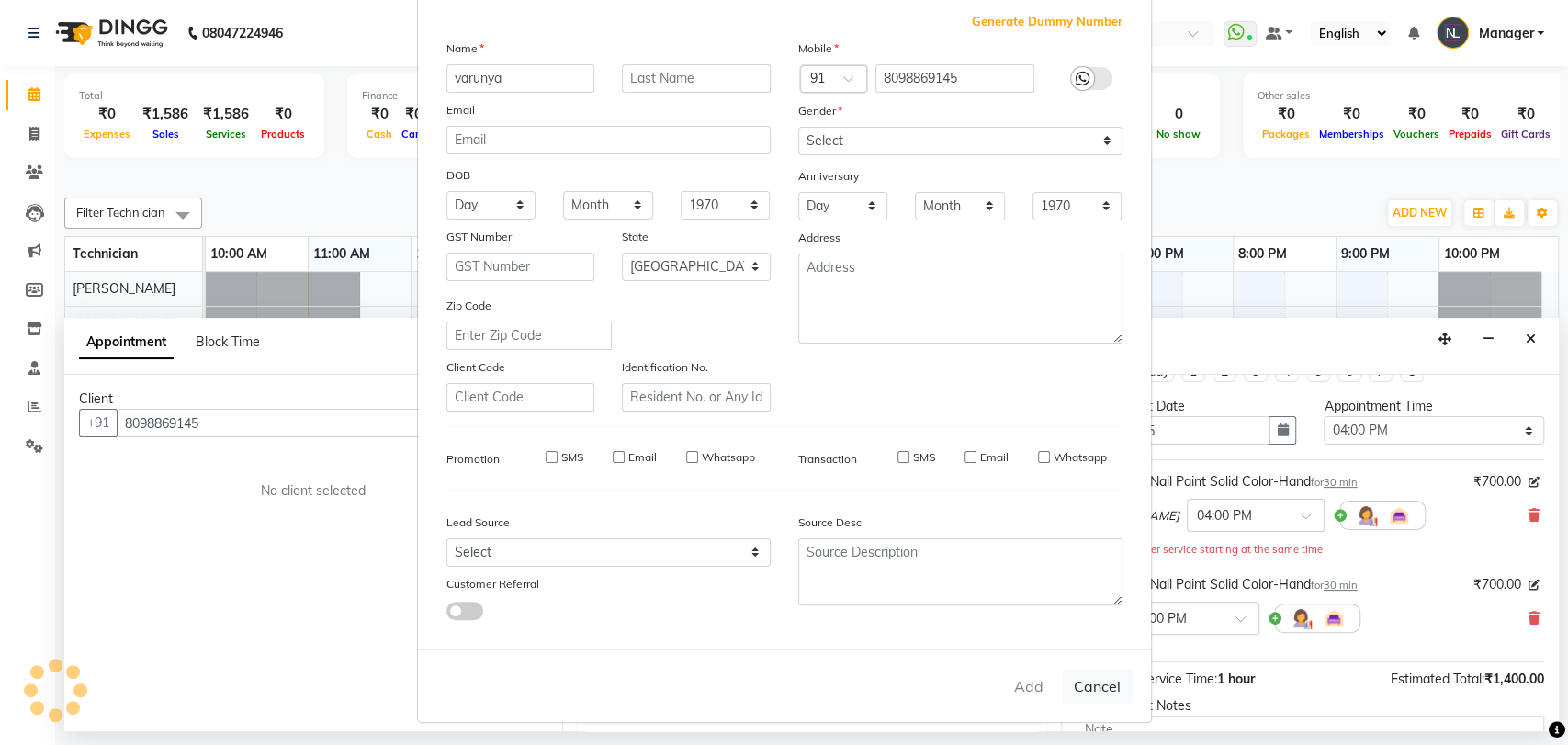
select select "null"
select select
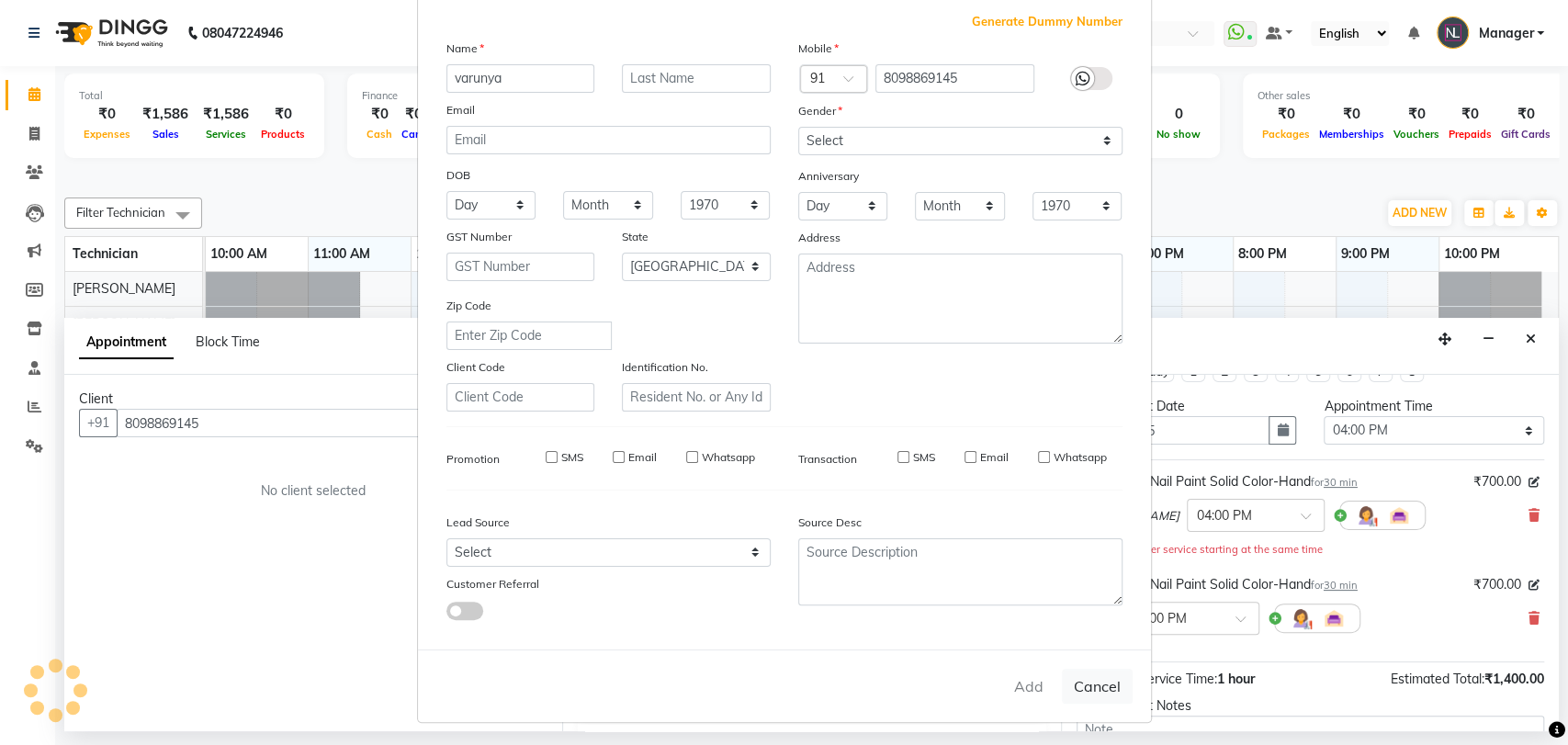
checkbox input "false"
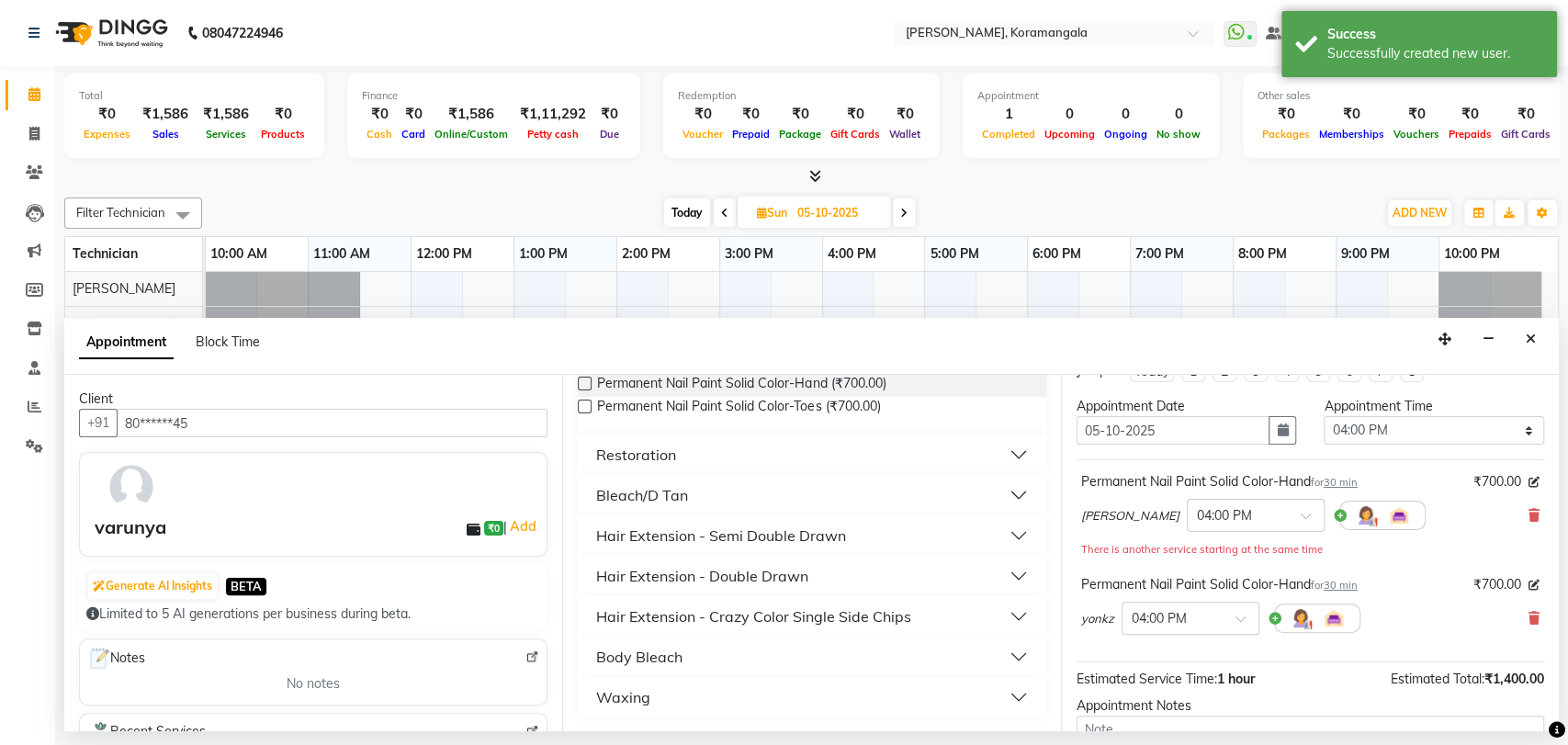
scroll to position [211, 0]
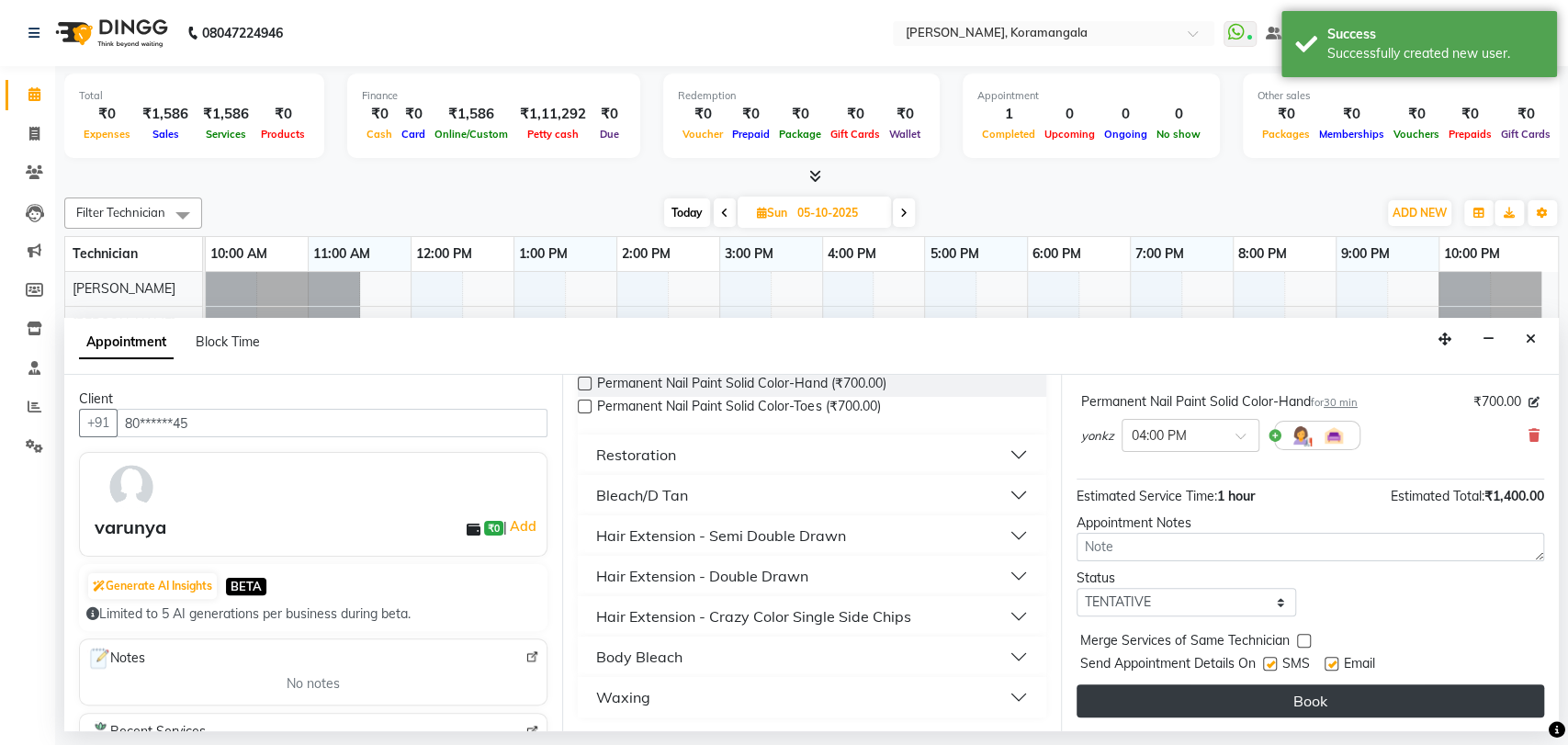
drag, startPoint x: 1184, startPoint y: 679, endPoint x: 1187, endPoint y: 703, distance: 24.2
click at [1187, 703] on div "Jump to Today 1 2 3 4 5 6 7 8 Weeks Appointment Date 05-10-2025 Appointment Tim…" at bounding box center [1309, 552] width 498 height 357
click at [1187, 703] on button "Book" at bounding box center [1310, 701] width 467 height 33
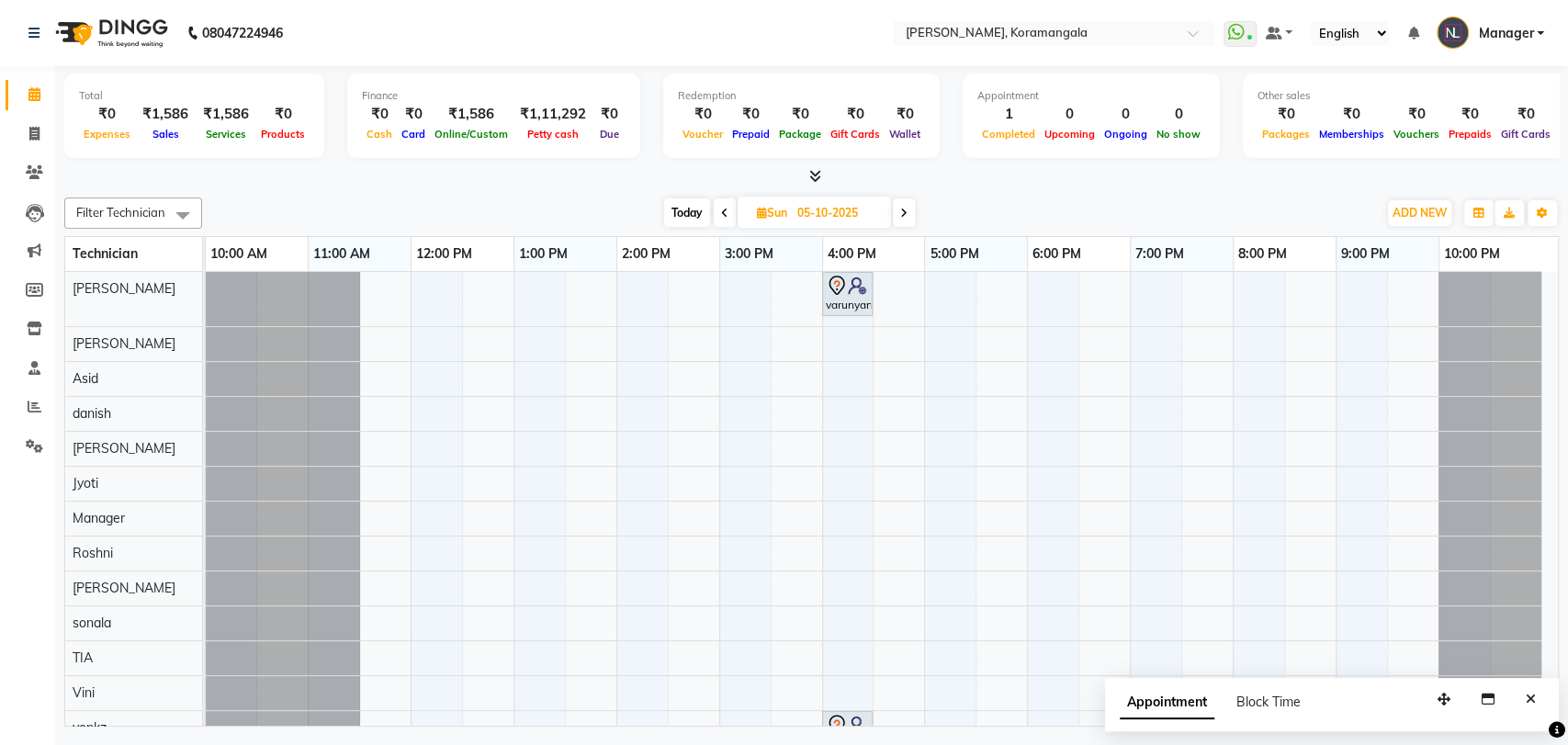
click at [244, 143] on div "Services" at bounding box center [225, 133] width 60 height 19
click at [34, 136] on icon at bounding box center [34, 133] width 10 height 14
select select "service"
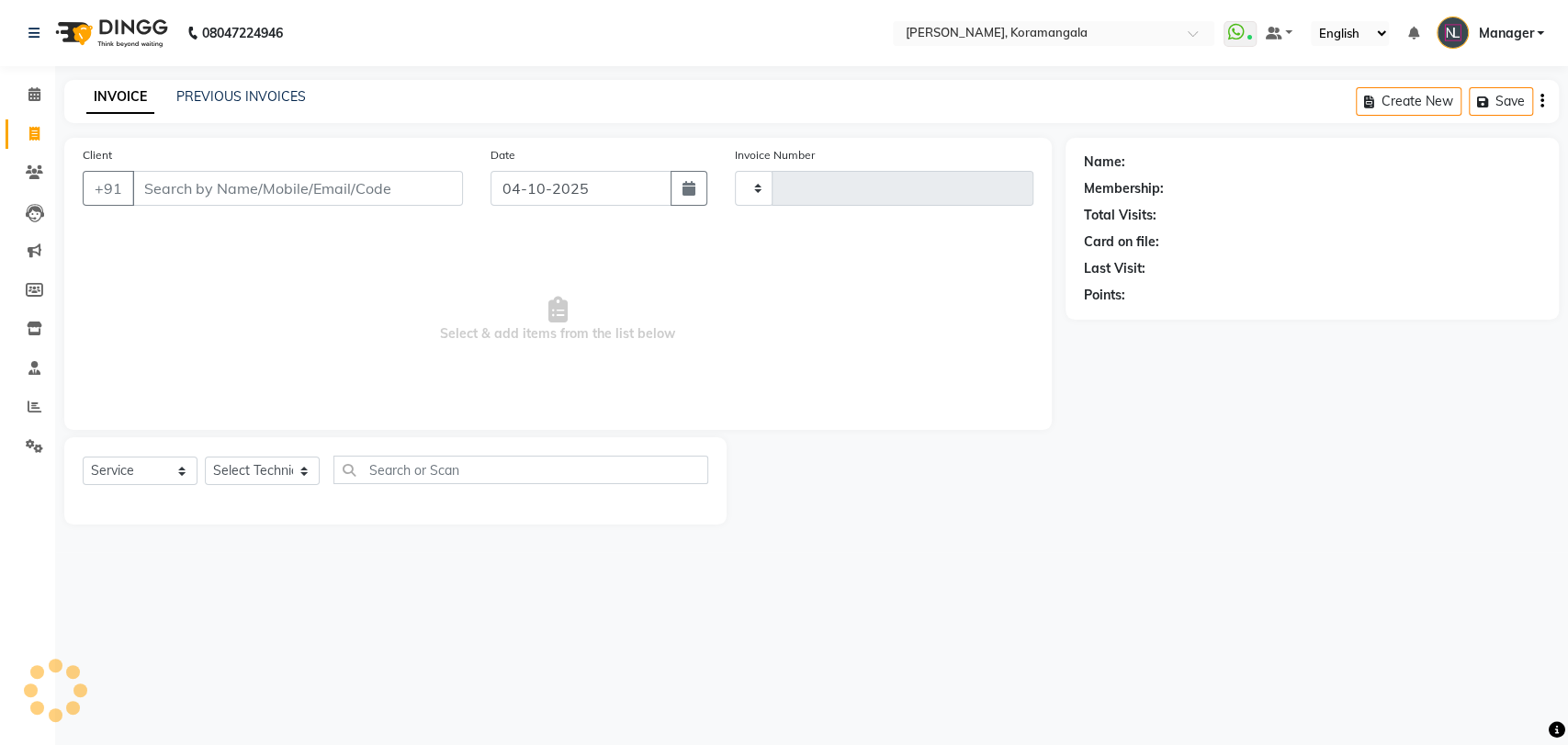
type input "1401"
select select "3769"
click at [302, 456] on div "Select Service Product Membership Package Voucher Prepaid Gift Card Select Tech…" at bounding box center [395, 477] width 626 height 44
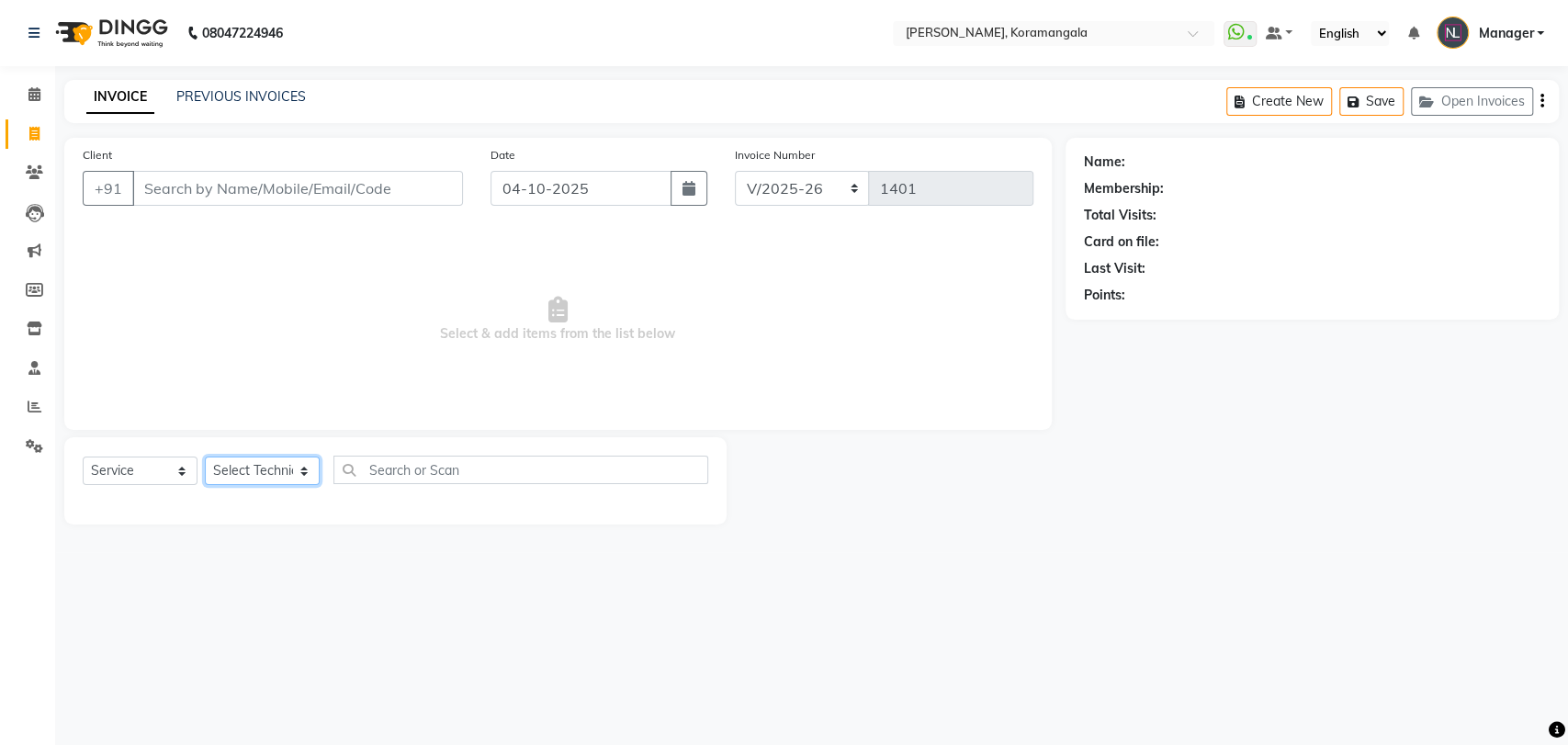
click at [262, 484] on select "Select Technician Aamir Adesh Asid danish DEEPANSHI Jyoti Manager Roshni Sohit …" at bounding box center [262, 471] width 115 height 29
select select "64144"
click at [205, 457] on select "Select Technician Aamir Adesh Asid danish DEEPANSHI Jyoti Manager Roshni Sohit …" at bounding box center [262, 471] width 115 height 29
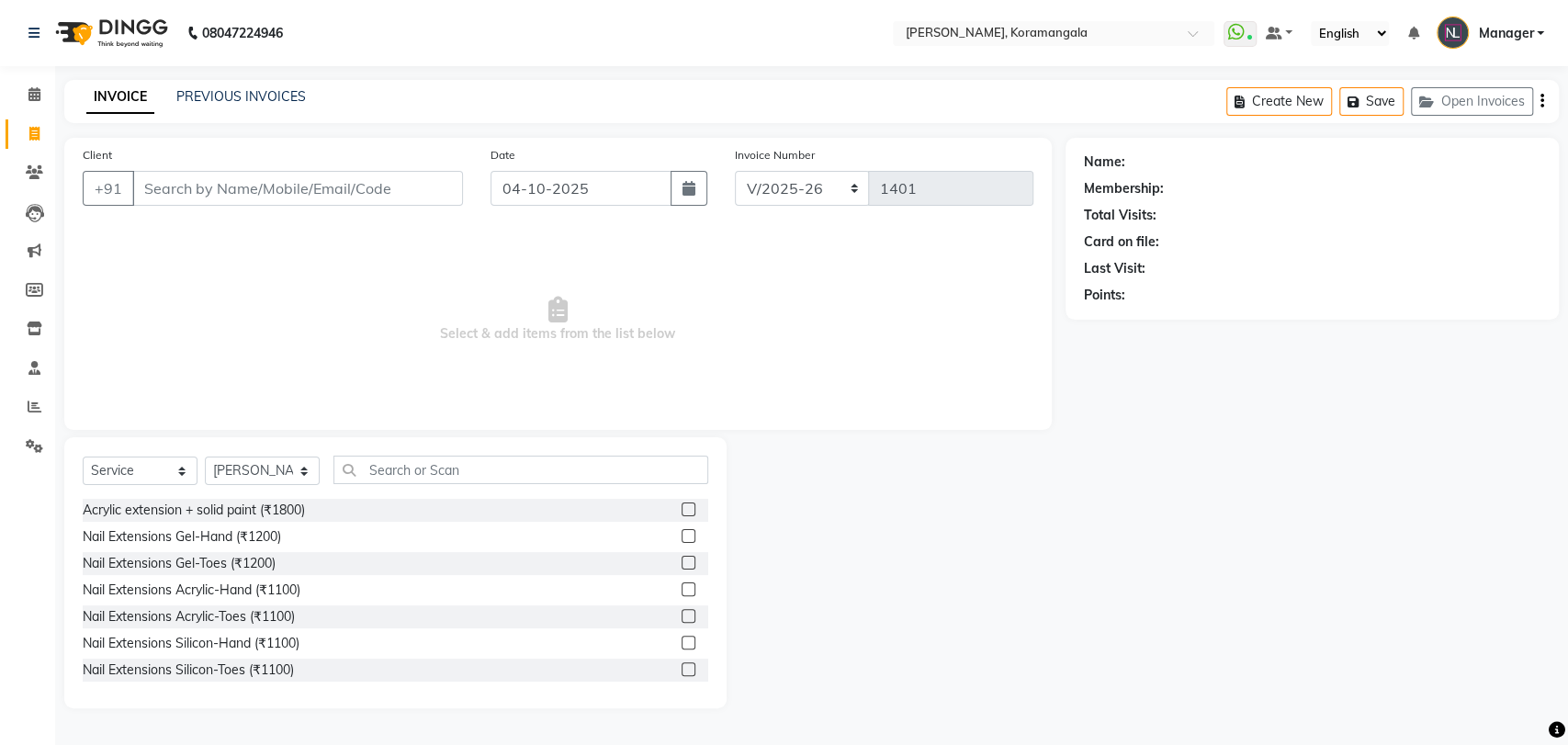
click at [681, 534] on label at bounding box center [688, 536] width 14 height 14
click at [681, 534] on input "checkbox" at bounding box center [687, 537] width 12 height 12
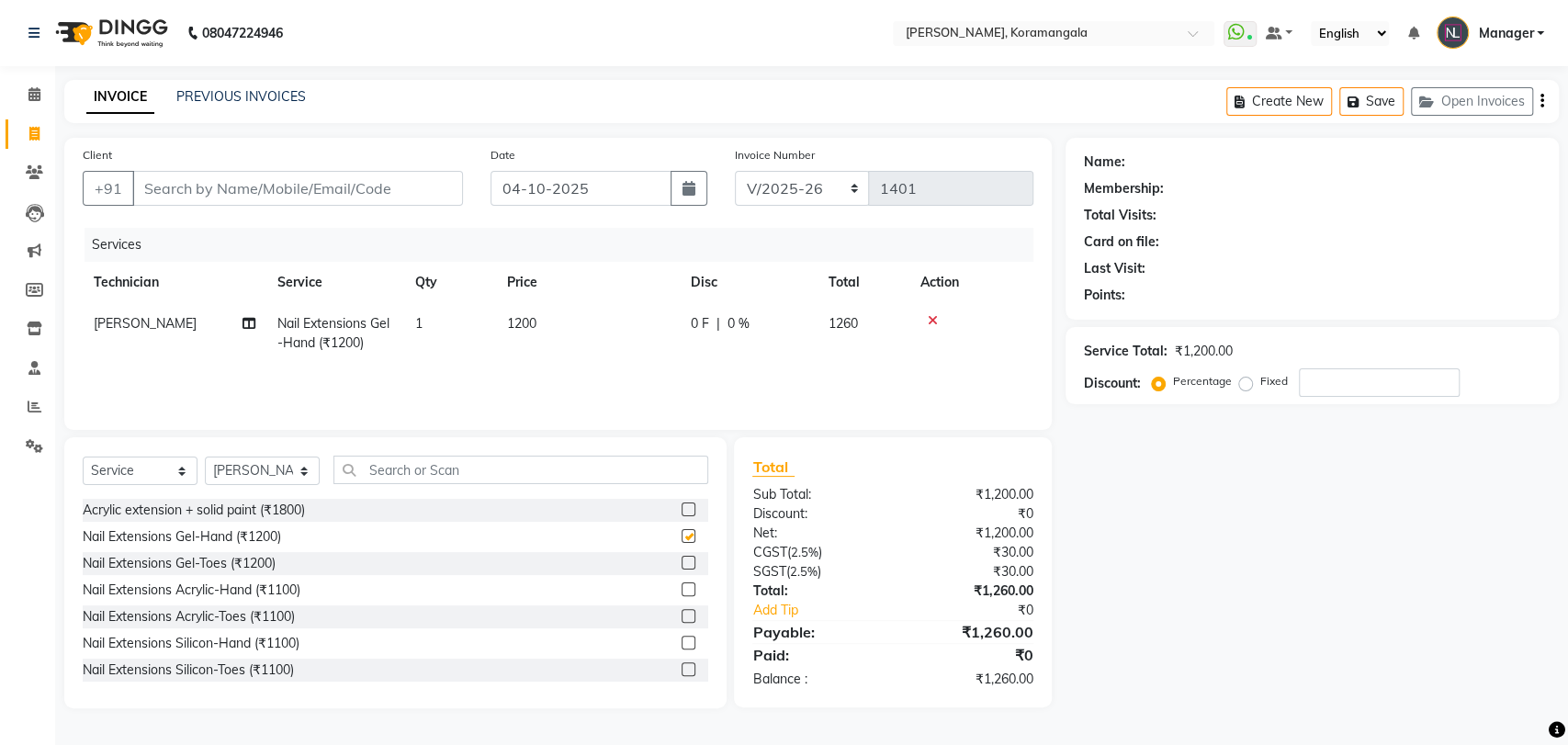
checkbox input "false"
click at [607, 465] on input "text" at bounding box center [521, 470] width 374 height 29
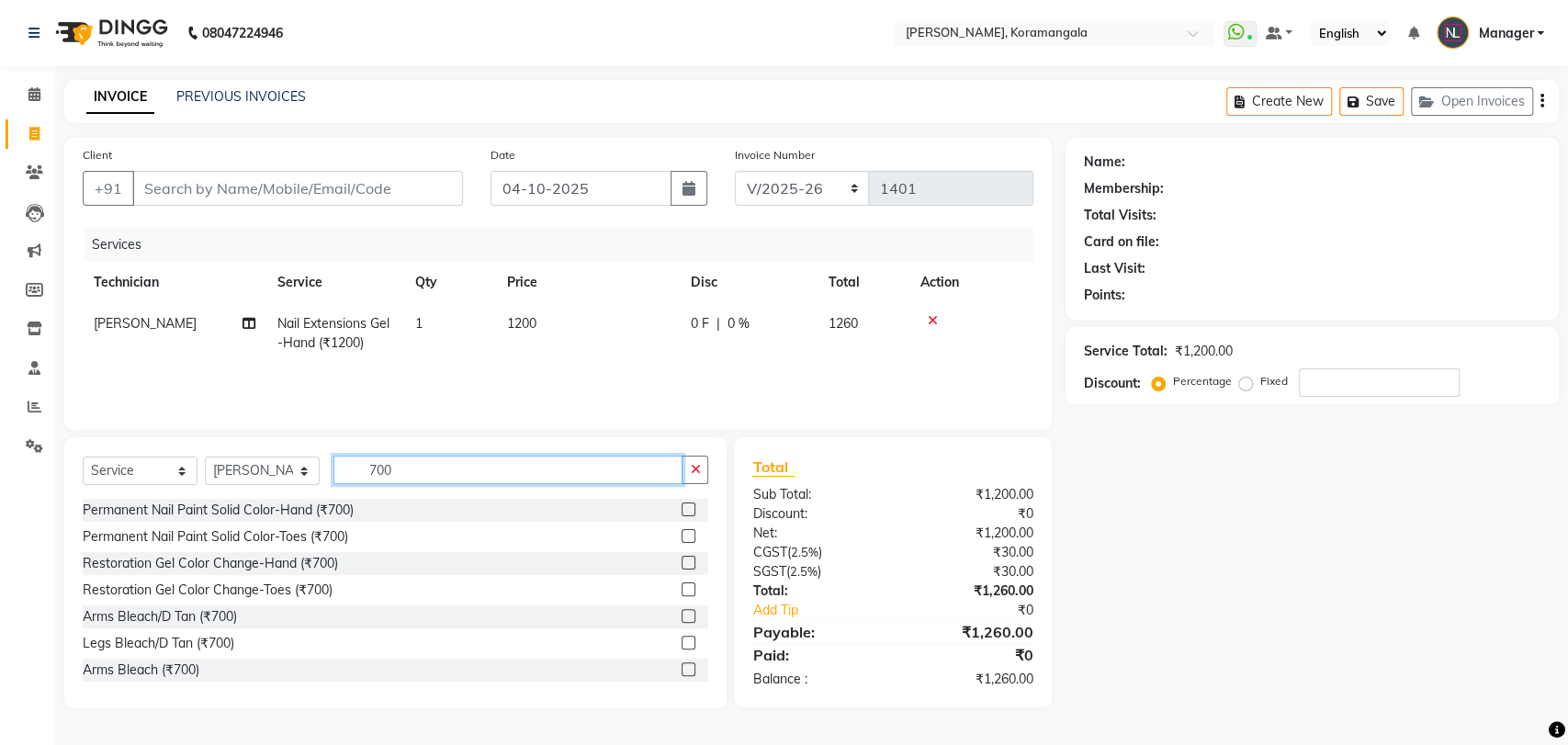
type input "700"
click at [681, 511] on label at bounding box center [688, 509] width 14 height 14
click at [681, 511] on input "checkbox" at bounding box center [687, 510] width 12 height 12
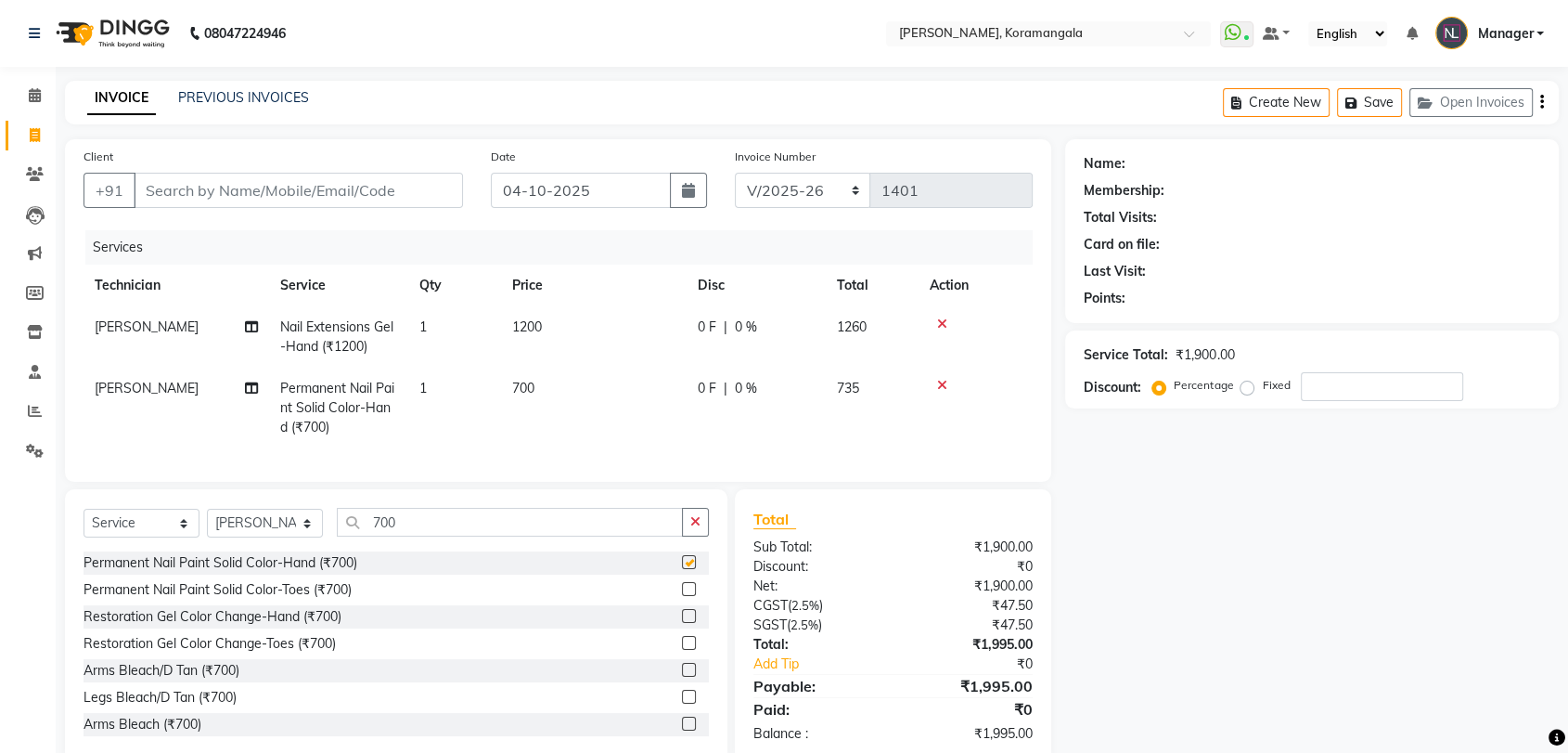
checkbox input "false"
click at [383, 173] on input "Client" at bounding box center [299, 190] width 330 height 36
click at [150, 391] on td "[PERSON_NAME]" at bounding box center [176, 407] width 185 height 81
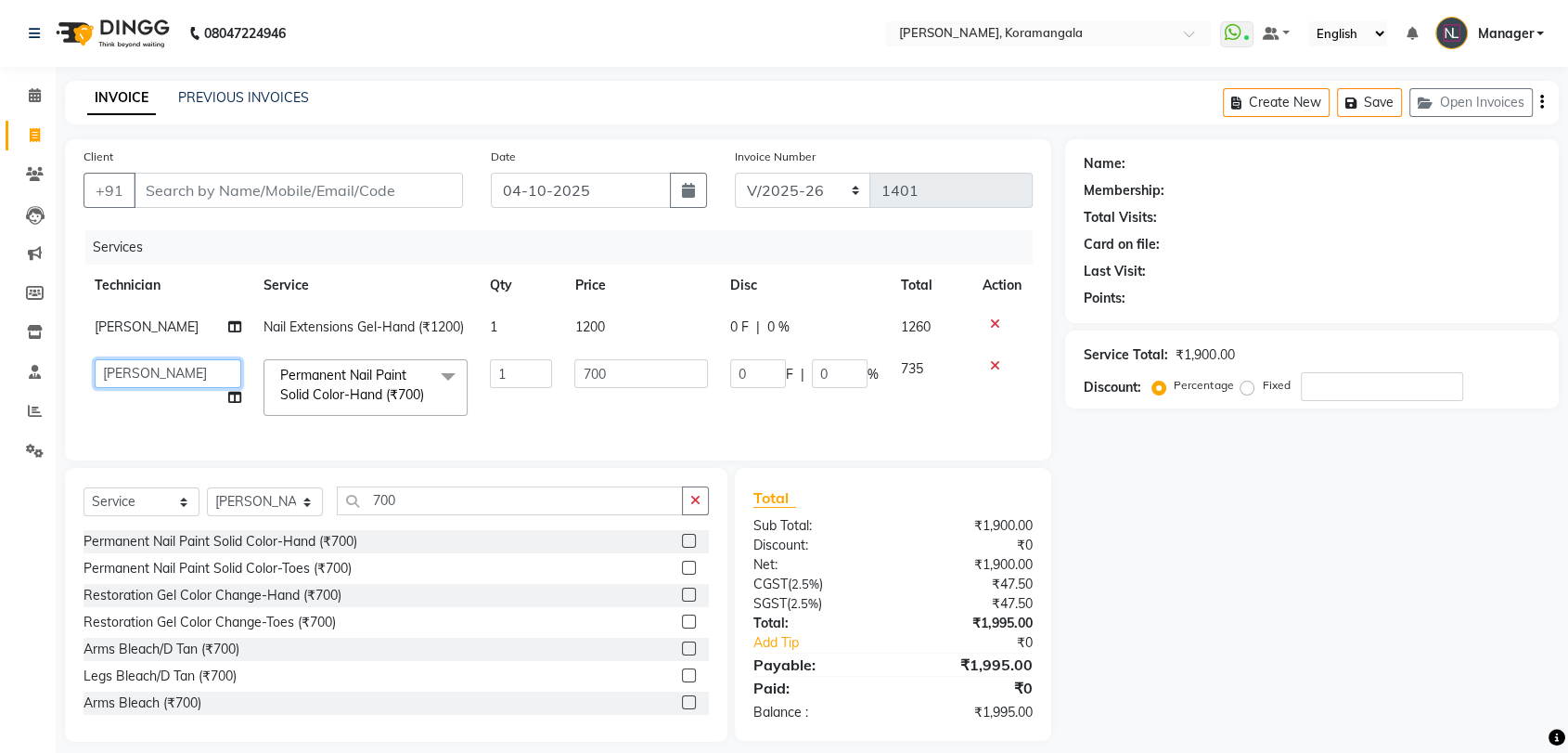
click at [150, 388] on select "Aamir Adesh Asid danish DEEPANSHI Jyoti Manager Roshni Sohit sonala TIA Vini yo…" at bounding box center [168, 374] width 147 height 29
select select "63916"
click at [371, 195] on input "Client" at bounding box center [299, 190] width 330 height 36
type input "8"
type input "0"
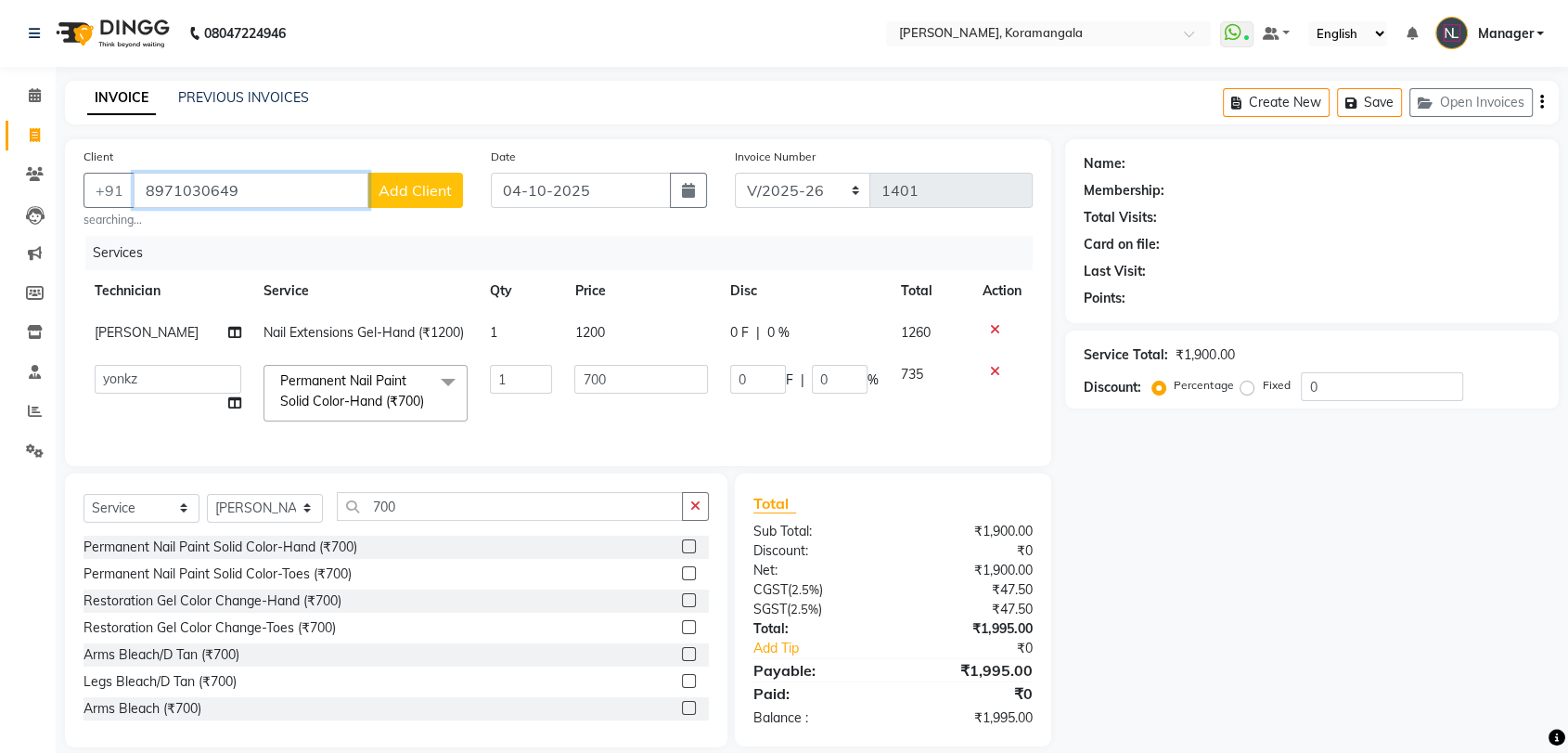
type input "8971030649"
click at [411, 189] on span "Add Client" at bounding box center [415, 190] width 73 height 19
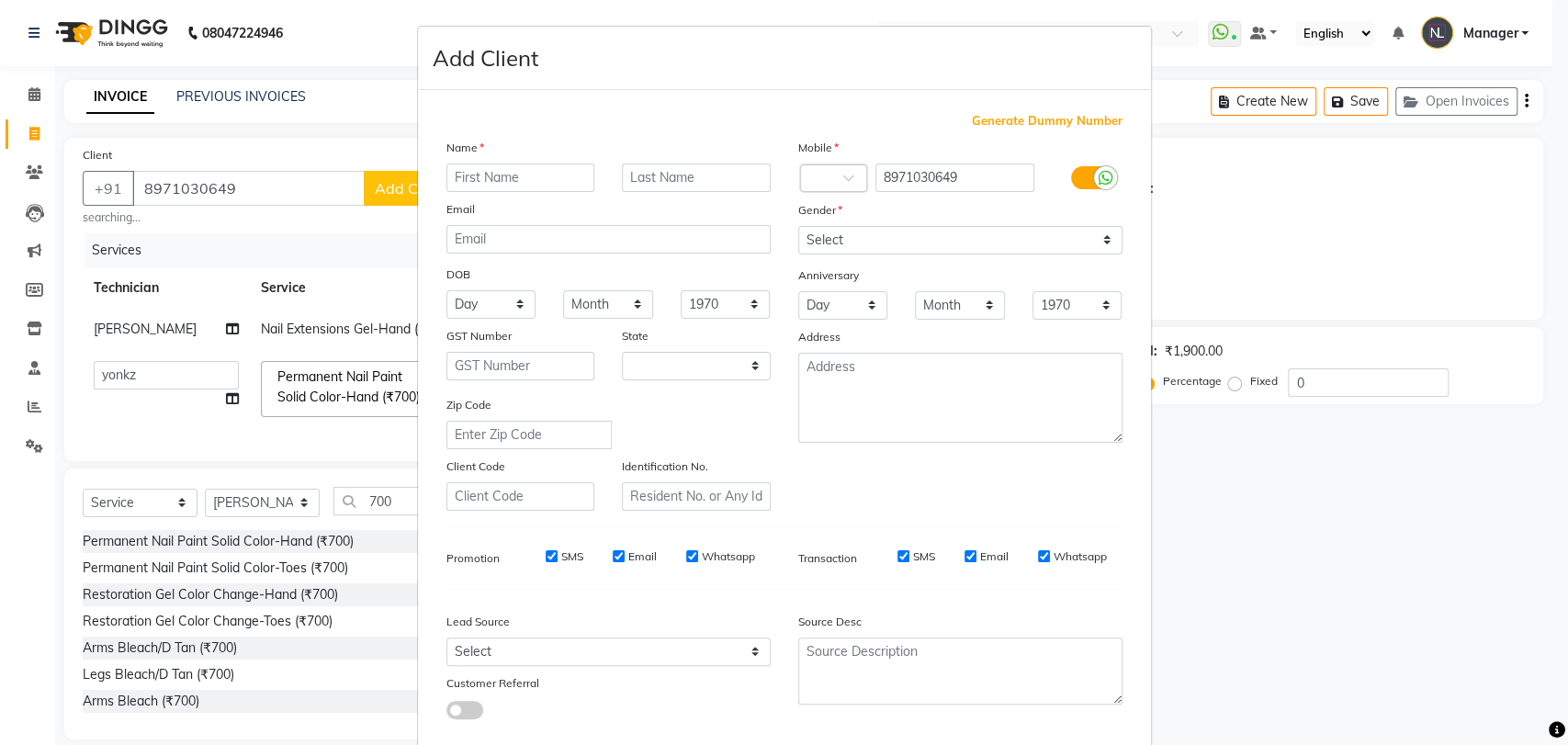
select select "21"
type input "mariam"
drag, startPoint x: 903, startPoint y: 234, endPoint x: 835, endPoint y: 316, distance: 106.5
click at [835, 316] on div "Mobile Country Code × 91 8971030649 Gender Select Male Female Other Prefer Not …" at bounding box center [960, 324] width 352 height 372
select select "female"
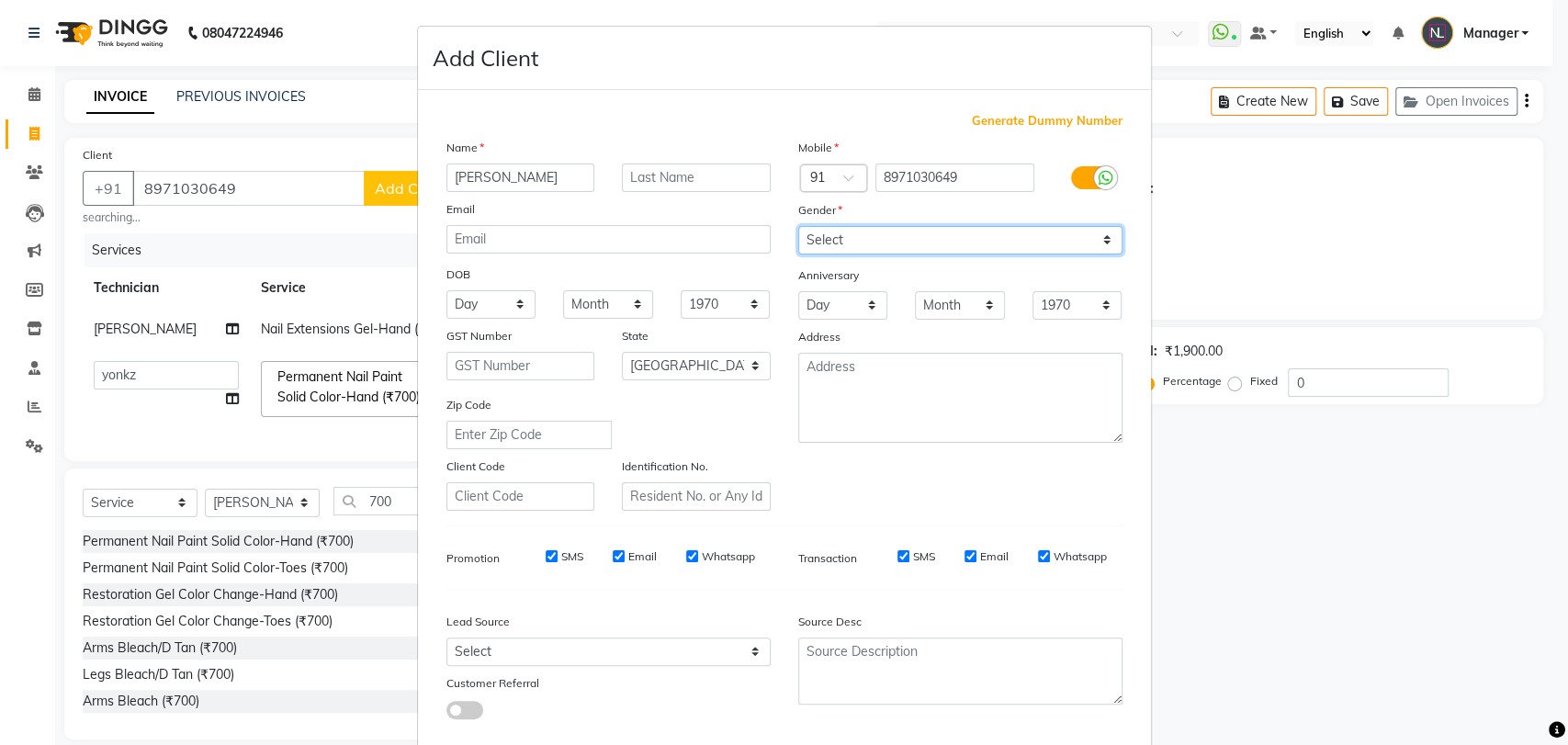
click at [798, 226] on select "Select Male Female Other Prefer Not To Say" at bounding box center [960, 240] width 324 height 29
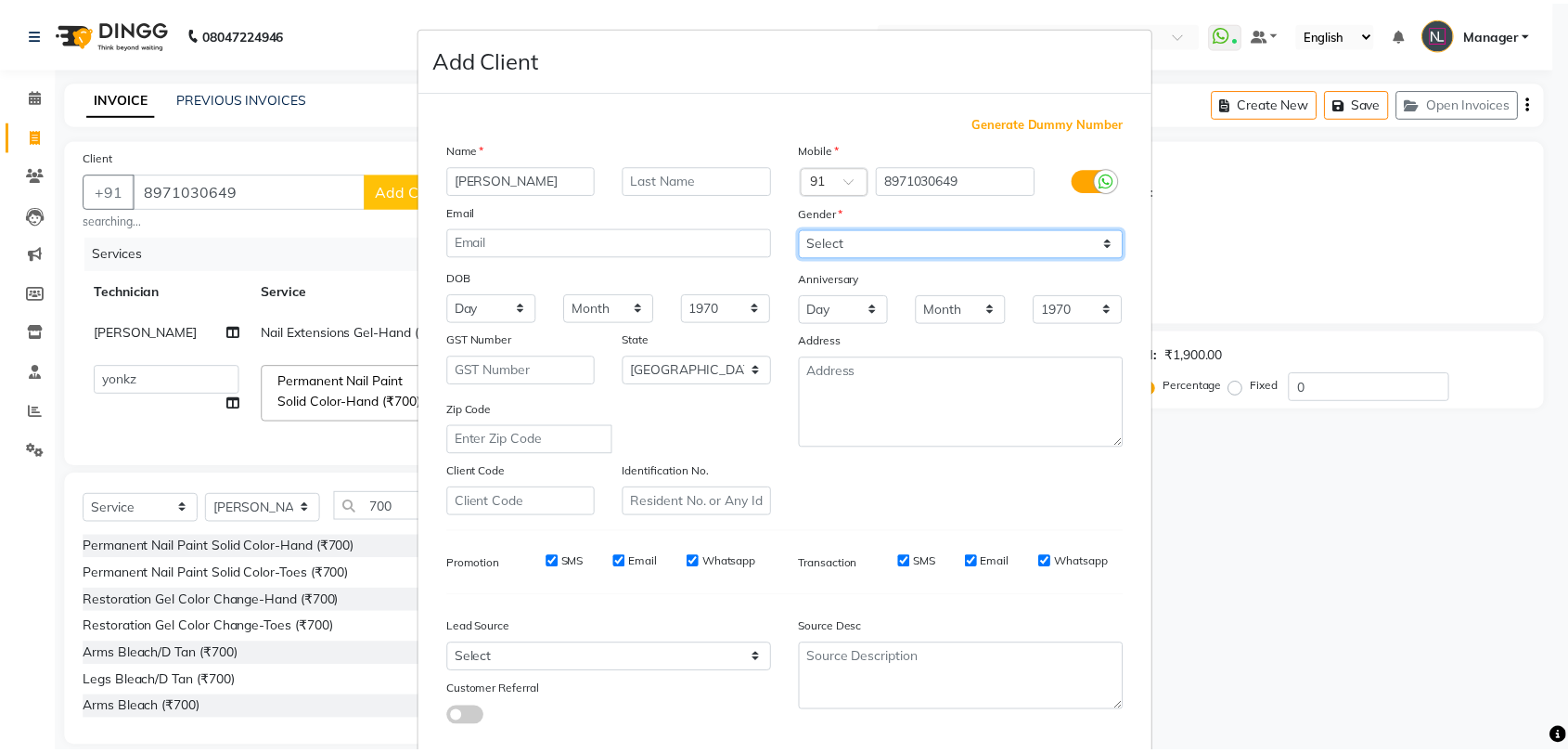
scroll to position [100, 0]
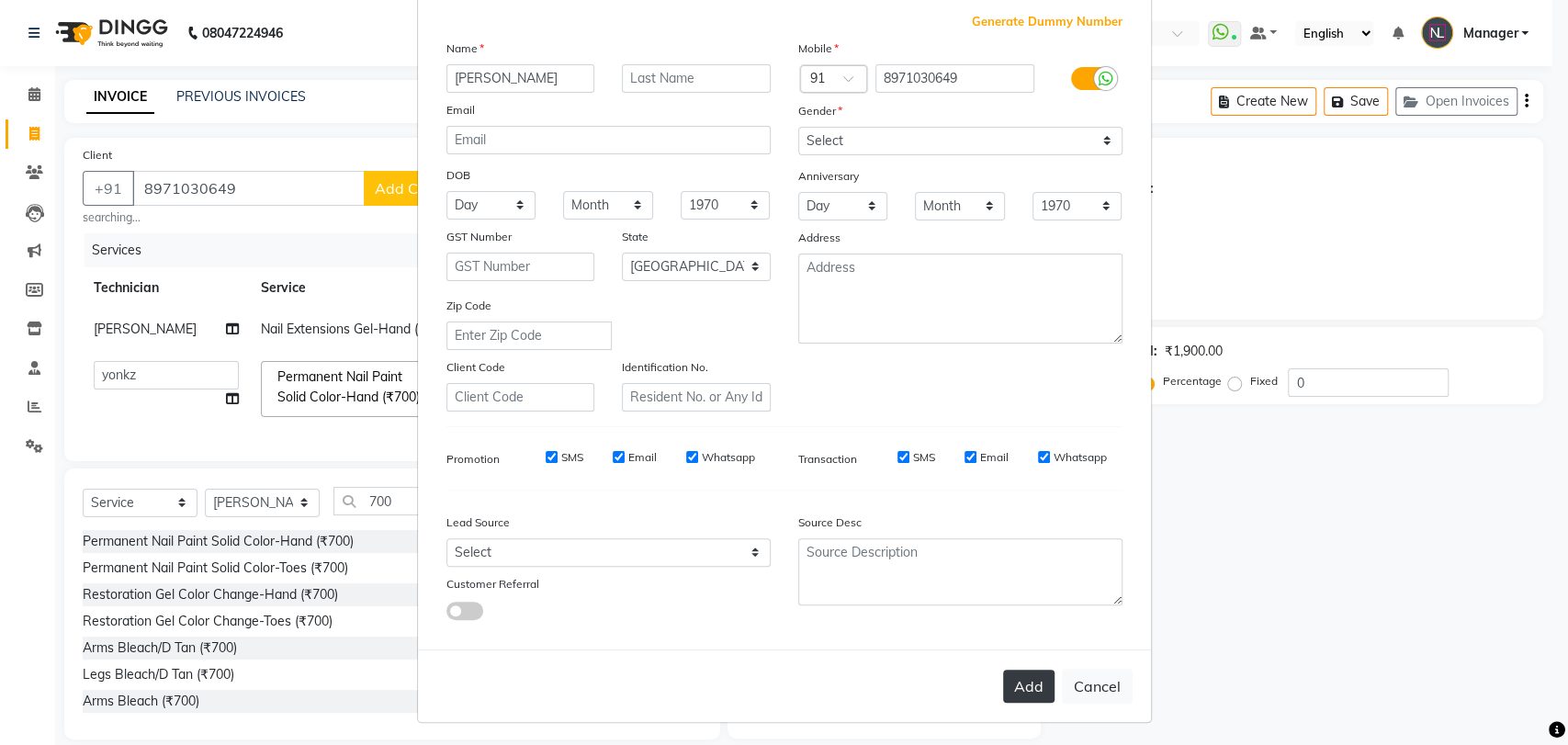
click at [1022, 685] on button "Add" at bounding box center [1028, 686] width 51 height 33
type input "89******49"
select select
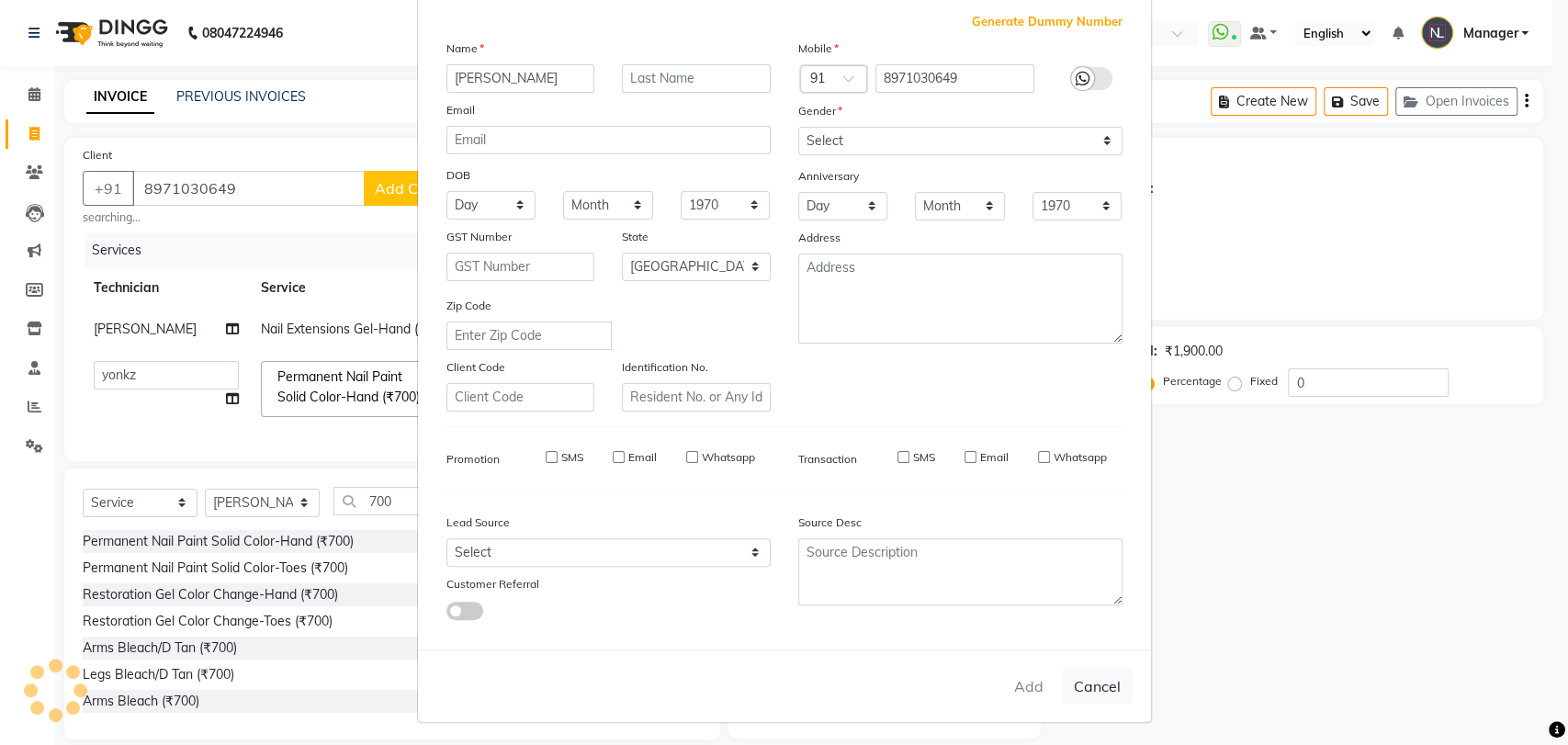
select select "null"
select select
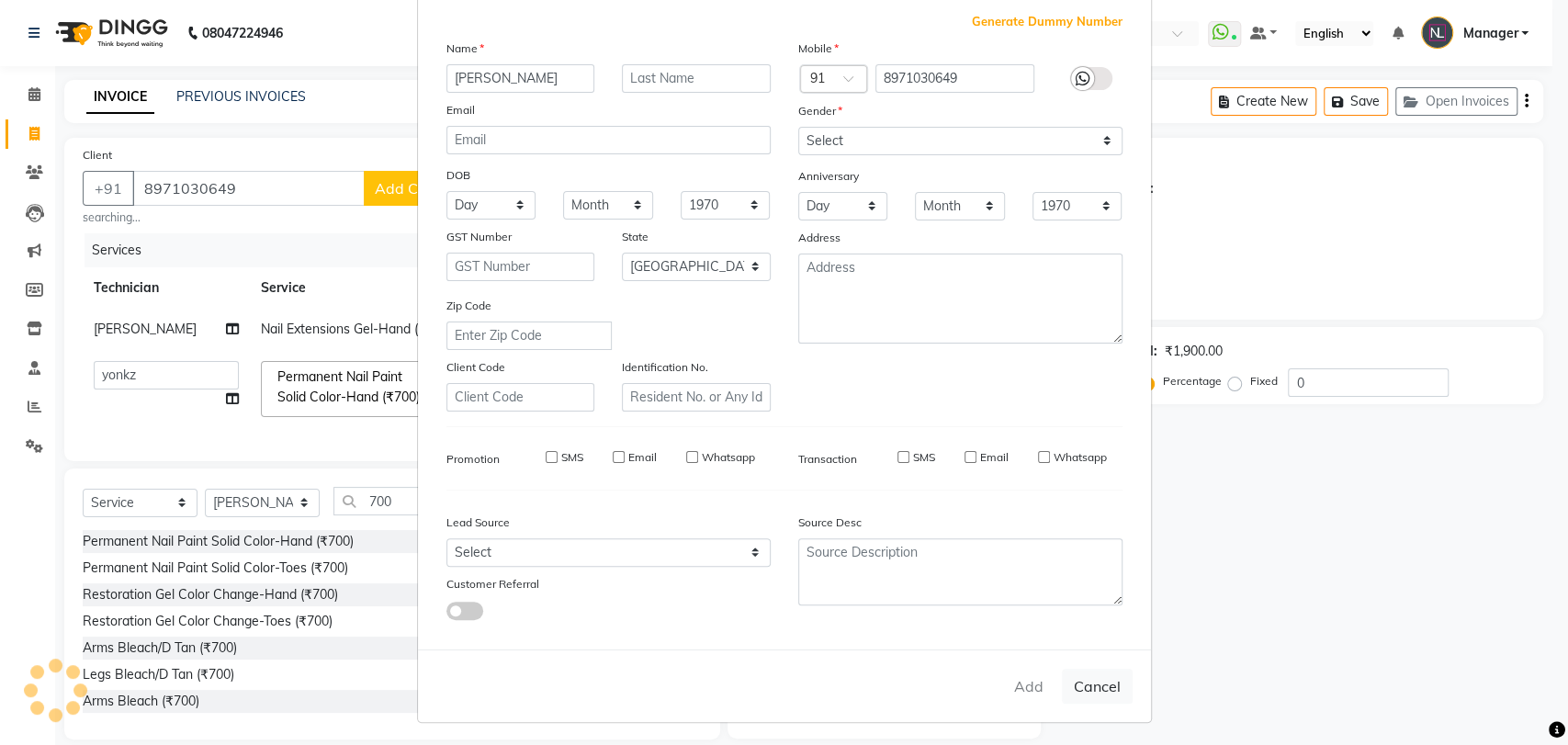
checkbox input "false"
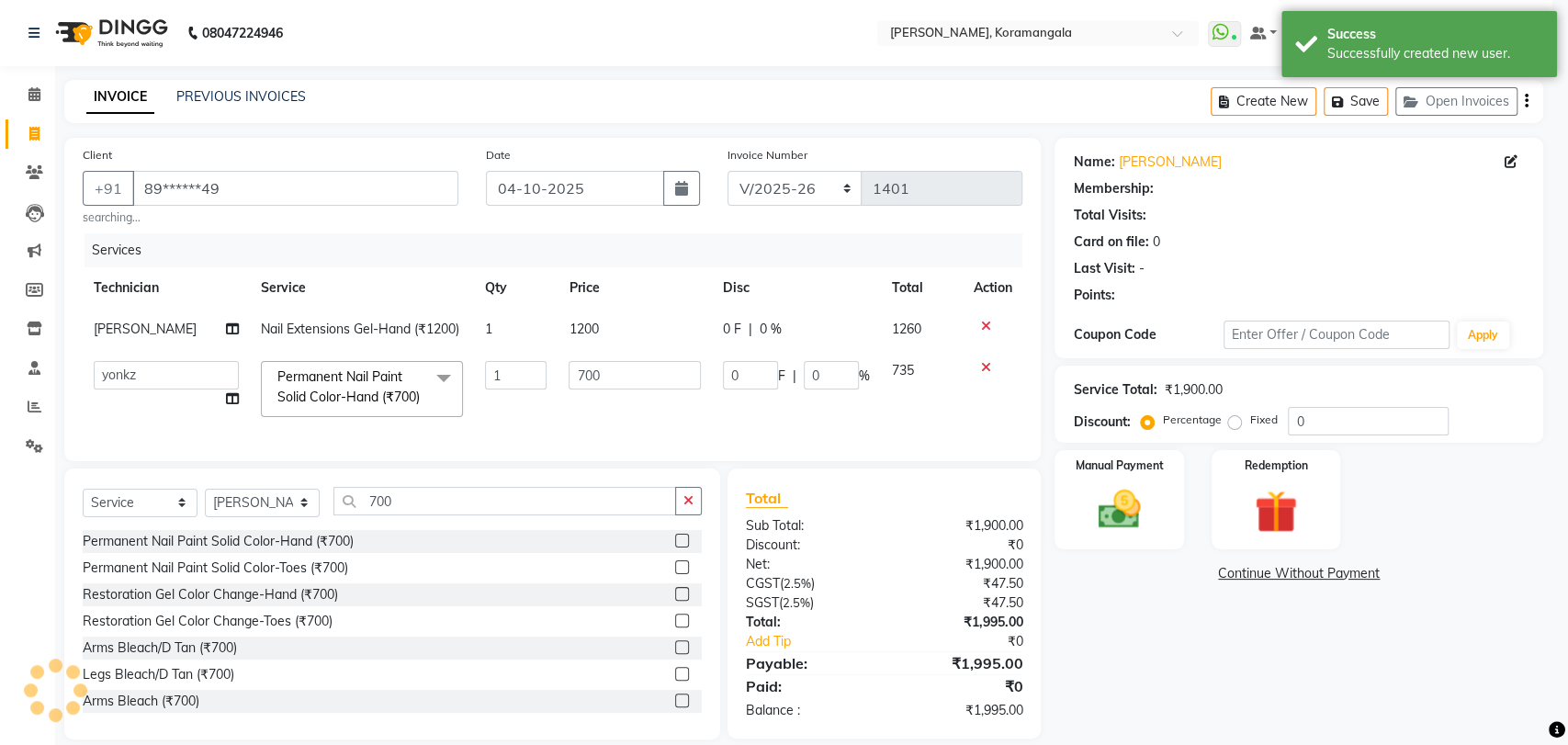
select select "1: Object"
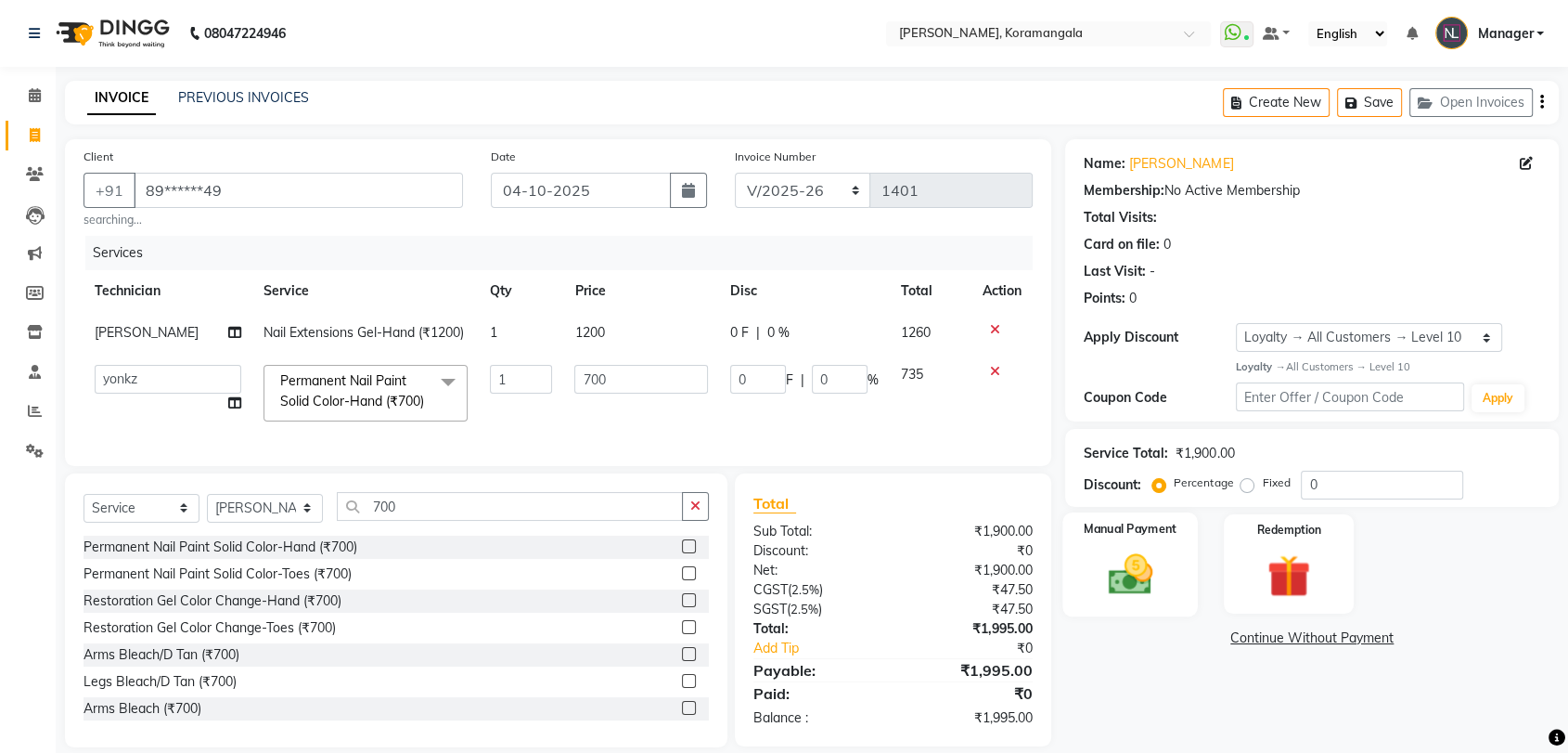
click at [1127, 554] on img at bounding box center [1129, 574] width 72 height 52
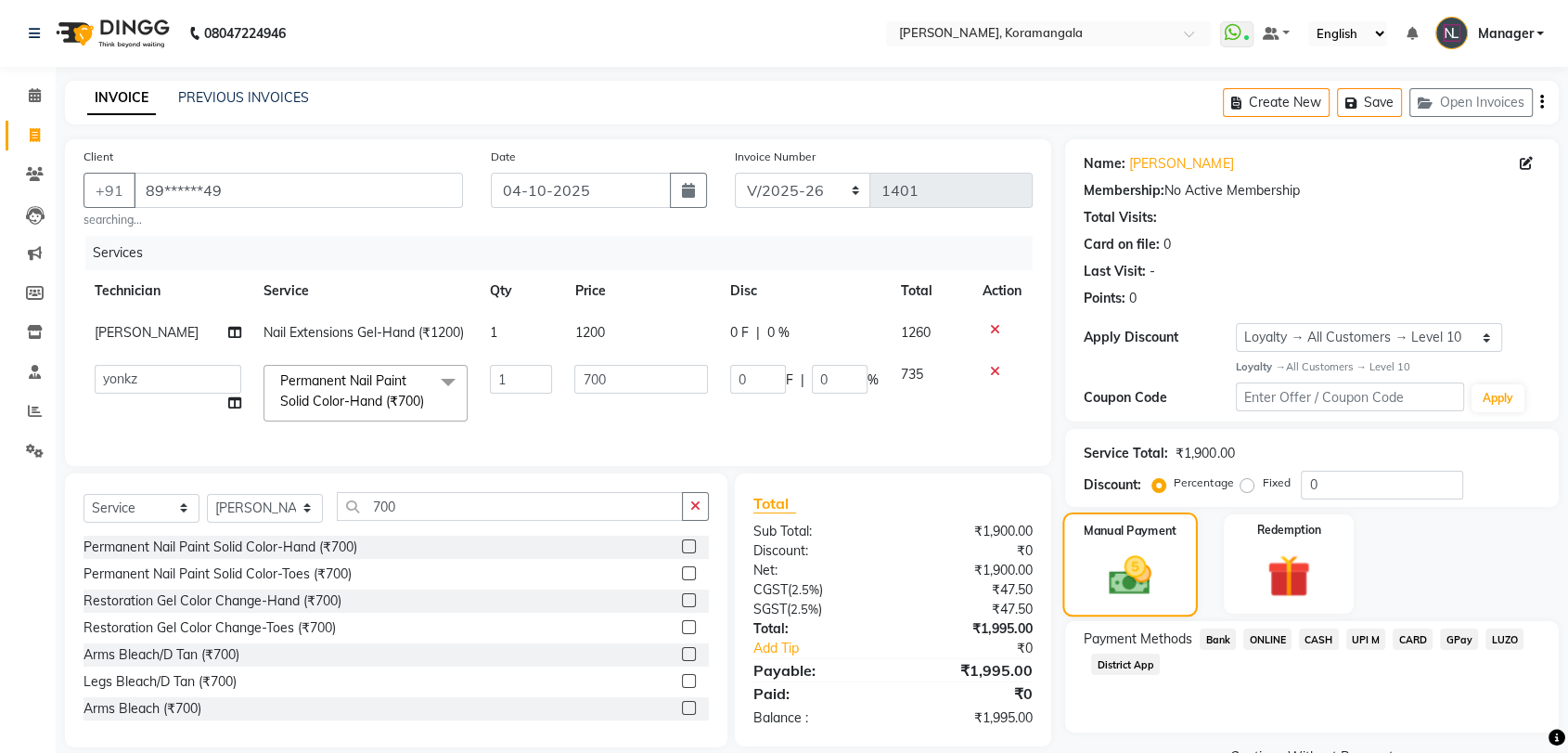
scroll to position [76, 0]
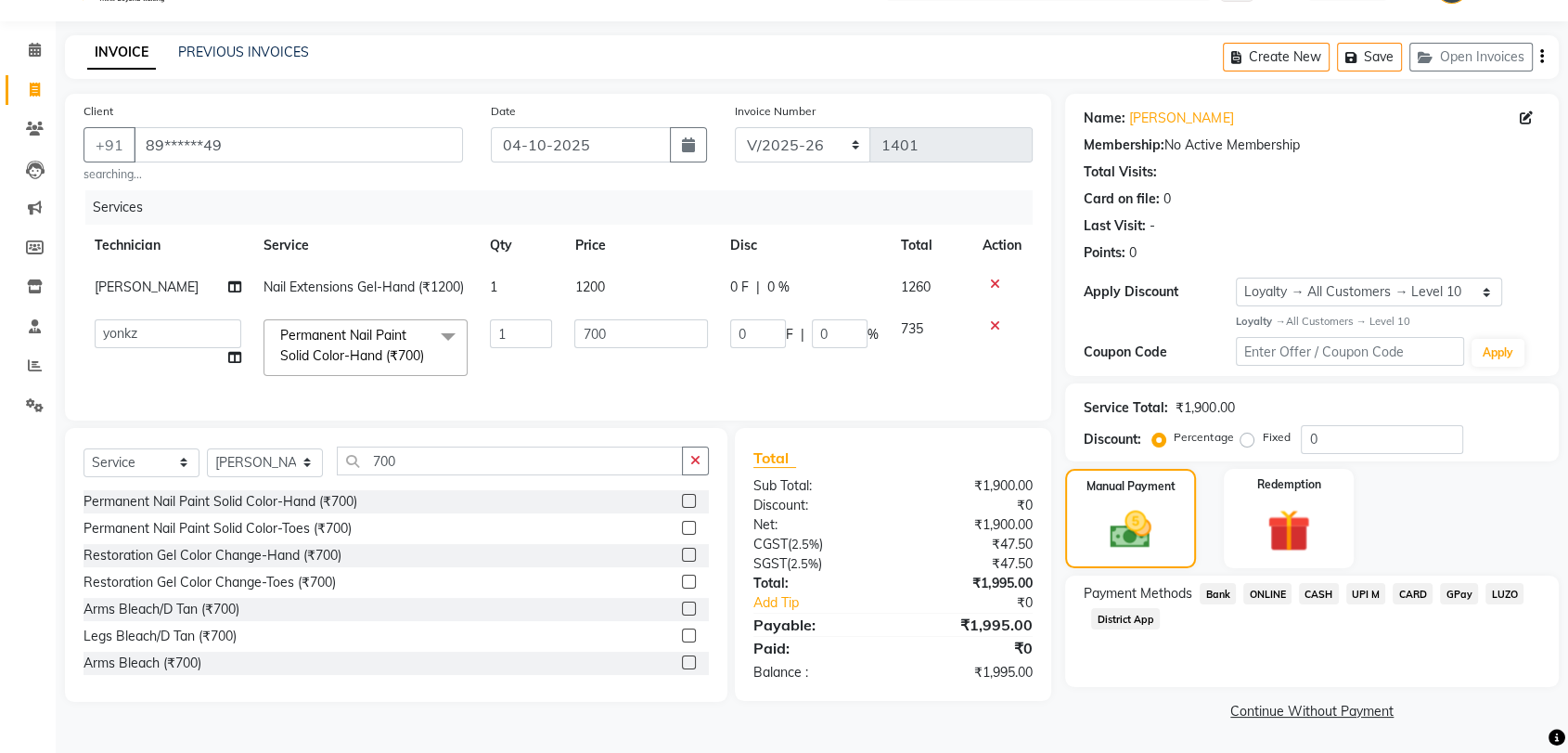
click at [1284, 583] on span "ONLINE" at bounding box center [1268, 593] width 49 height 22
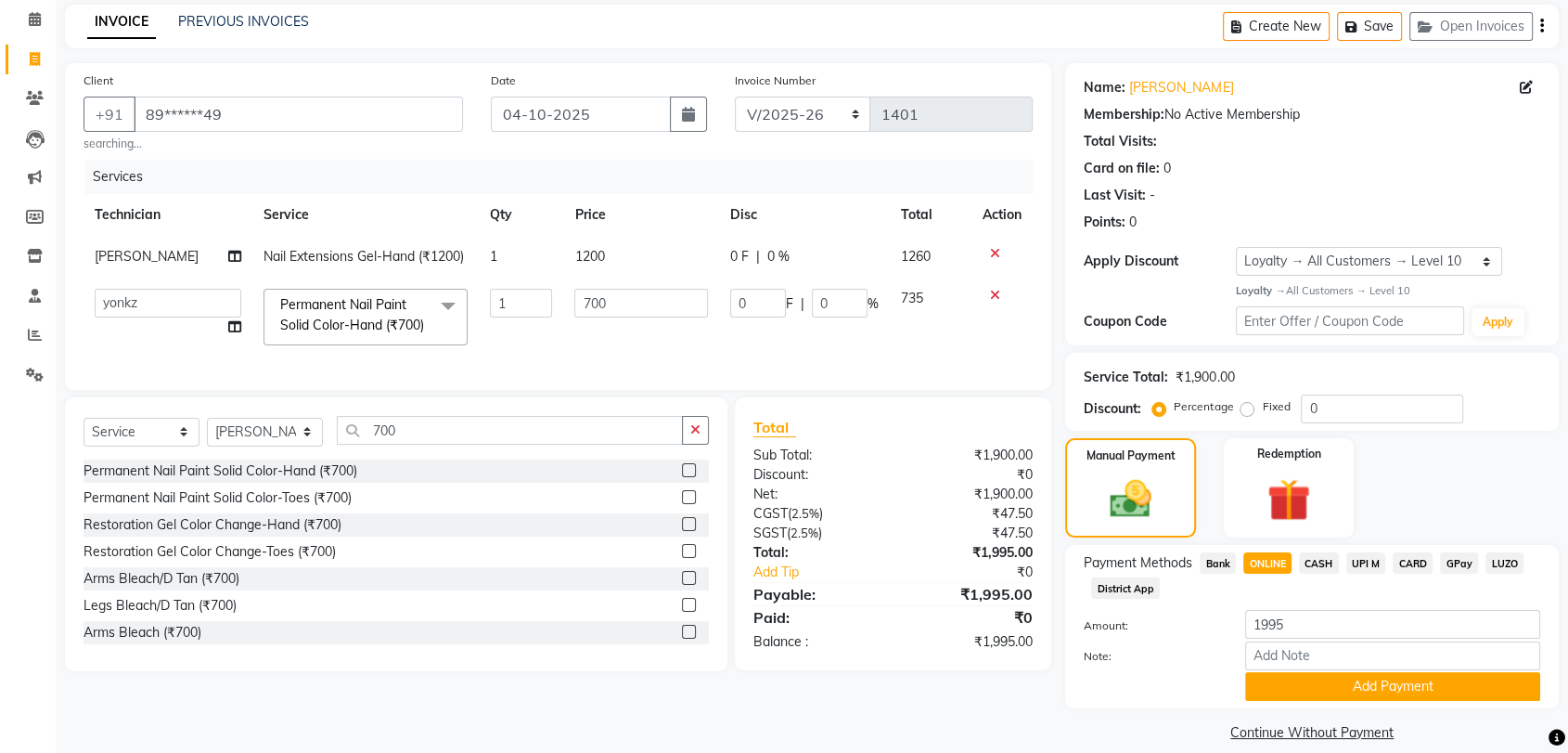
scroll to position [96, 0]
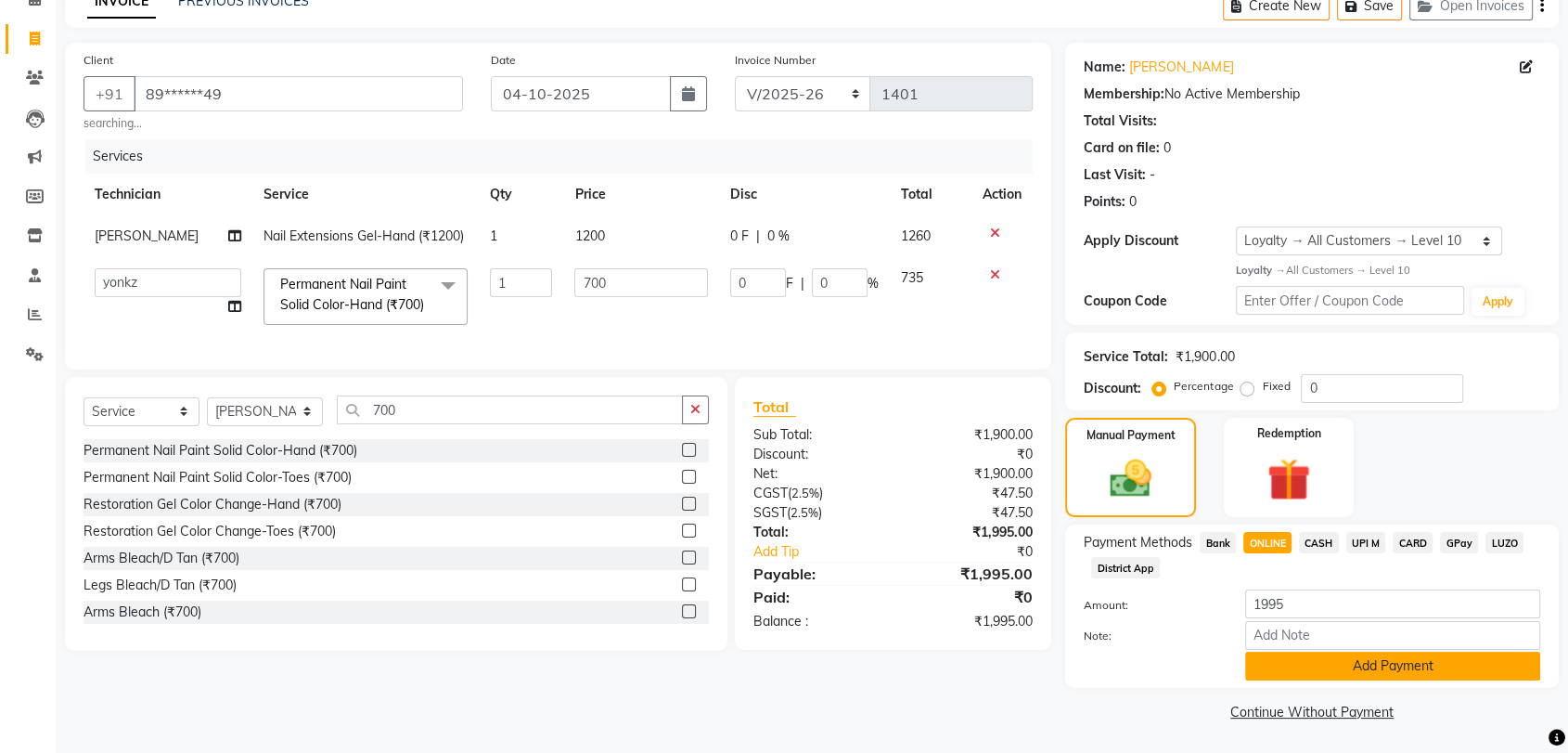
click at [1338, 674] on button "Add Payment" at bounding box center [1392, 666] width 295 height 29
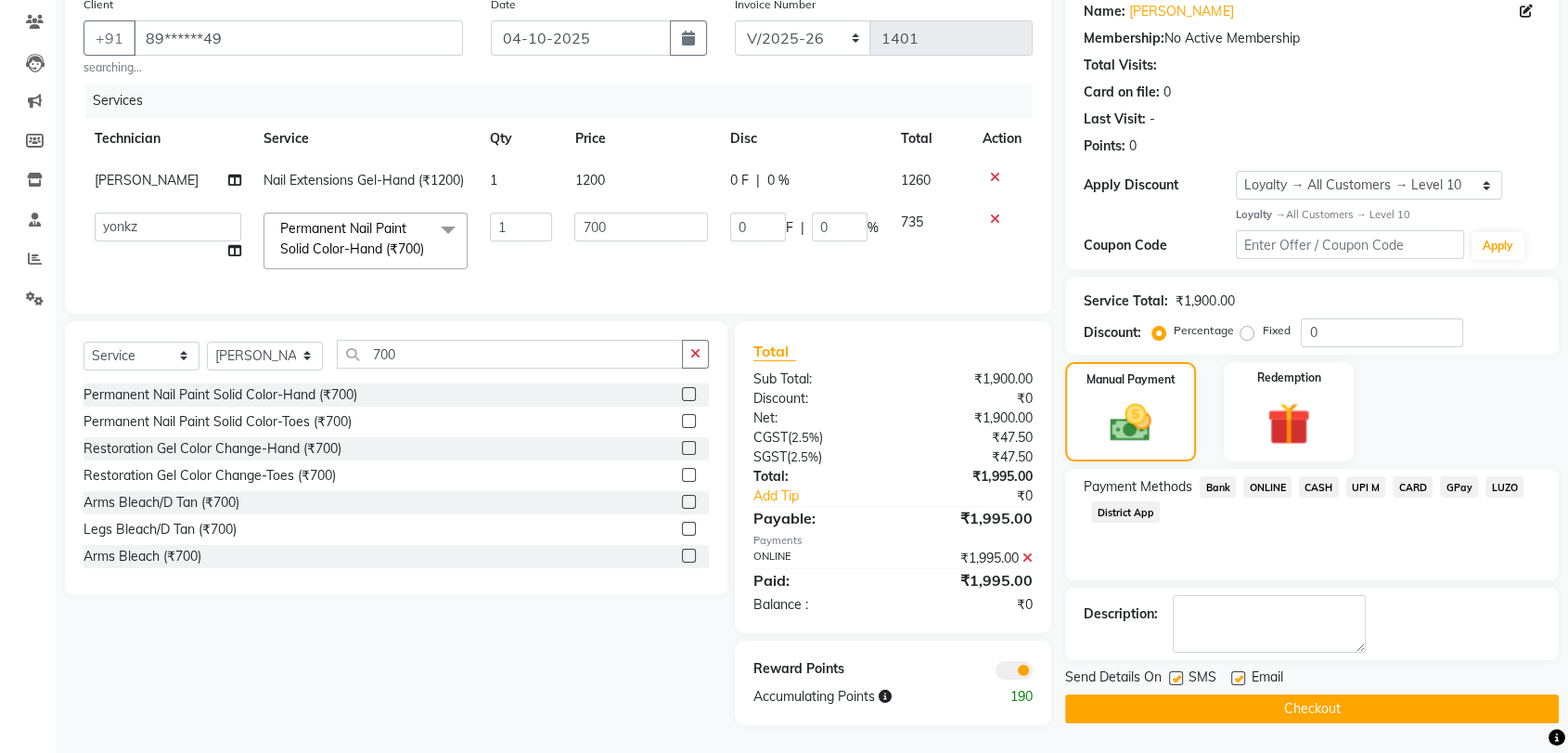
click at [1329, 694] on button "Checkout" at bounding box center [1312, 708] width 493 height 29
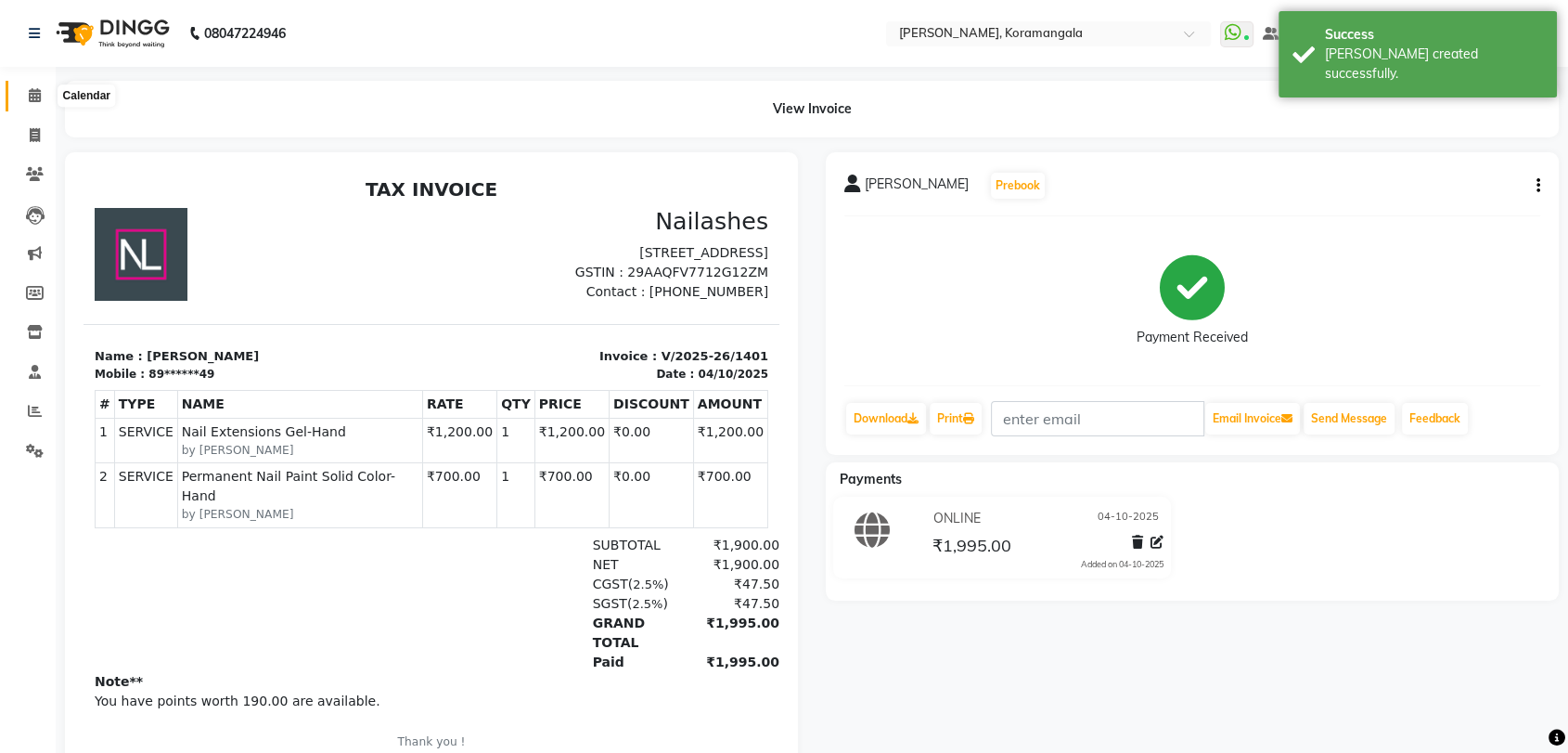
click at [38, 104] on span at bounding box center [35, 96] width 33 height 22
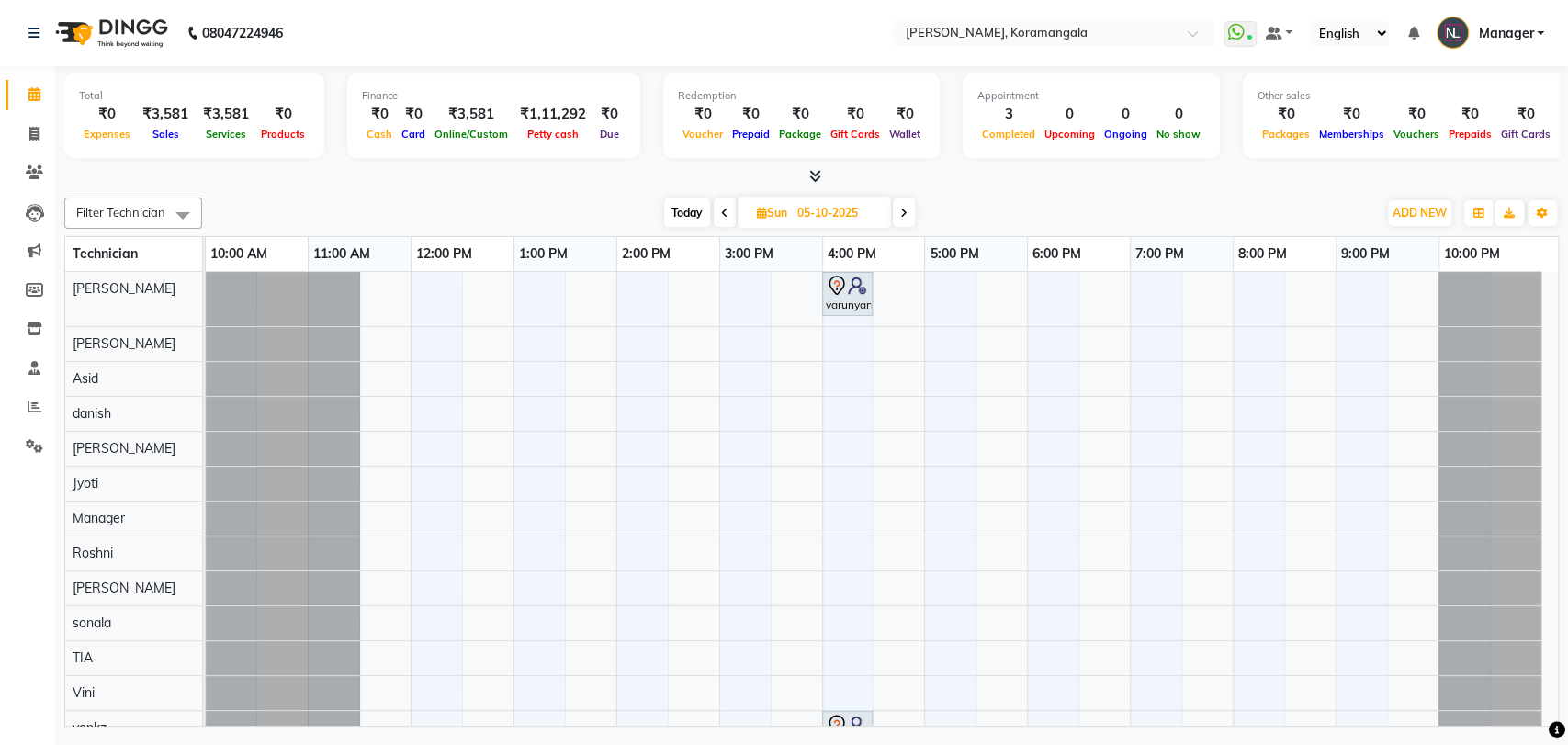
click at [634, 194] on div "Filter Technician Select All Aamir Adesh Asid danish DEEPANSHI Jyoti Manager Ro…" at bounding box center [811, 458] width 1494 height 537
